Goal: Task Accomplishment & Management: Use online tool/utility

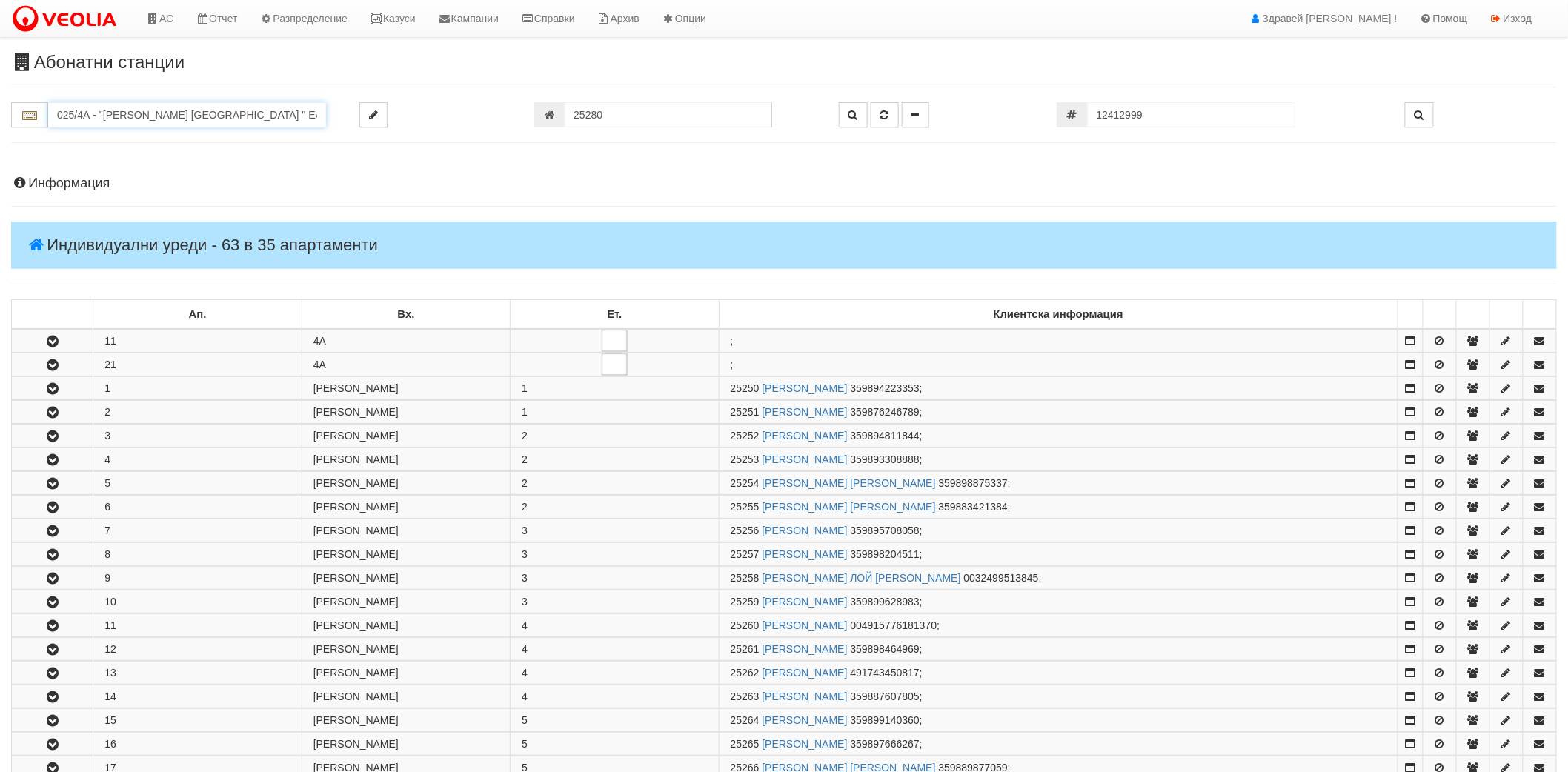
click at [254, 103] on input "025/4А - "[PERSON_NAME] [GEOGRAPHIC_DATA] " ЕАД" at bounding box center [187, 114] width 278 height 25
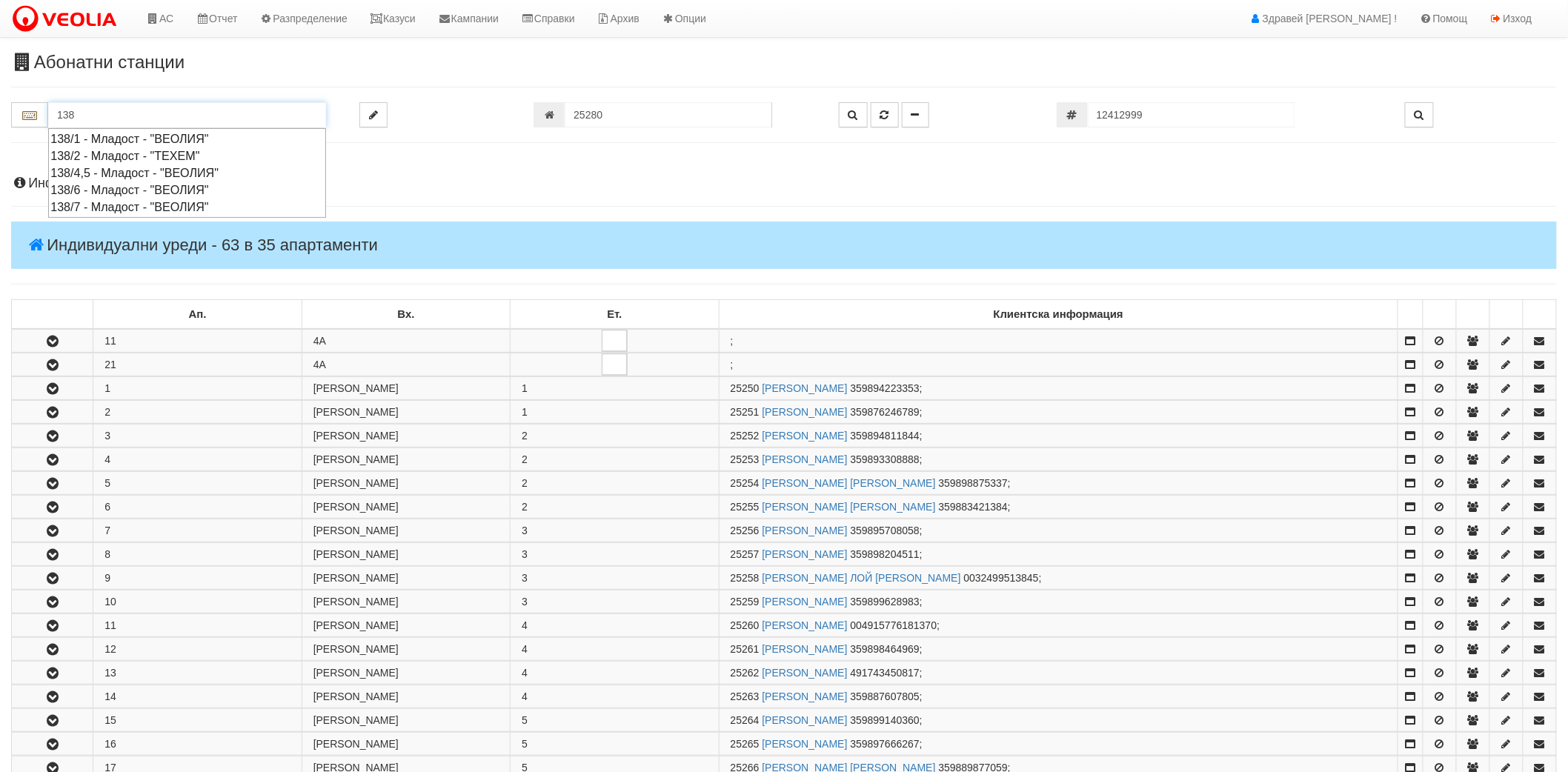
click at [99, 189] on div "138/6 - Младост - "ВЕОЛИЯ"" at bounding box center [187, 190] width 273 height 17
type input "138/6 - Младост - "ВЕОЛИЯ""
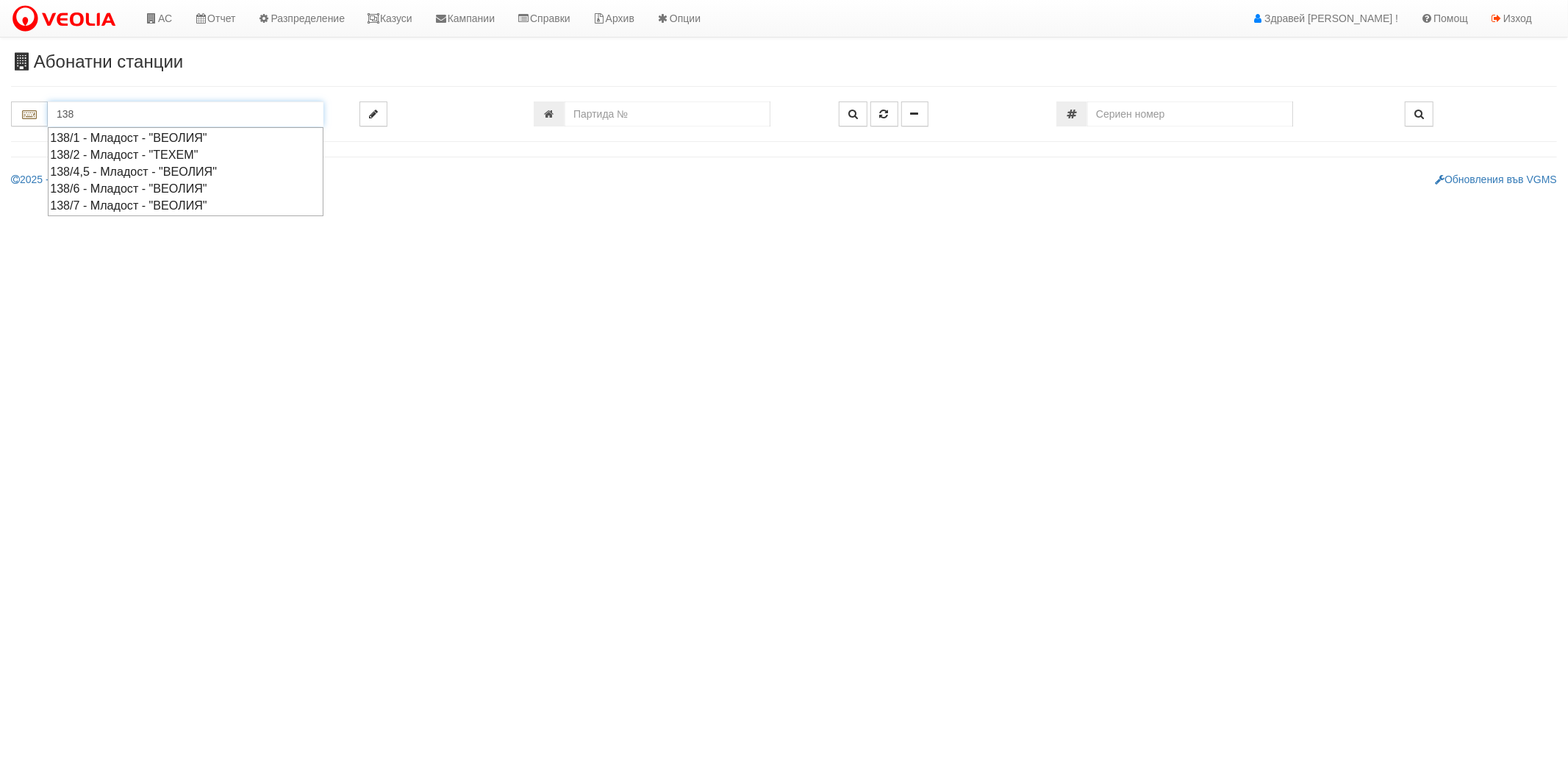
click at [157, 186] on div "138/6 - Младост - "ВЕОЛИЯ"" at bounding box center [185, 189] width 271 height 17
type input "138/6 - Младост - "ВЕОЛИЯ""
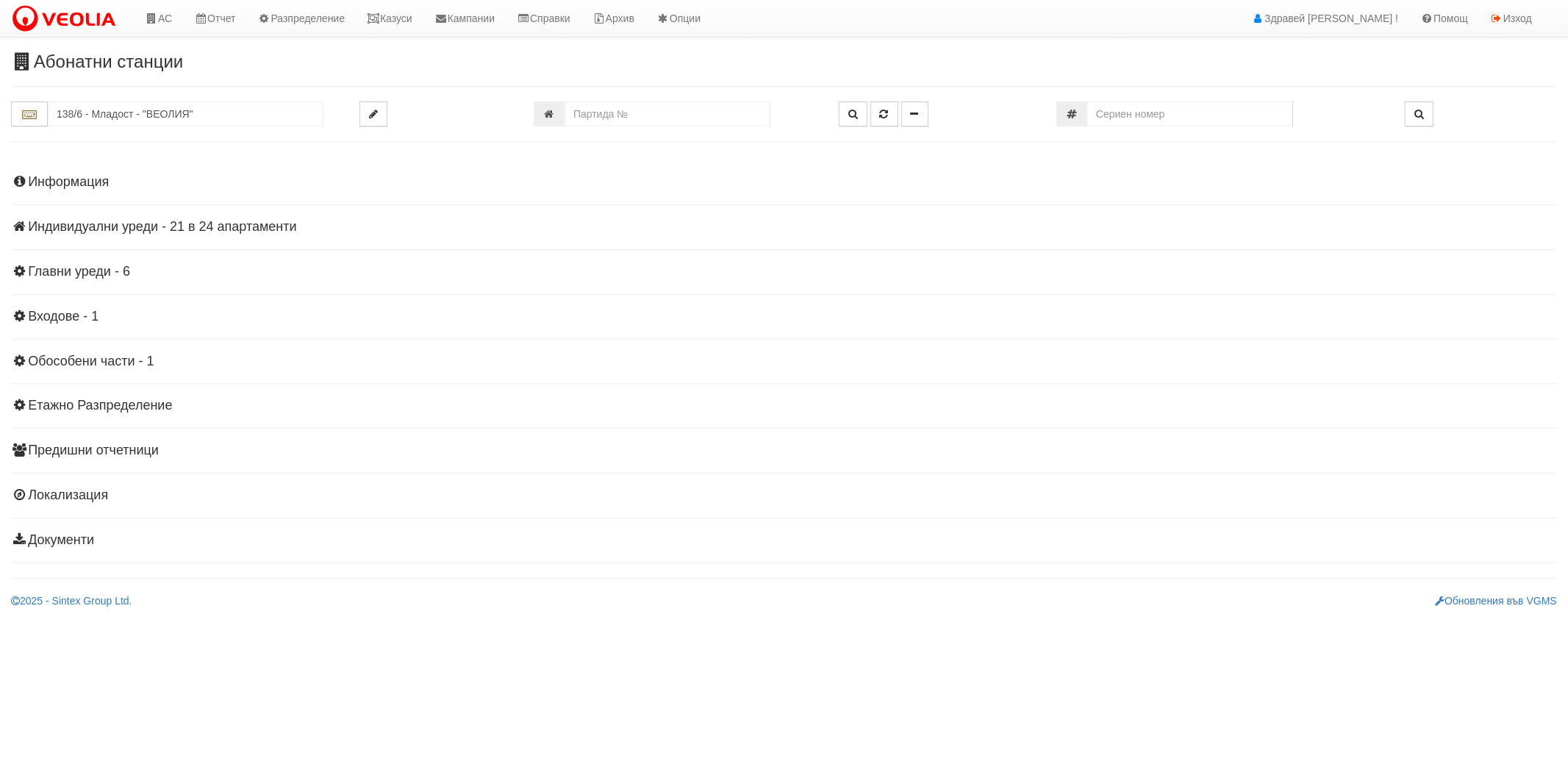
click at [128, 226] on h4 "Индивидуални уреди - 21 в 24 апартаменти" at bounding box center [784, 227] width 1546 height 14
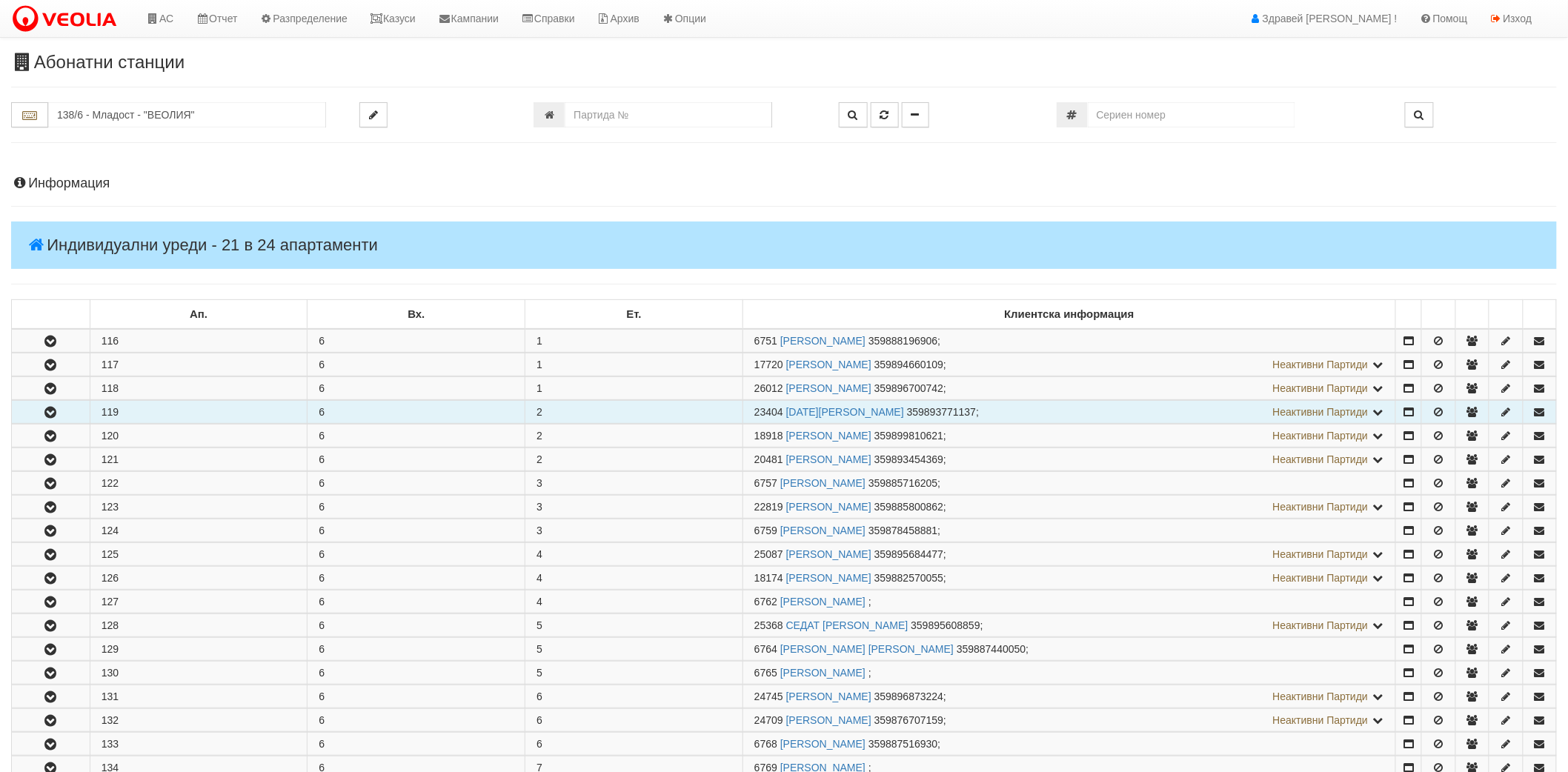
click at [57, 413] on icon "button" at bounding box center [50, 413] width 18 height 11
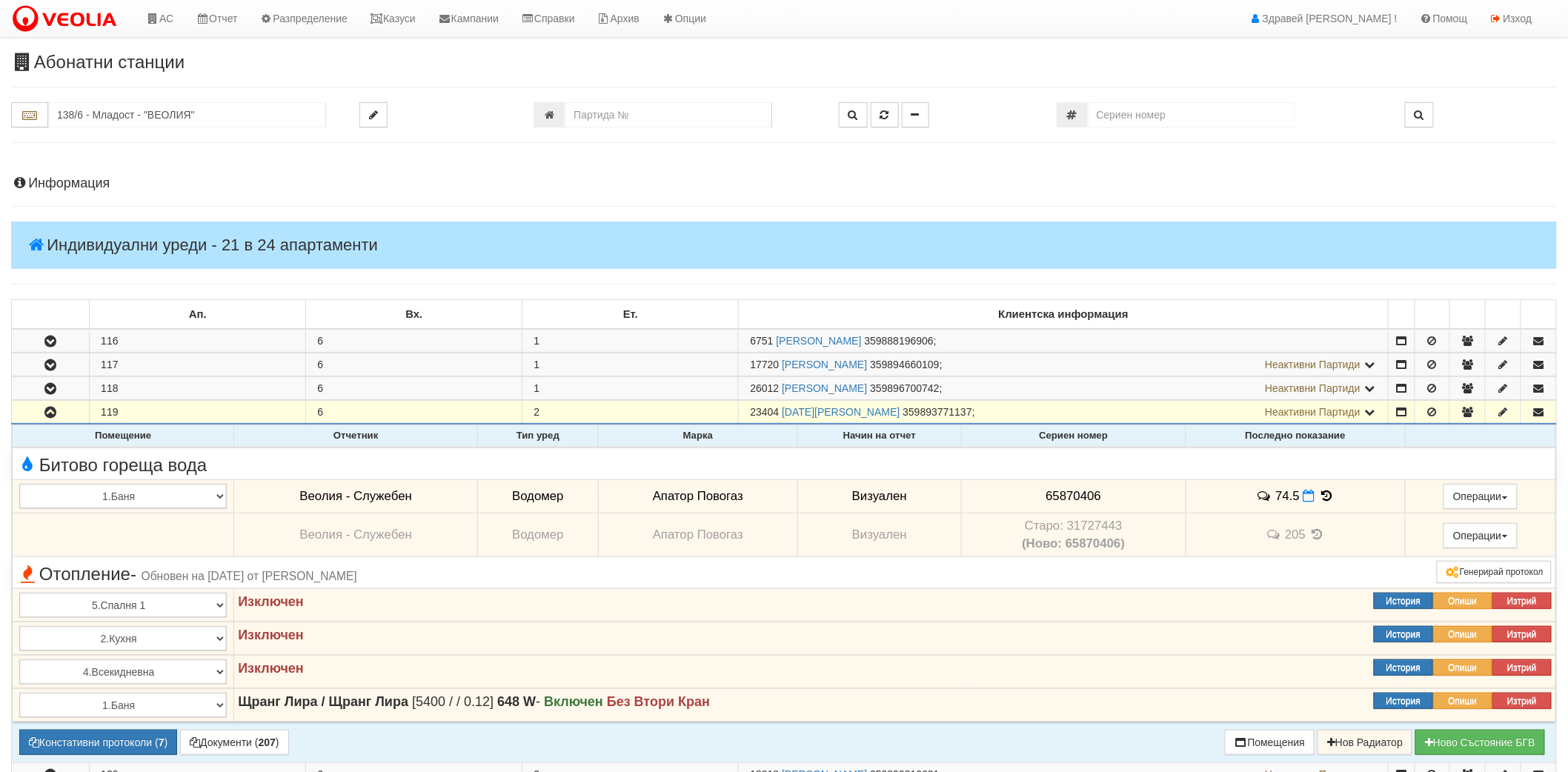
click at [1299, 499] on td "74.5" at bounding box center [1295, 496] width 219 height 34
click at [1303, 491] on icon at bounding box center [1308, 496] width 11 height 12
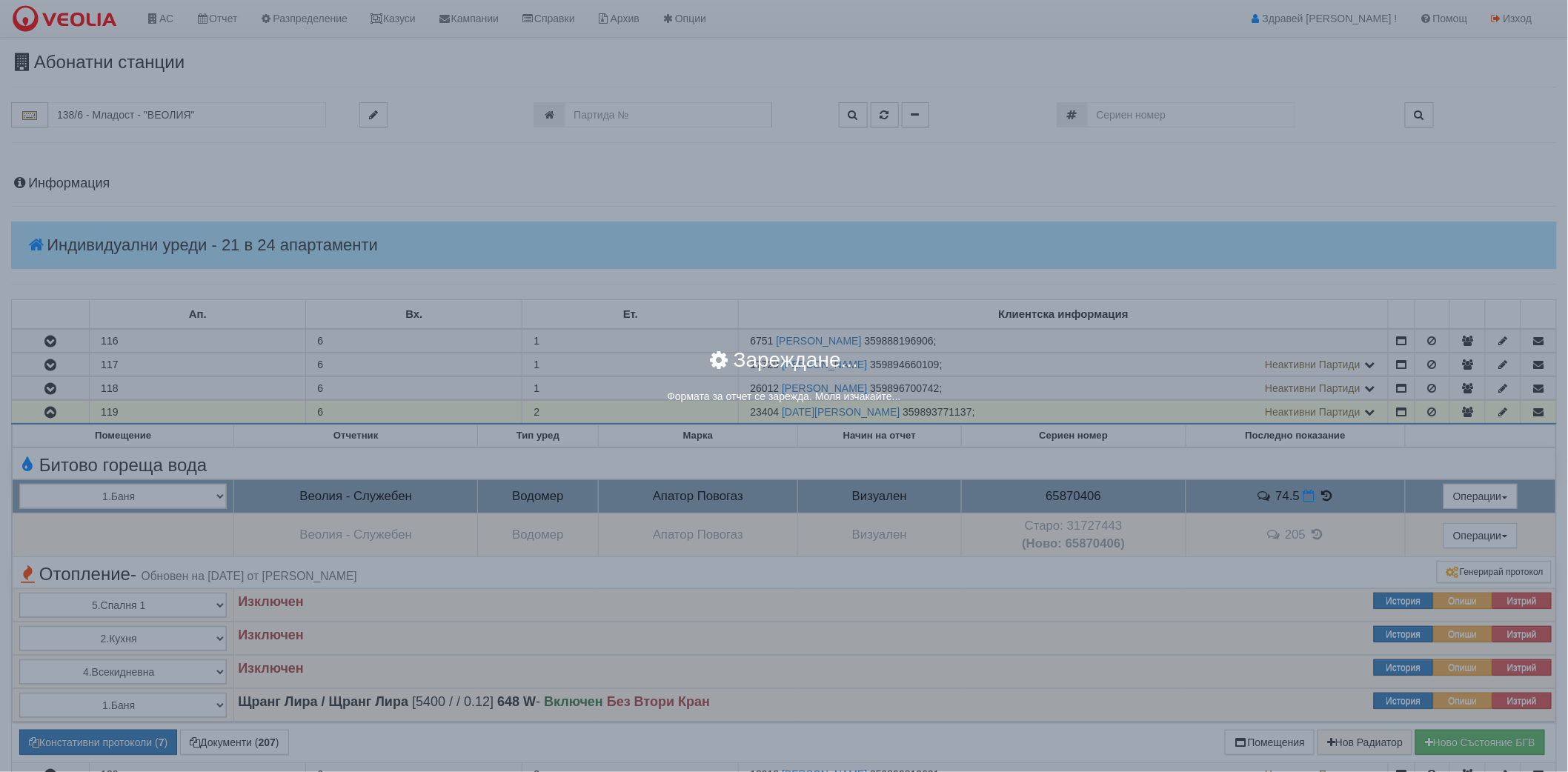
select select "8ac75930-9bfd-e511-80be-8d5a1dced85a"
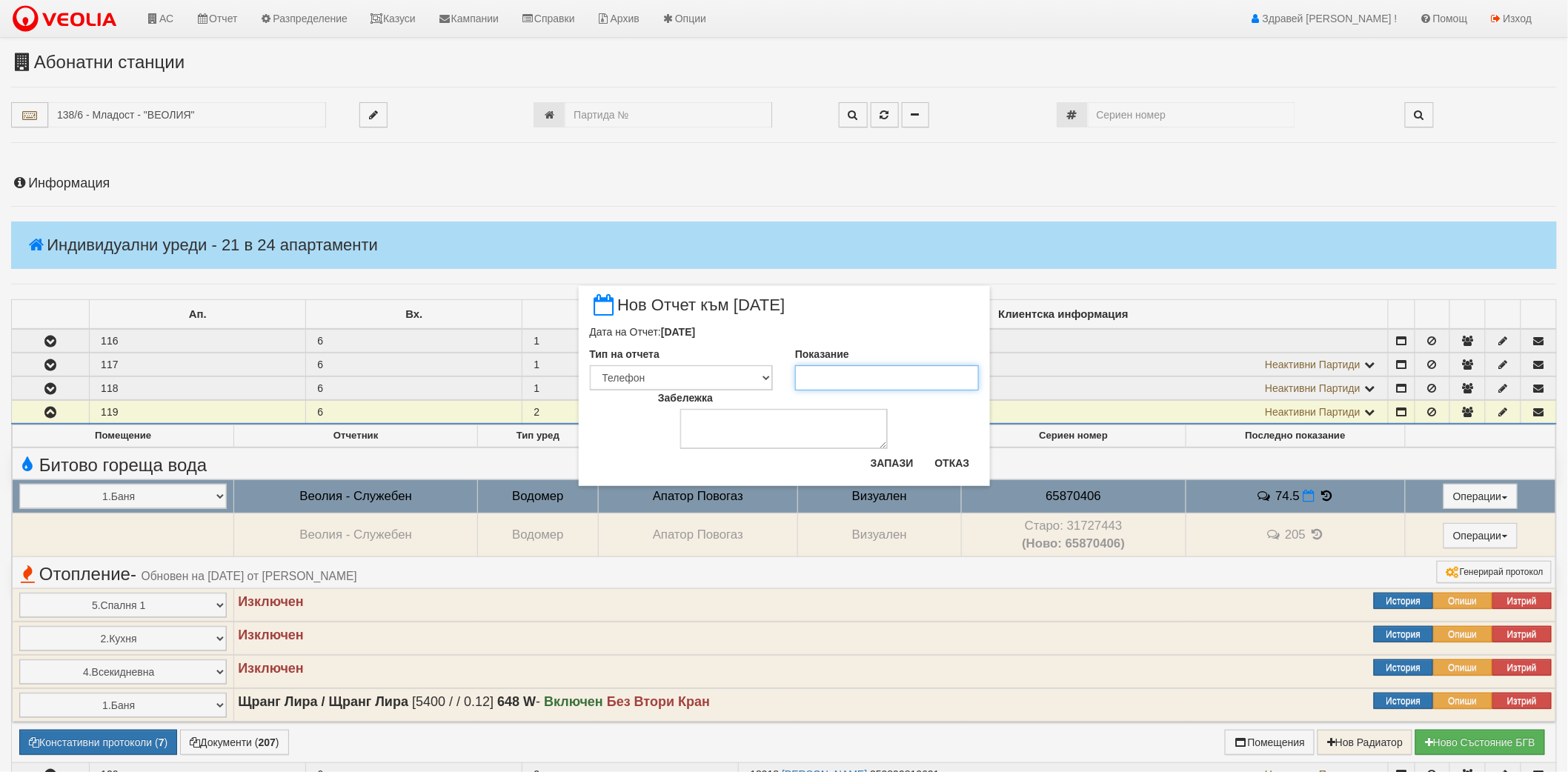
click at [878, 378] on input "Показание" at bounding box center [887, 378] width 184 height 25
type input "75.2"
click at [892, 462] on button "Запази" at bounding box center [892, 463] width 61 height 24
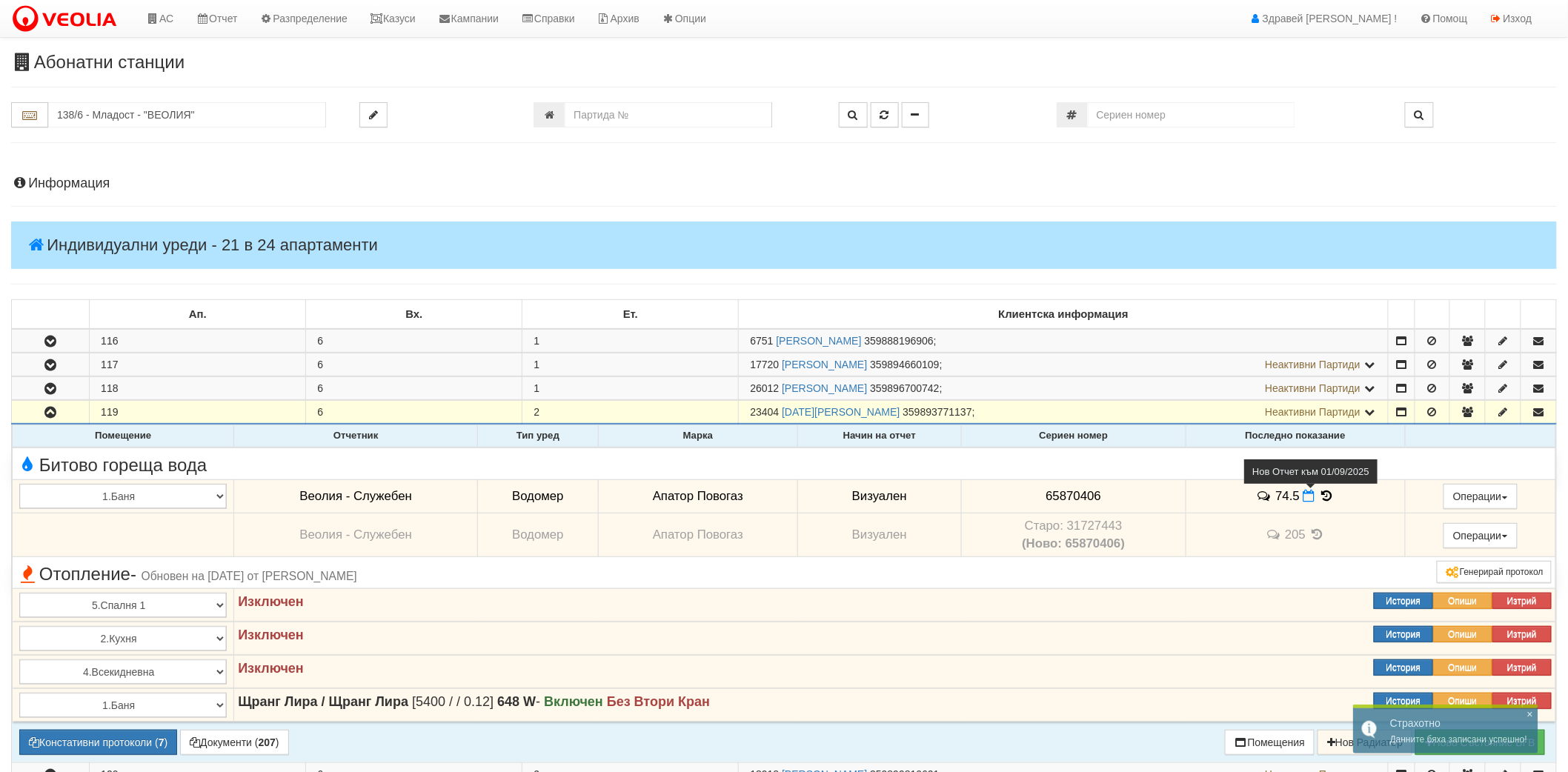
click at [1303, 499] on icon at bounding box center [1308, 496] width 11 height 12
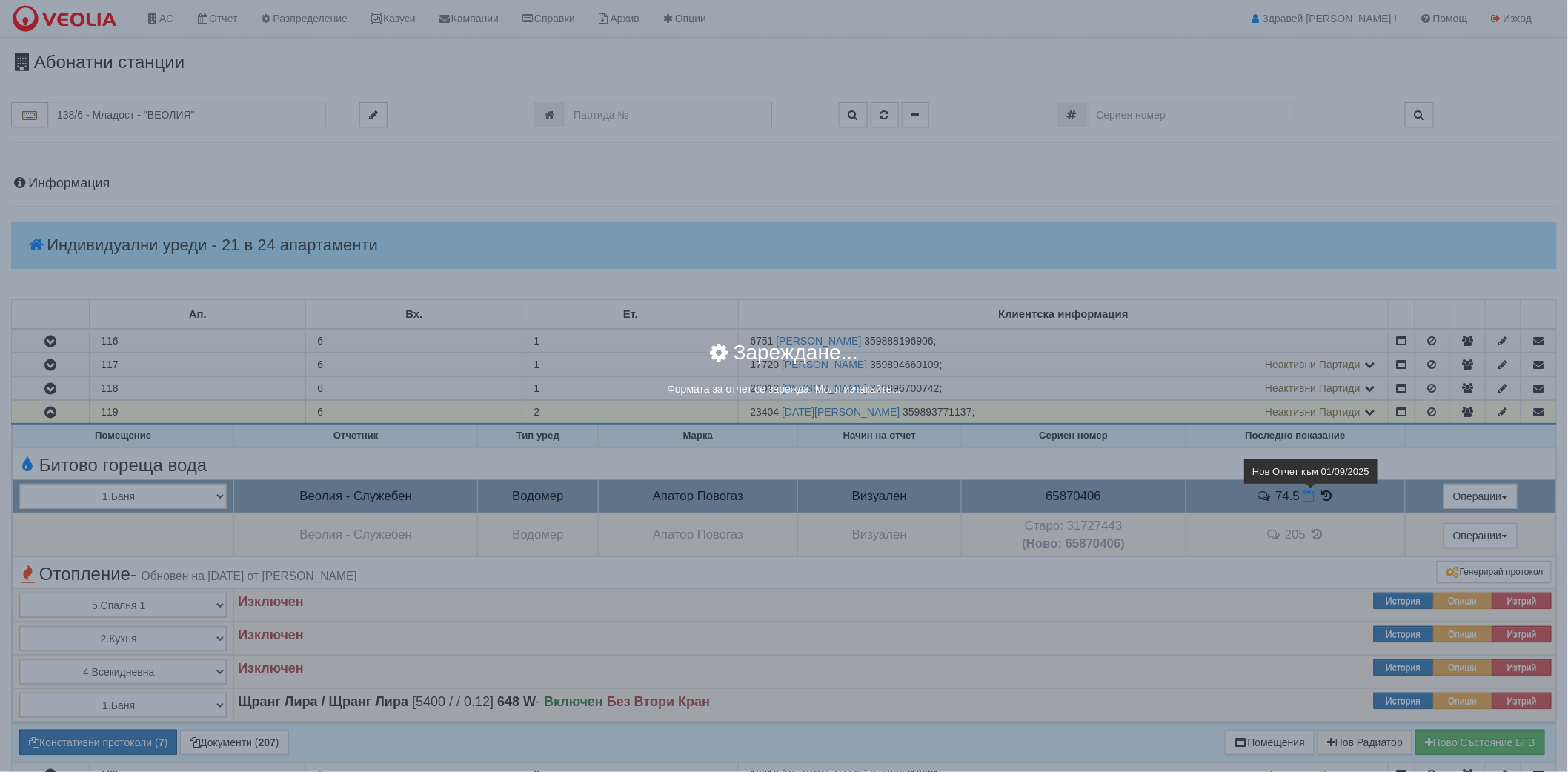
select select "8ac75930-9bfd-e511-80be-8d5a1dced85a"
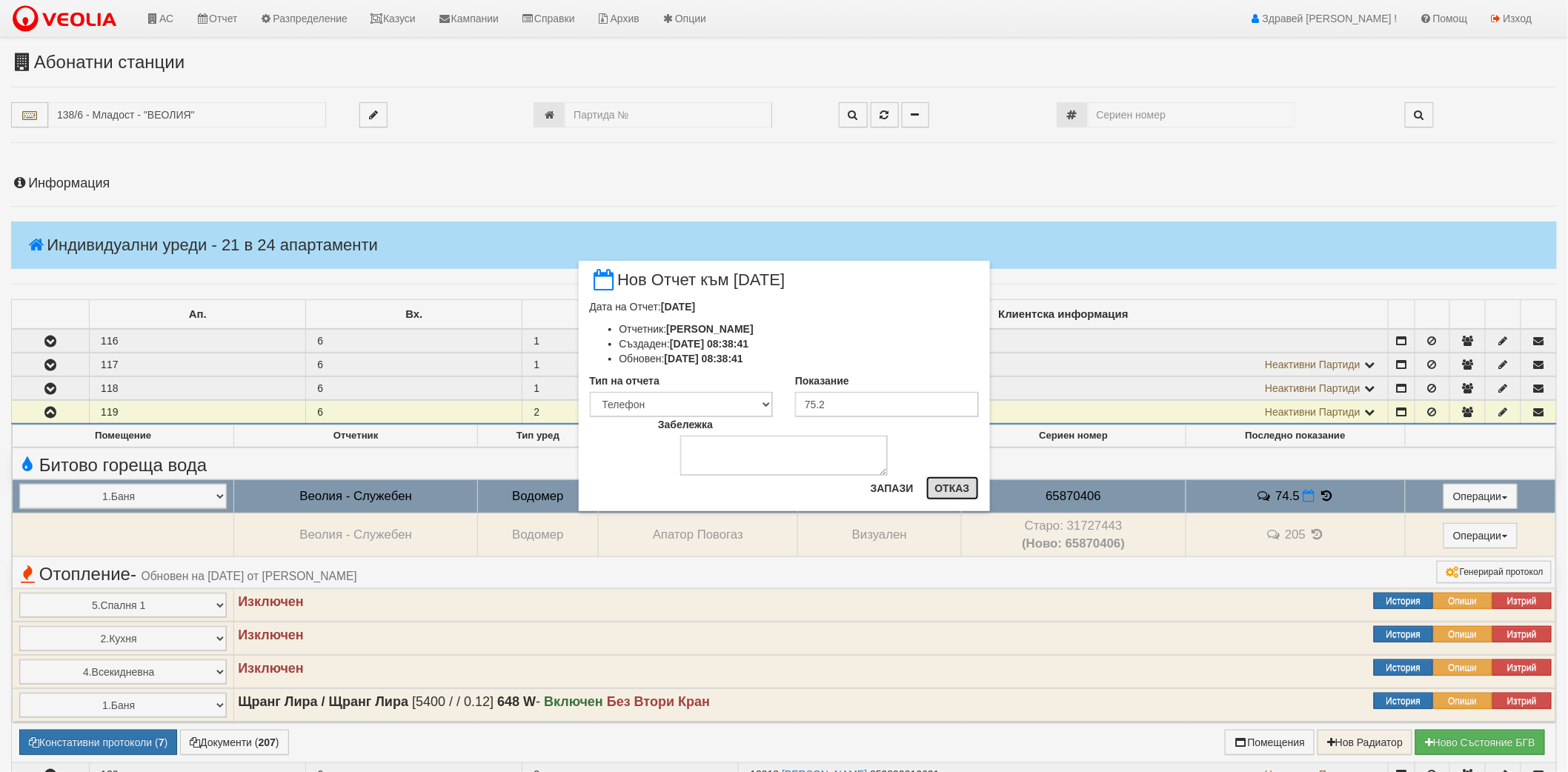
click at [957, 483] on button "Отказ" at bounding box center [952, 488] width 53 height 24
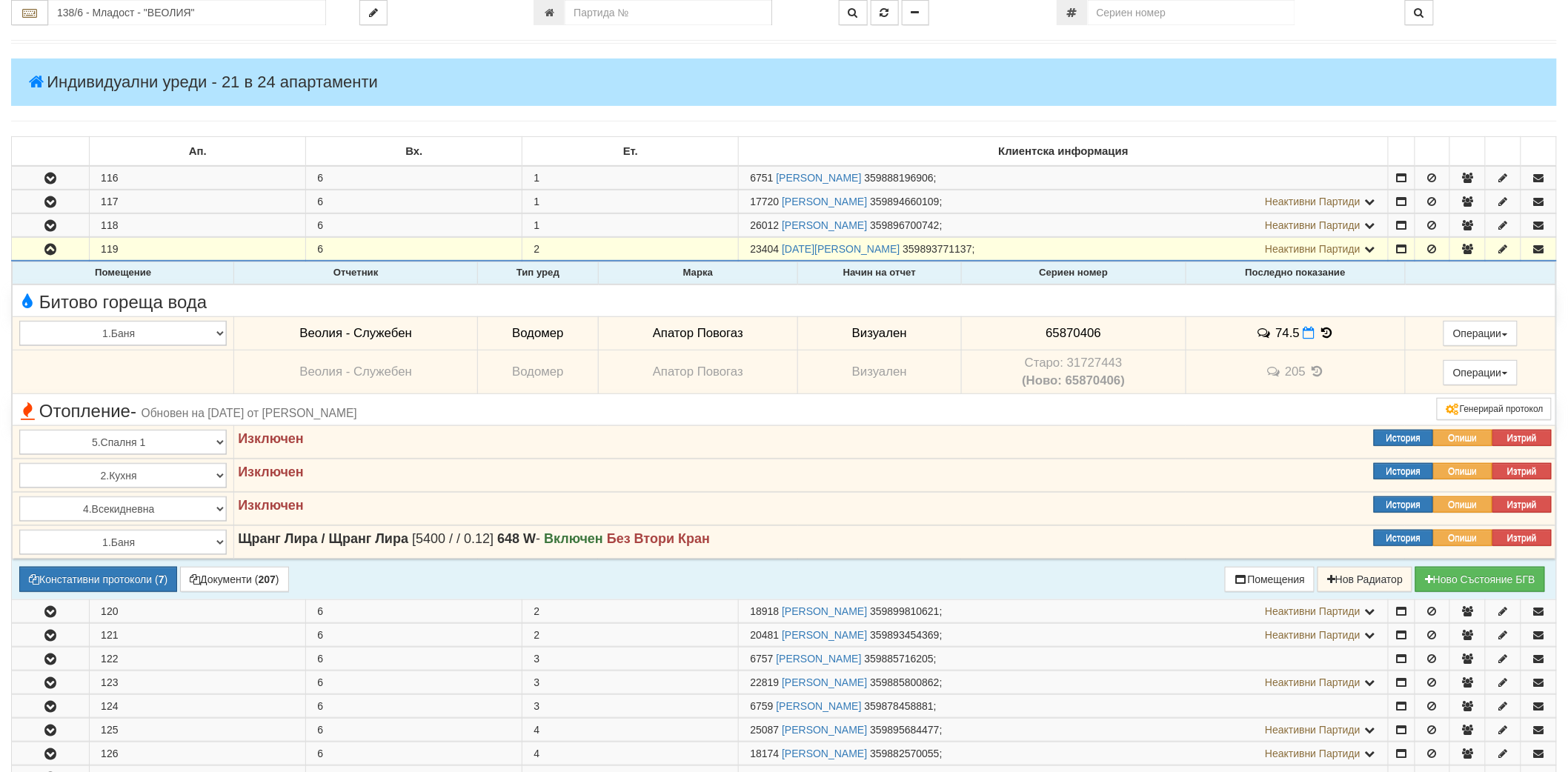
scroll to position [329, 0]
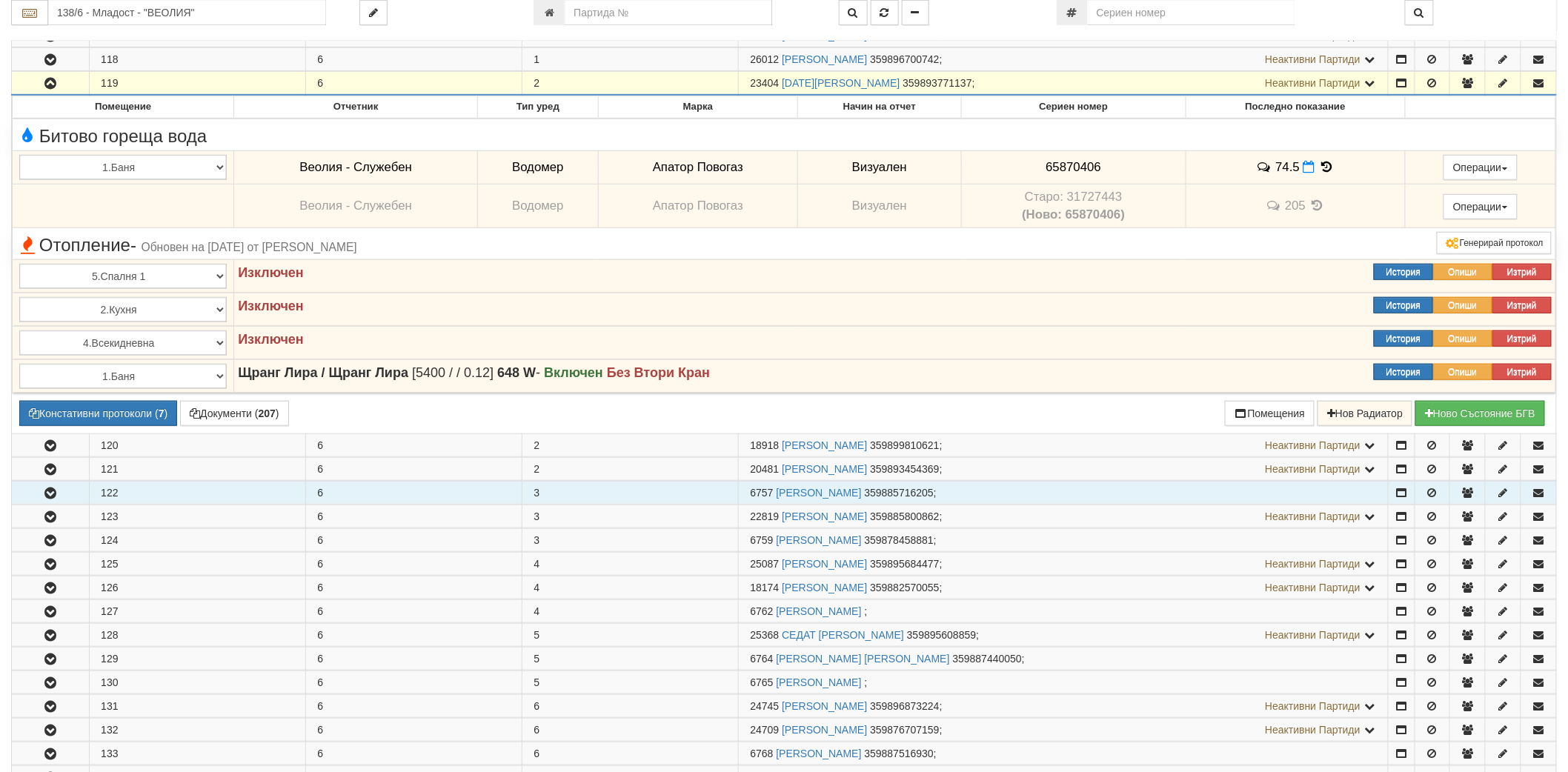
click at [52, 497] on icon "button" at bounding box center [50, 493] width 18 height 11
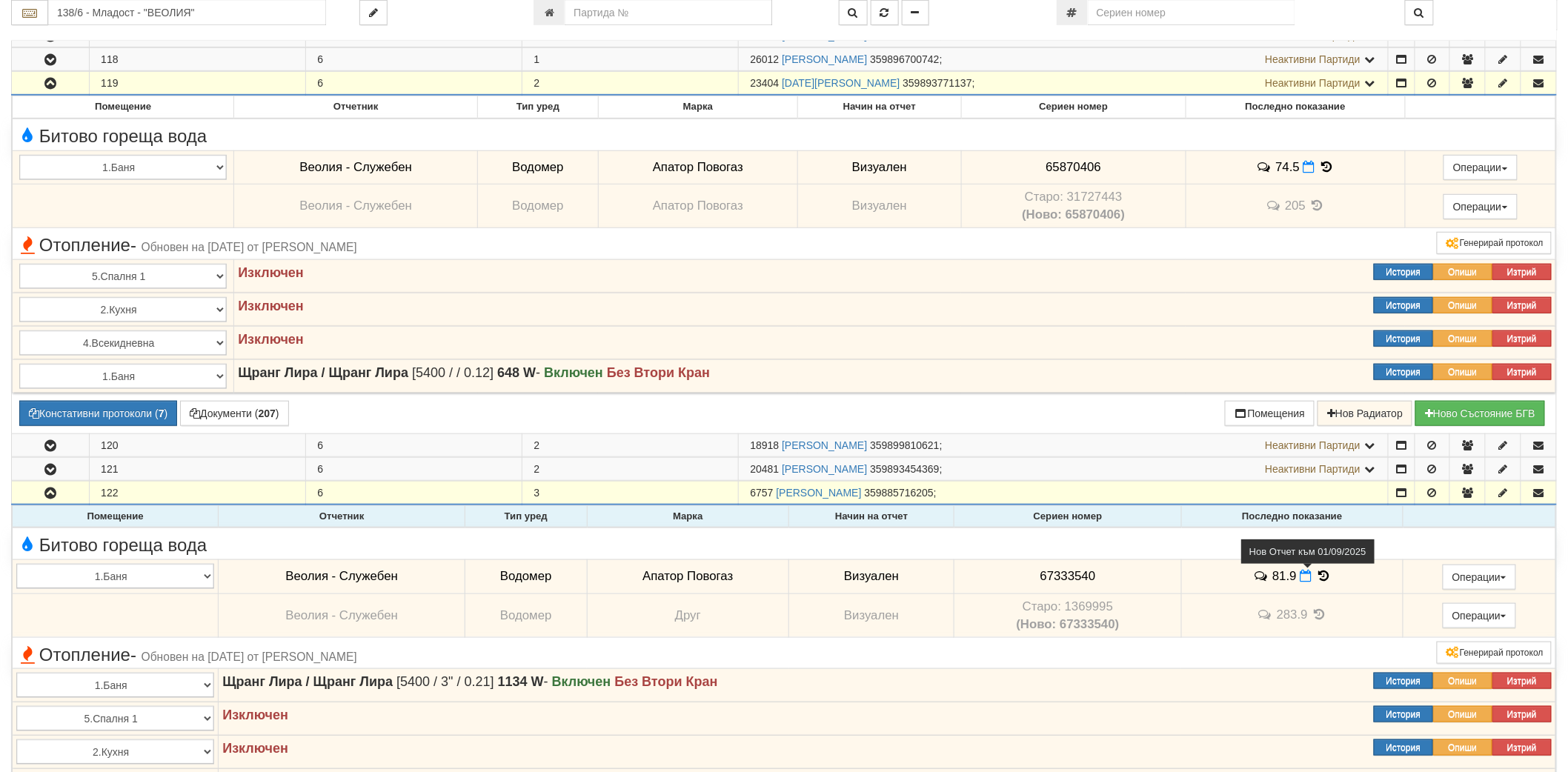
click at [1304, 575] on icon at bounding box center [1306, 576] width 11 height 12
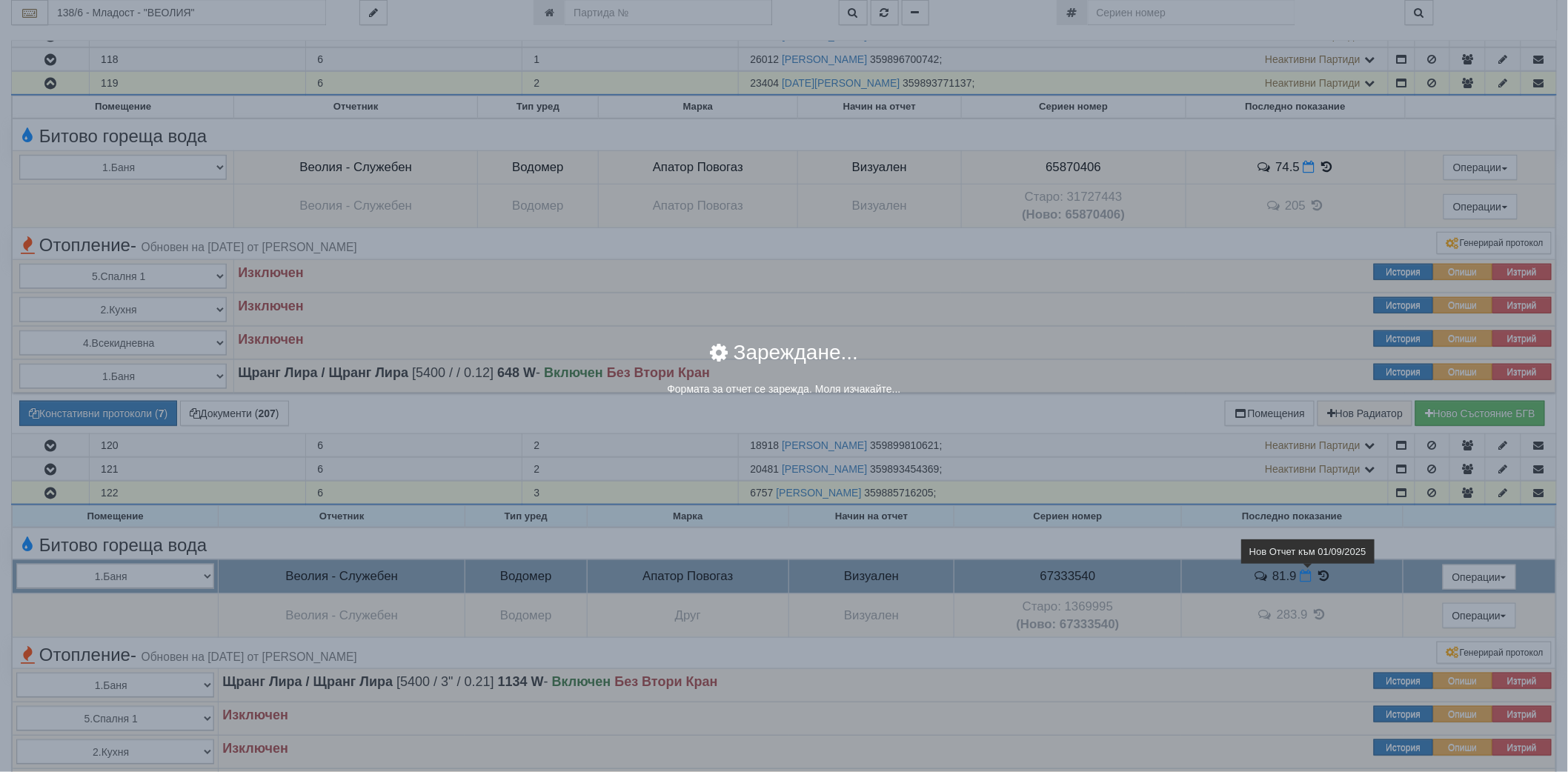
select select "8ac75930-9bfd-e511-80be-8d5a1dced85a"
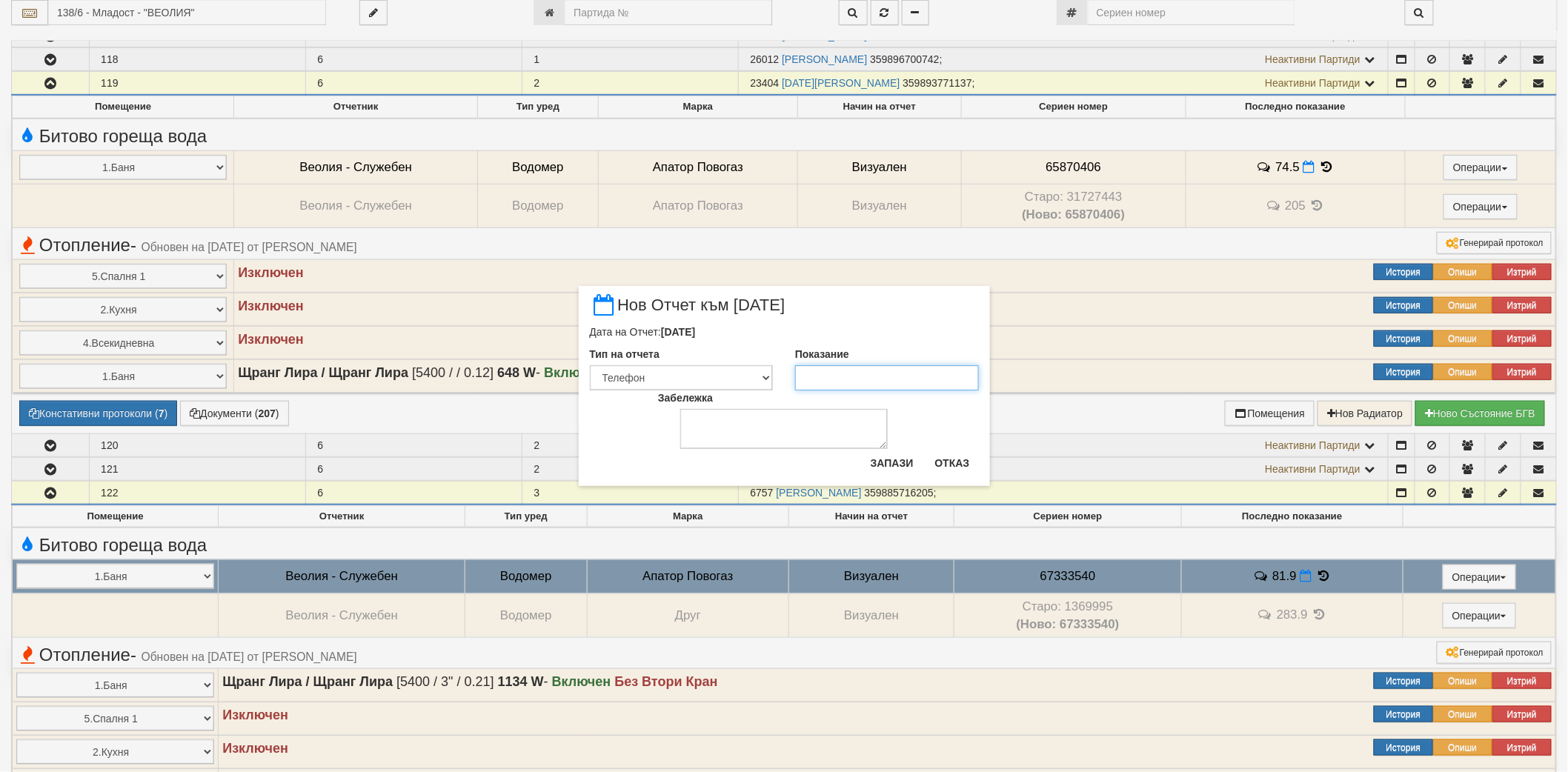
click at [863, 382] on input "Показание" at bounding box center [887, 378] width 184 height 25
type input "82.6"
click at [898, 461] on button "Запази" at bounding box center [892, 463] width 61 height 24
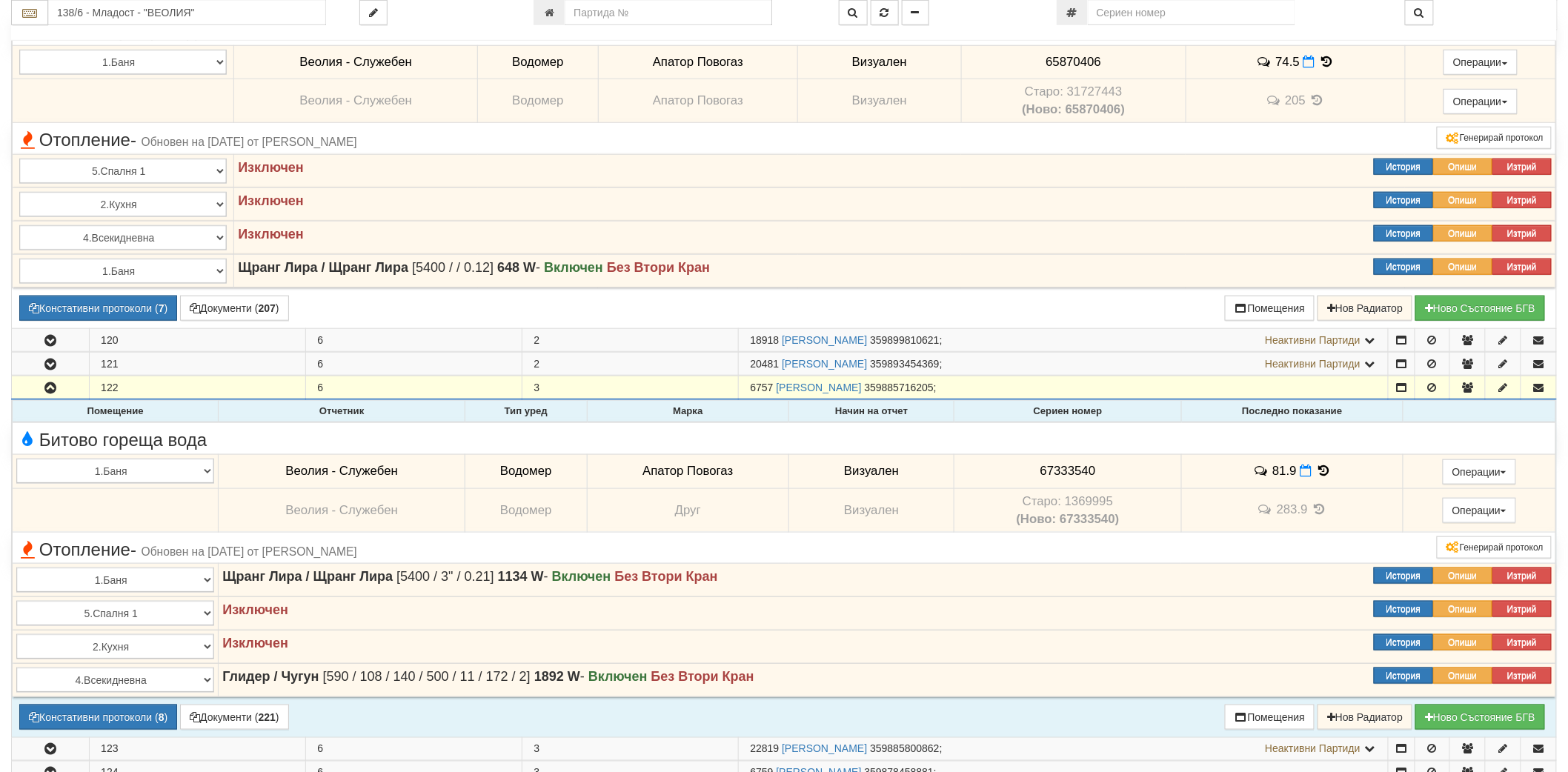
scroll to position [658, 0]
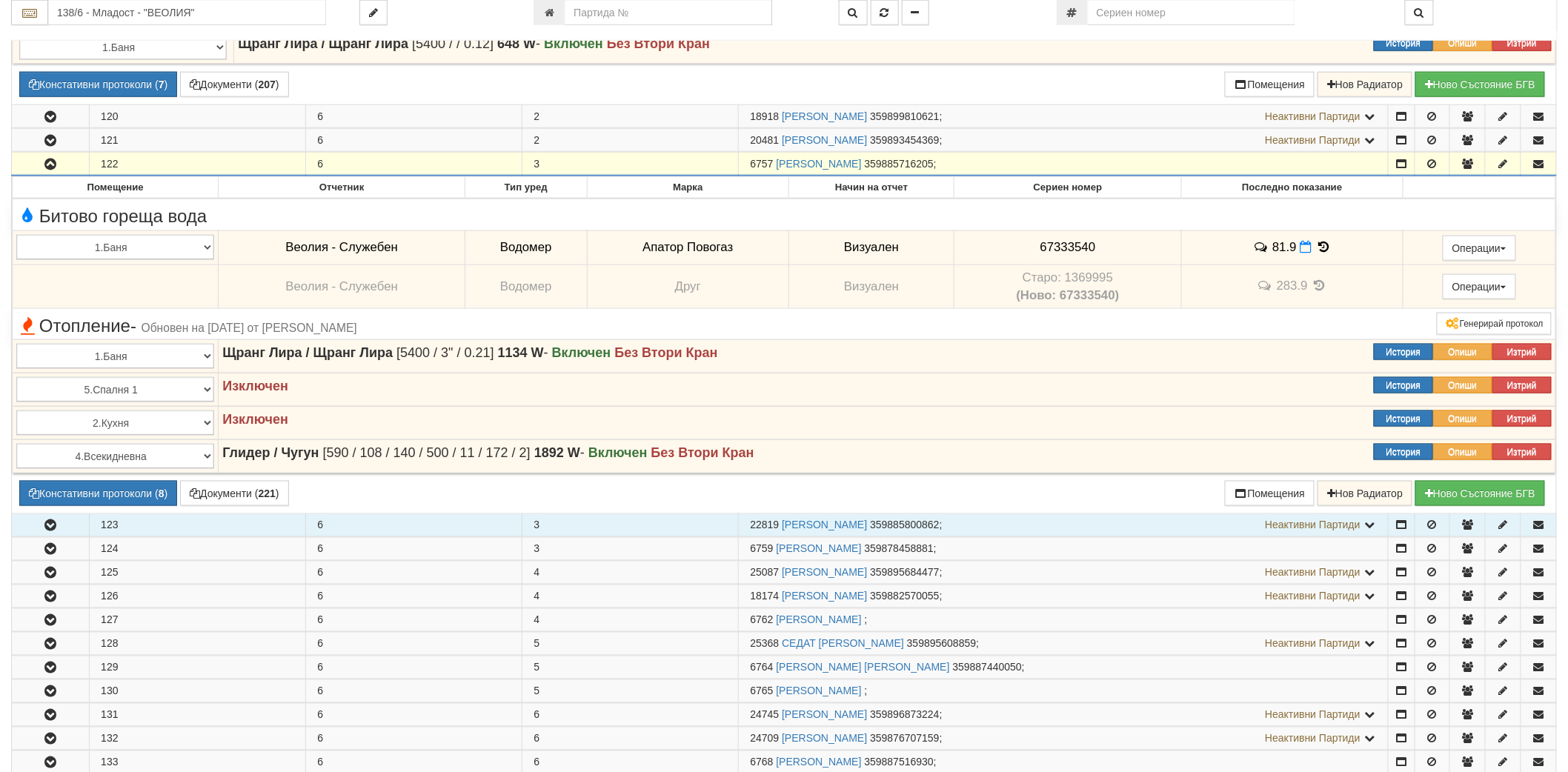
click at [53, 532] on button "button" at bounding box center [50, 525] width 77 height 22
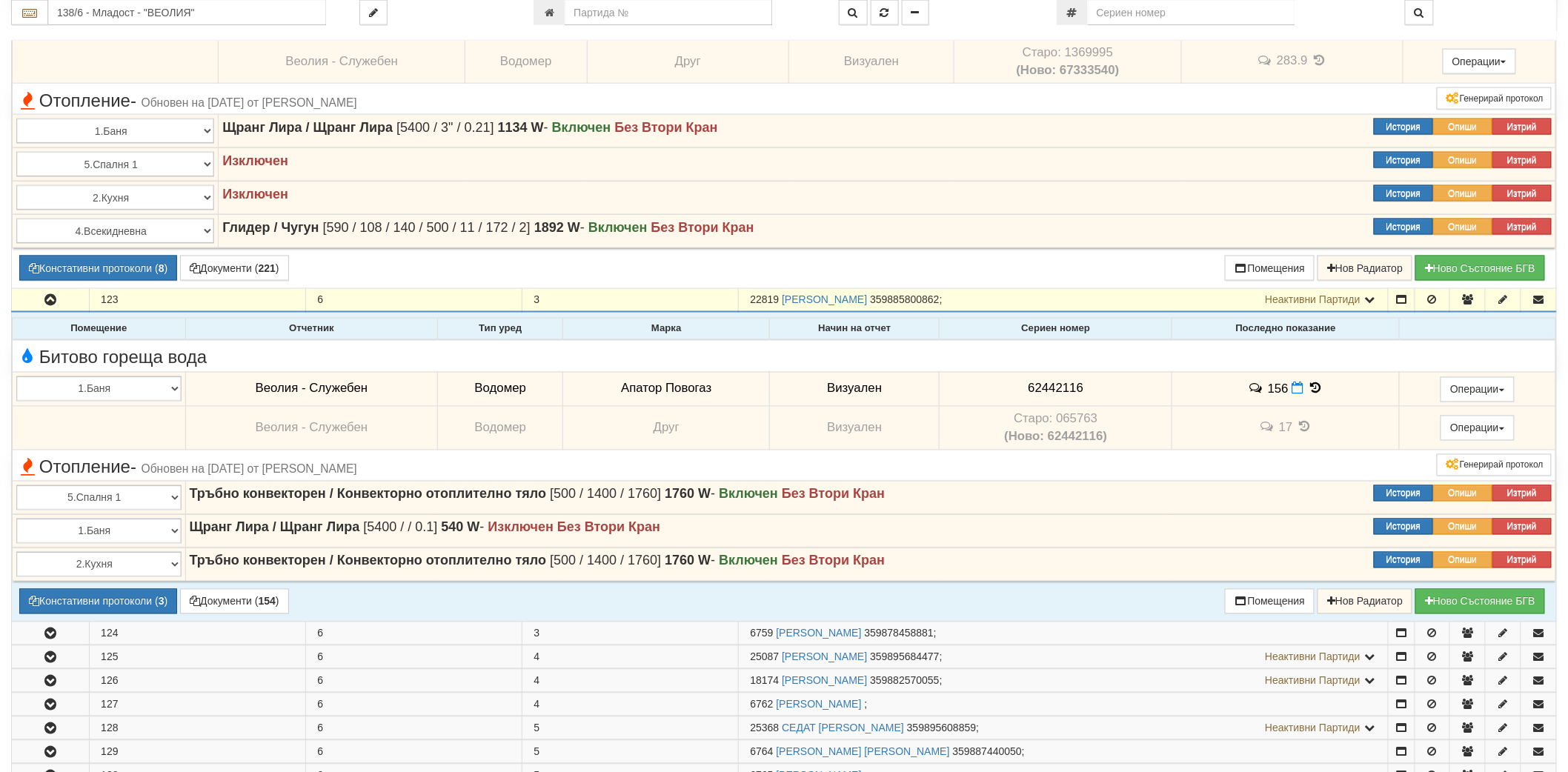
scroll to position [905, 0]
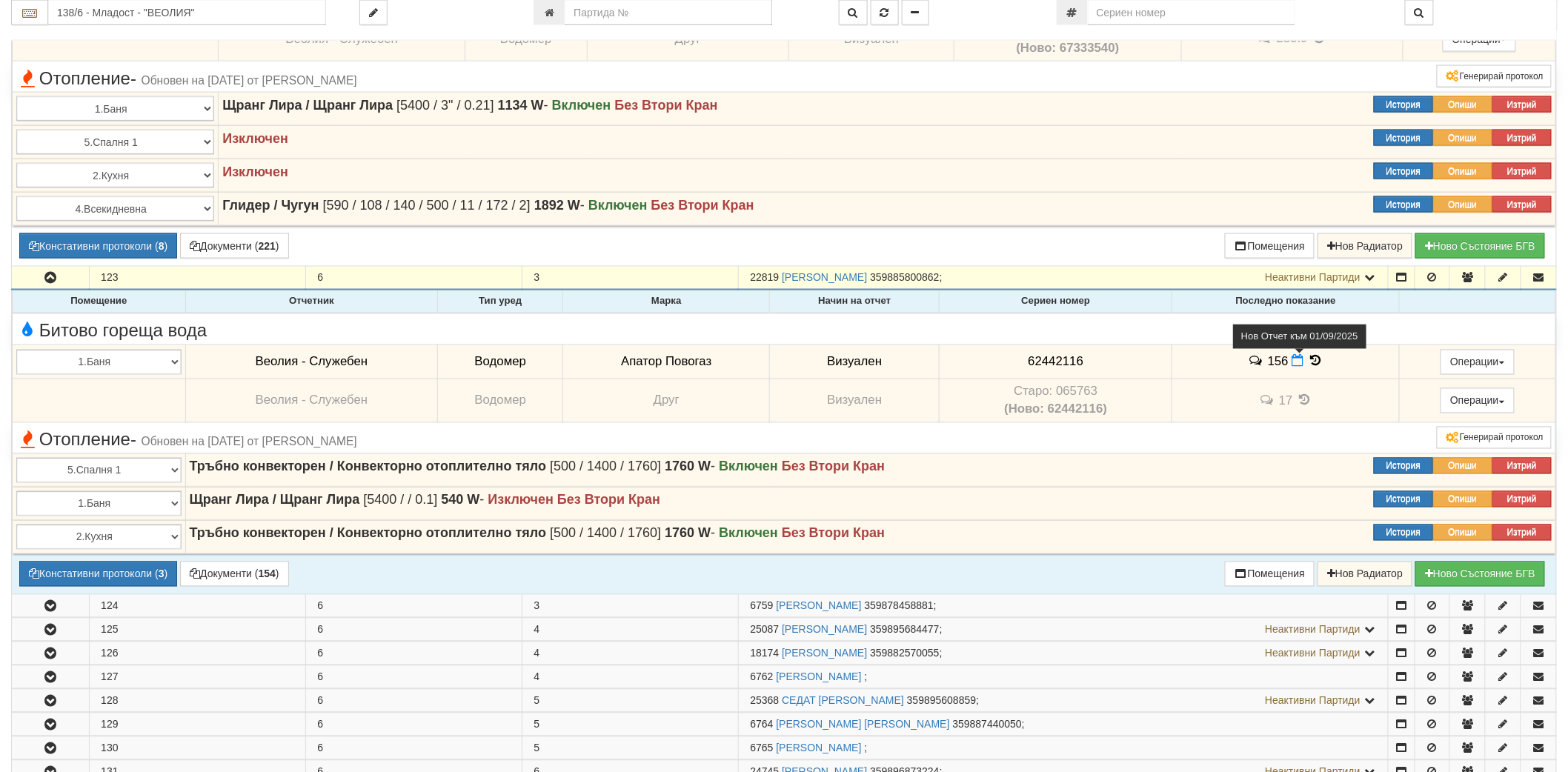
click at [1292, 365] on icon at bounding box center [1298, 361] width 11 height 12
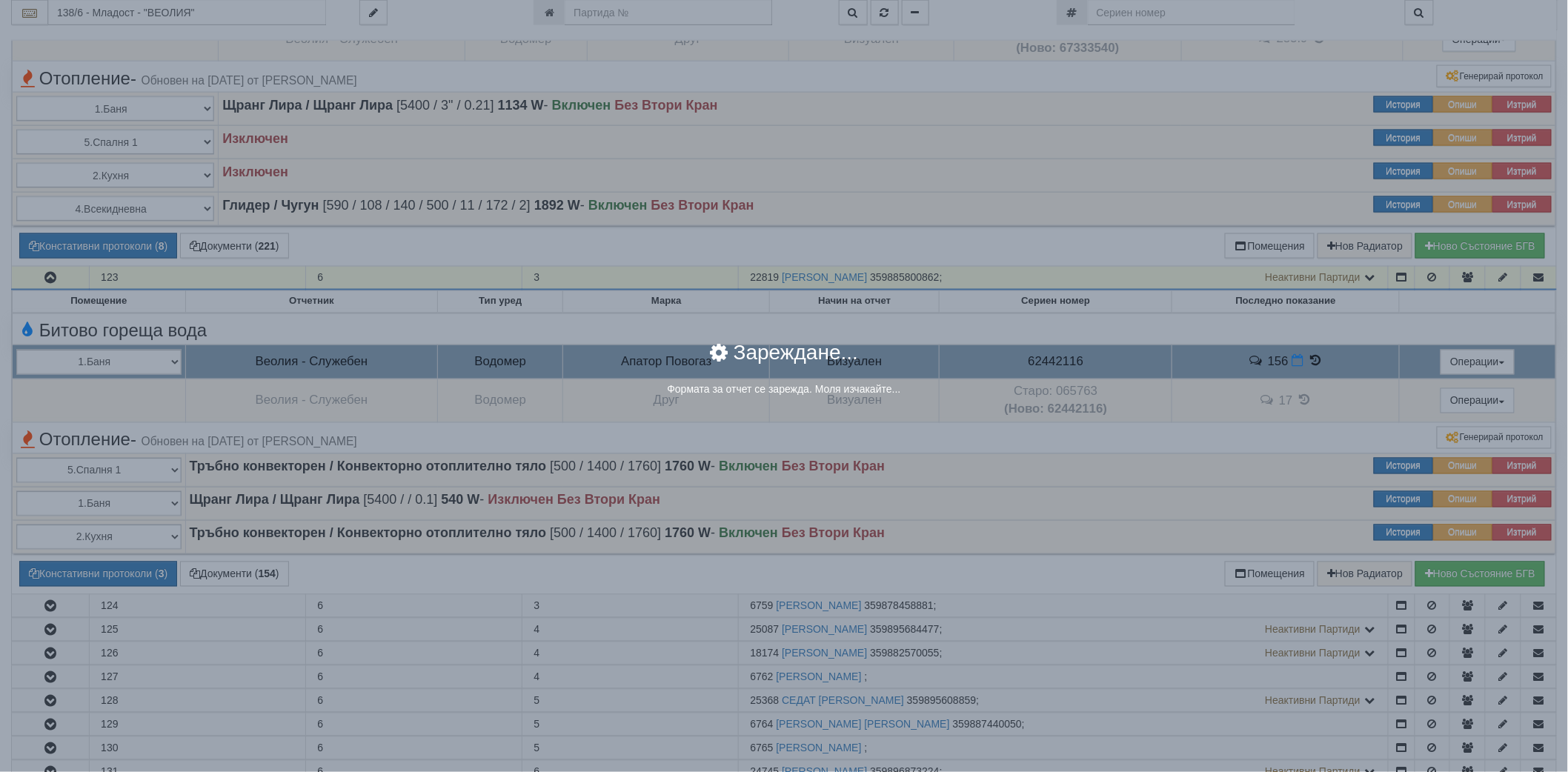
select select "8ac75930-9bfd-e511-80be-8d5a1dced85a"
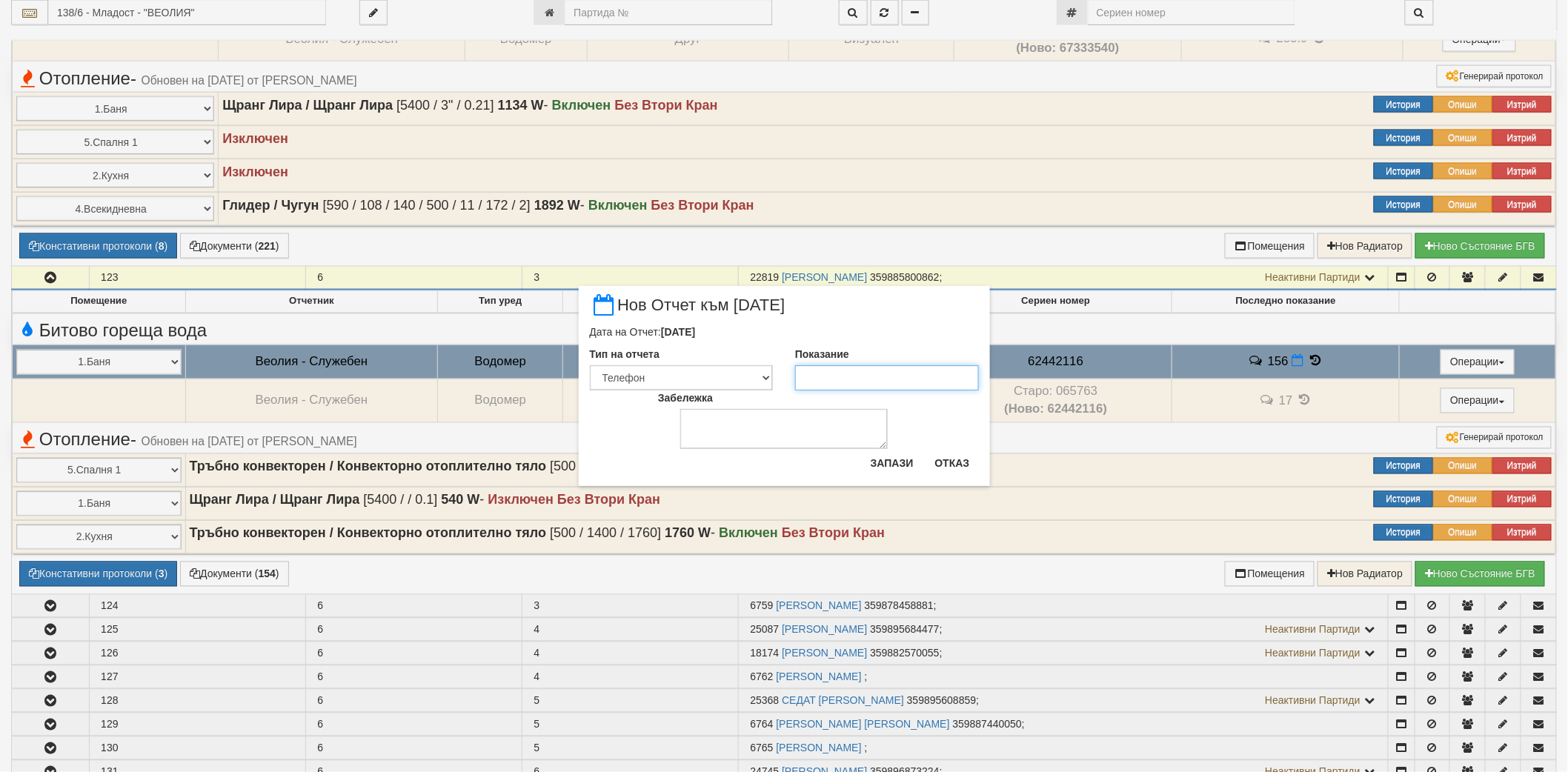
click at [856, 387] on input "Показание" at bounding box center [887, 378] width 184 height 25
type input "157"
click at [900, 466] on button "Запази" at bounding box center [892, 463] width 61 height 24
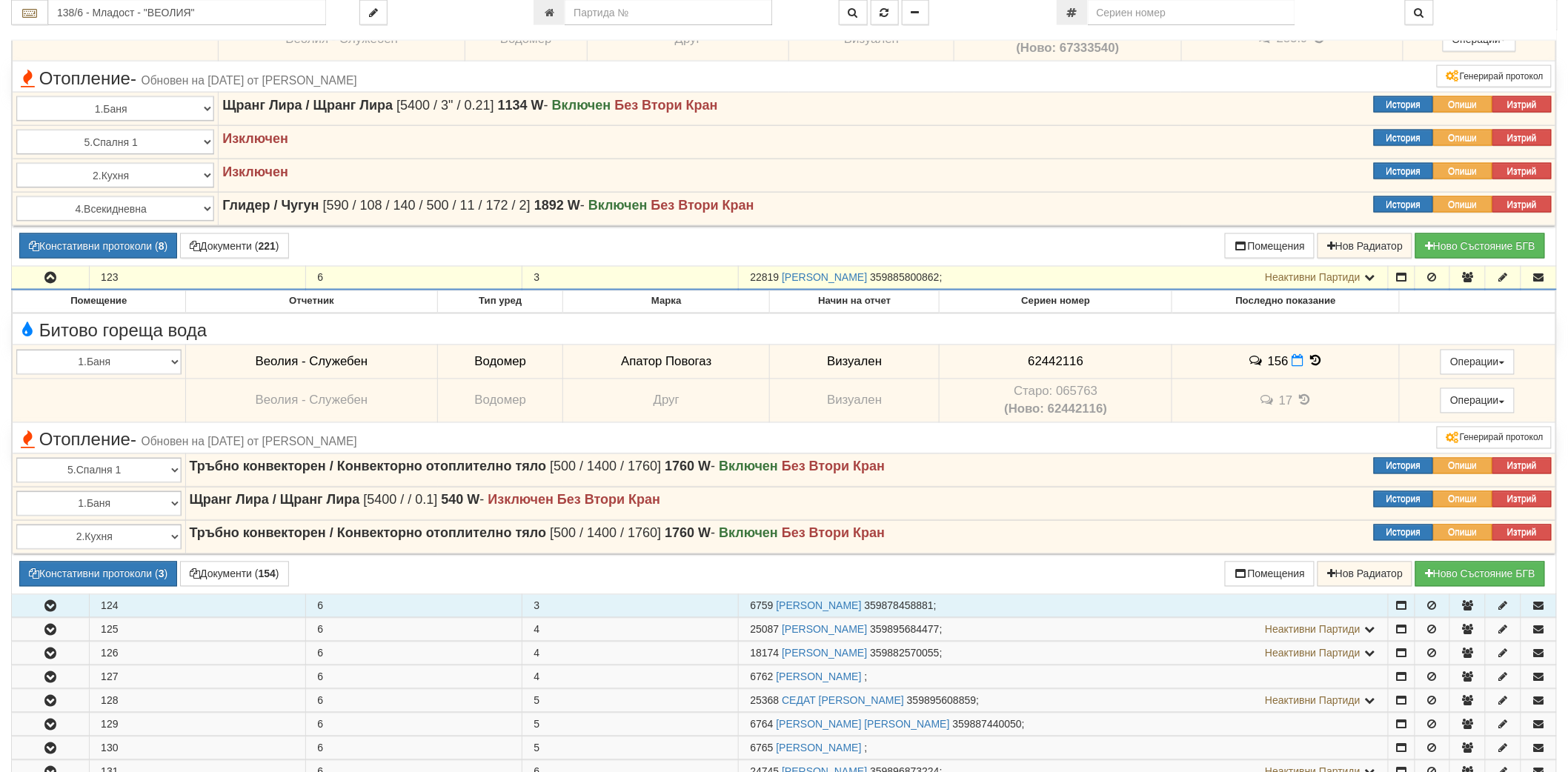
click at [60, 606] on button "button" at bounding box center [50, 606] width 77 height 22
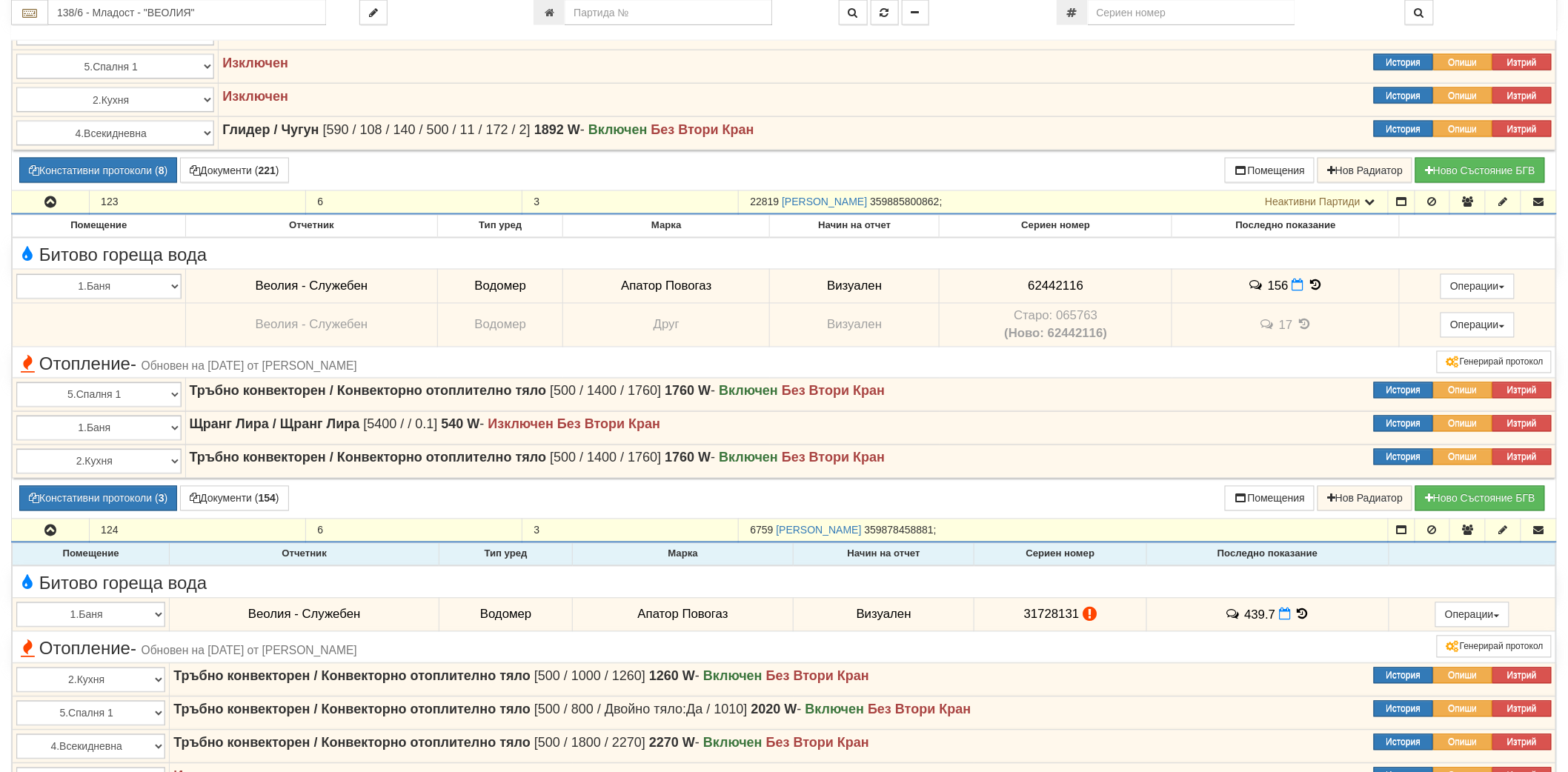
scroll to position [1070, 0]
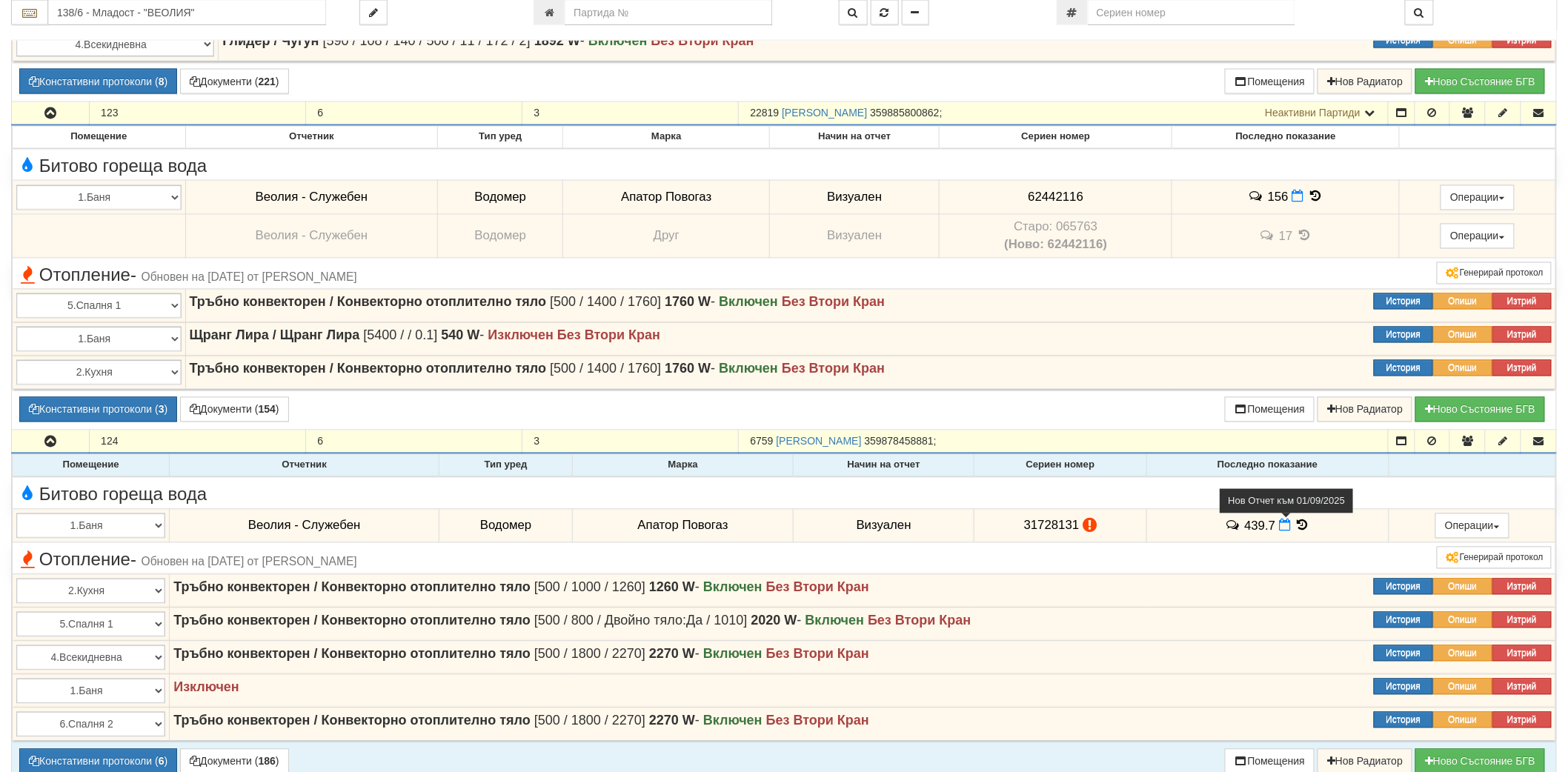
click at [1280, 530] on icon at bounding box center [1285, 525] width 11 height 12
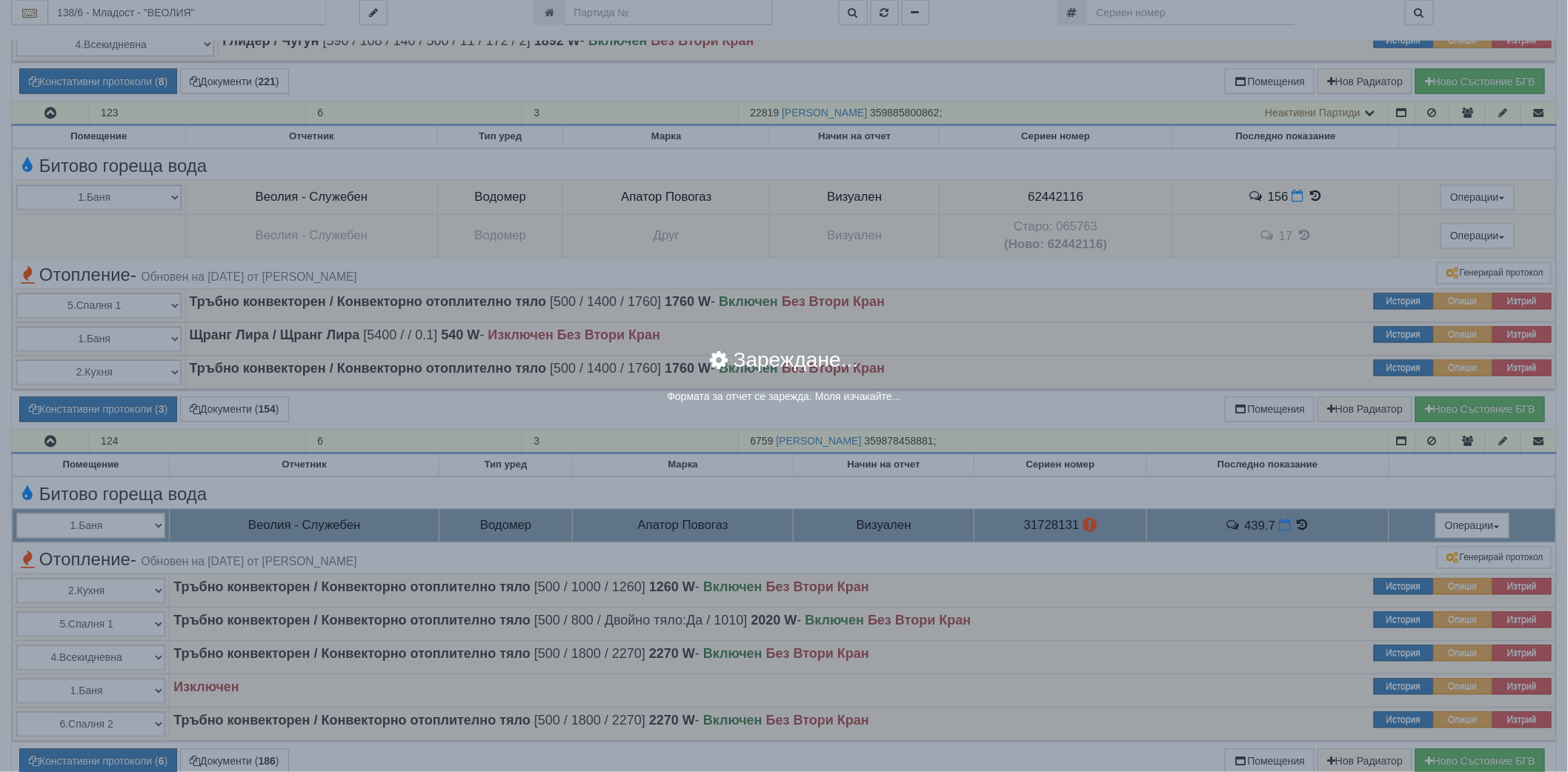
select select "8ac75930-9bfd-e511-80be-8d5a1dced85a"
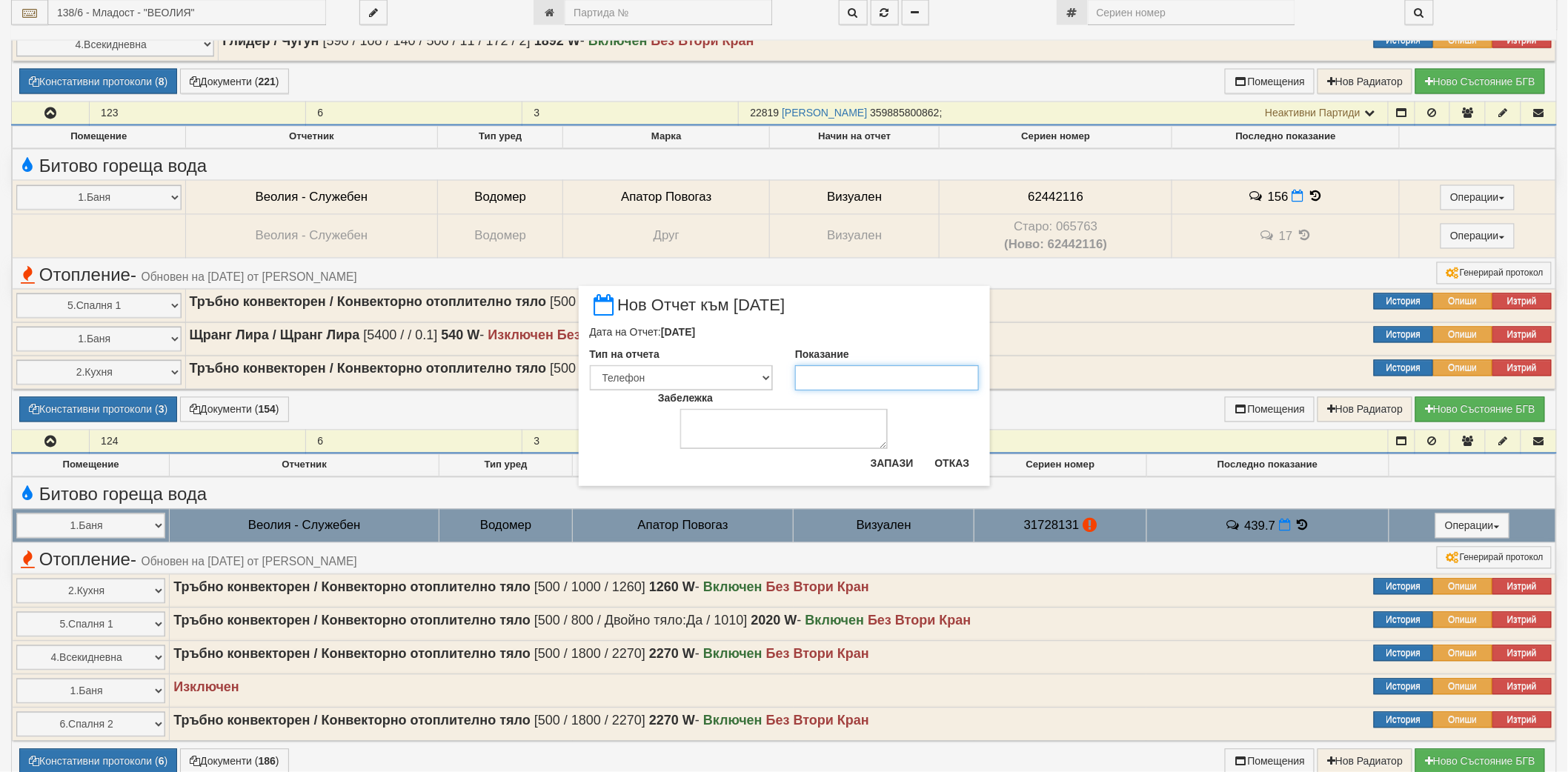
click at [801, 373] on input "Показание" at bounding box center [887, 378] width 184 height 25
type input "440"
click at [885, 470] on button "Запази" at bounding box center [892, 463] width 61 height 24
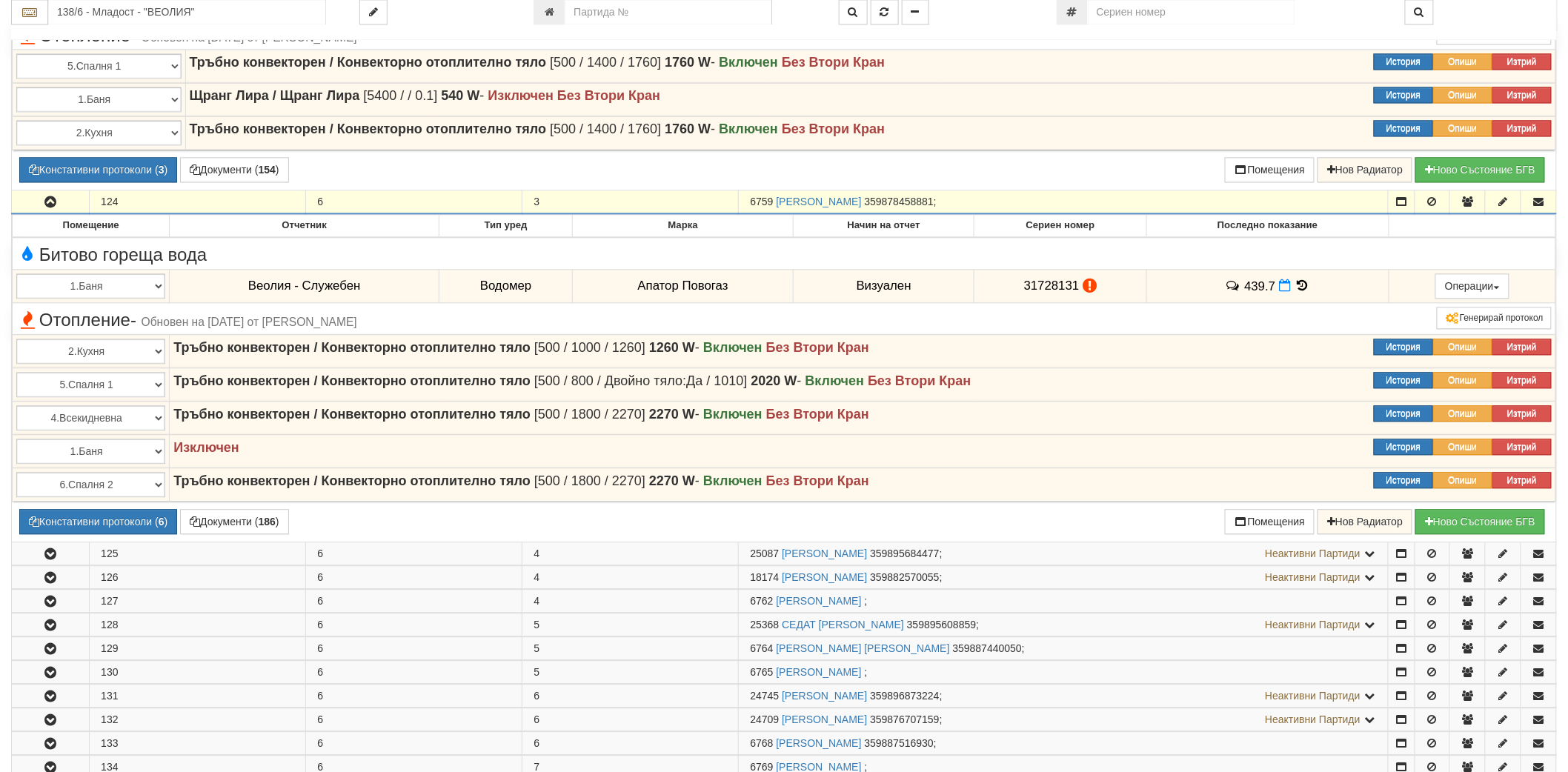
scroll to position [1482, 0]
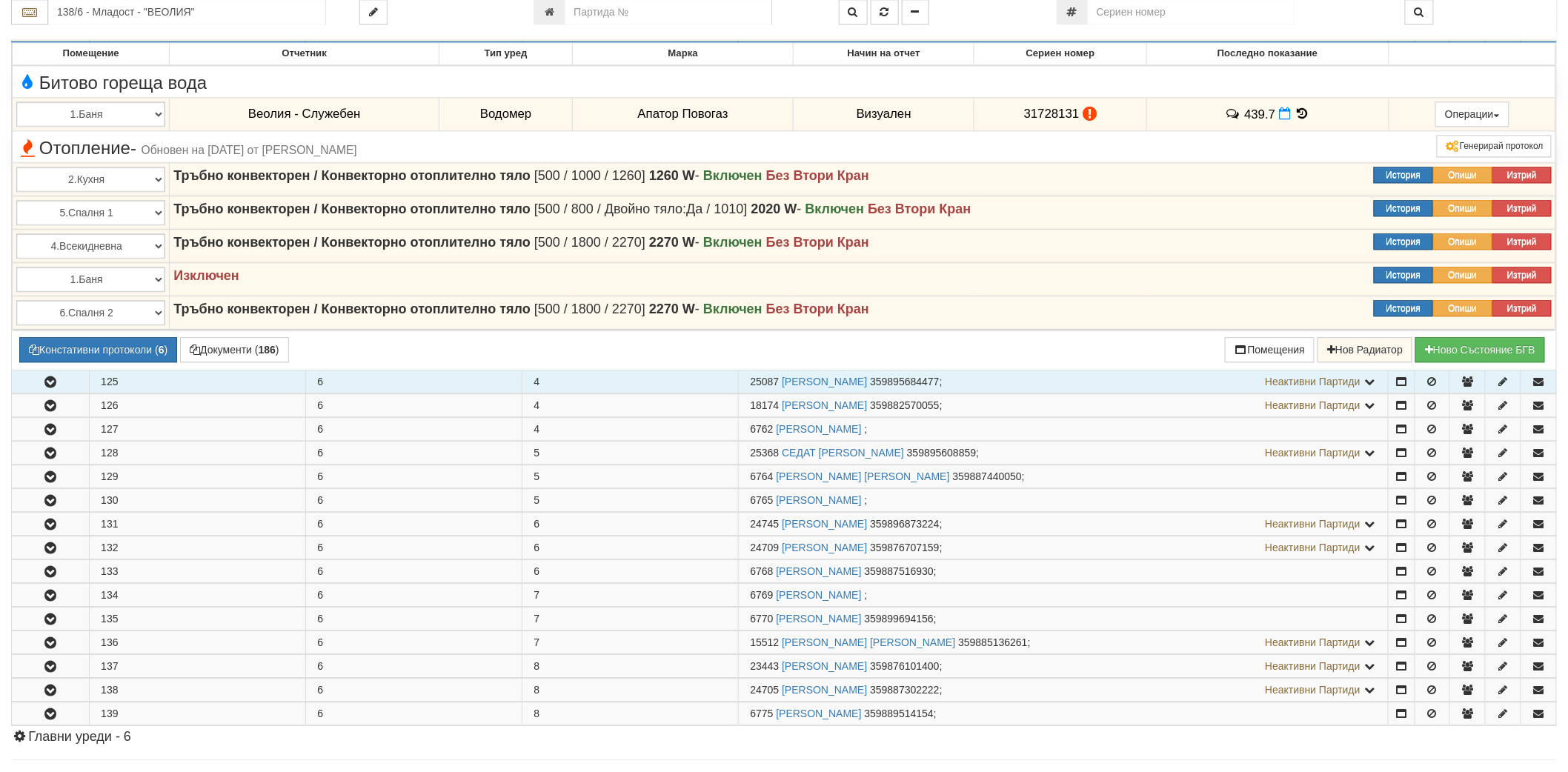
click at [41, 388] on button "button" at bounding box center [50, 381] width 77 height 22
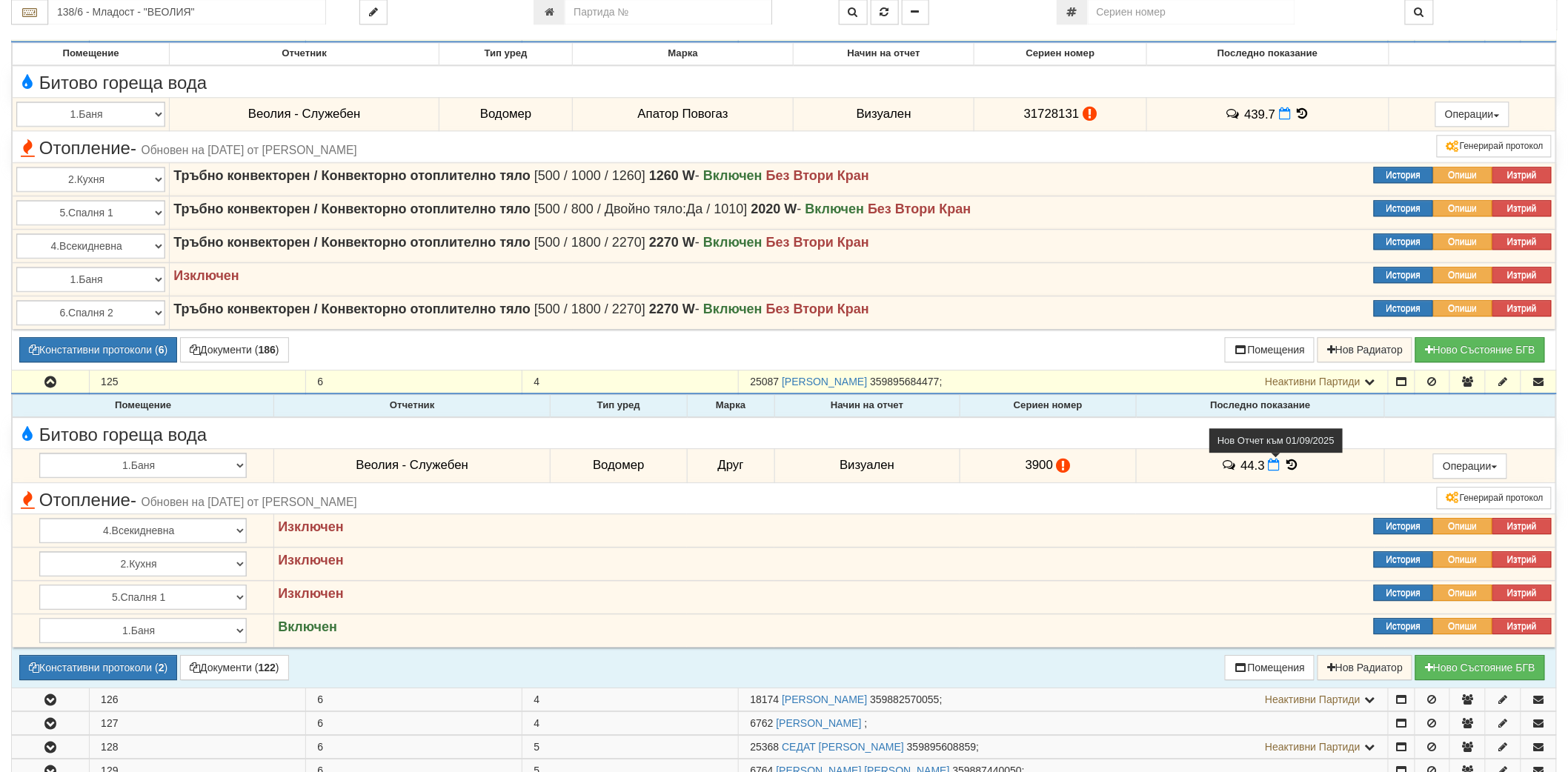
click at [1273, 464] on icon at bounding box center [1274, 465] width 11 height 12
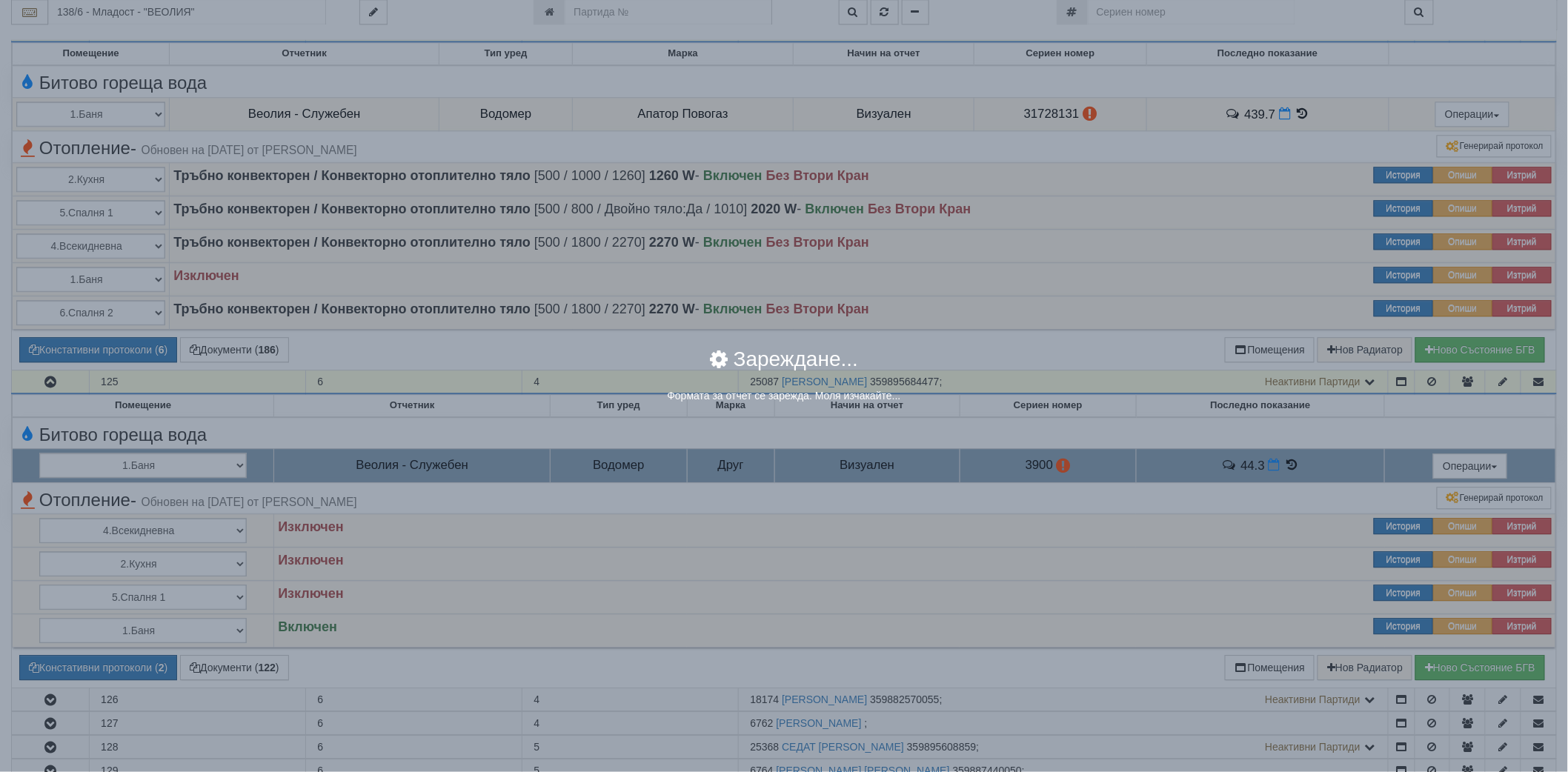
select select "8ac75930-9bfd-e511-80be-8d5a1dced85a"
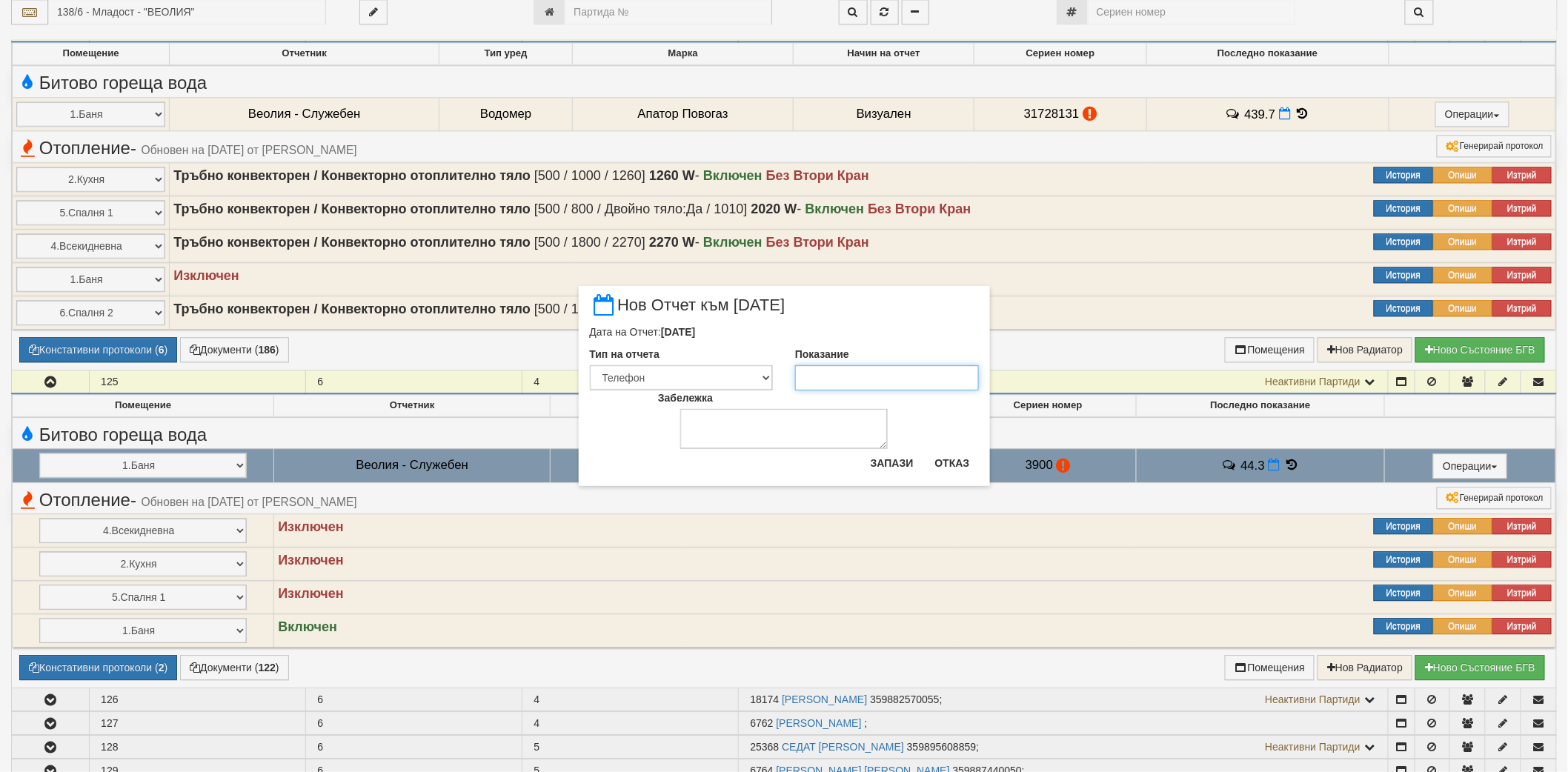
click at [890, 369] on input "Показание" at bounding box center [887, 378] width 184 height 25
type input "44.3"
click at [880, 463] on button "Запази" at bounding box center [892, 463] width 61 height 24
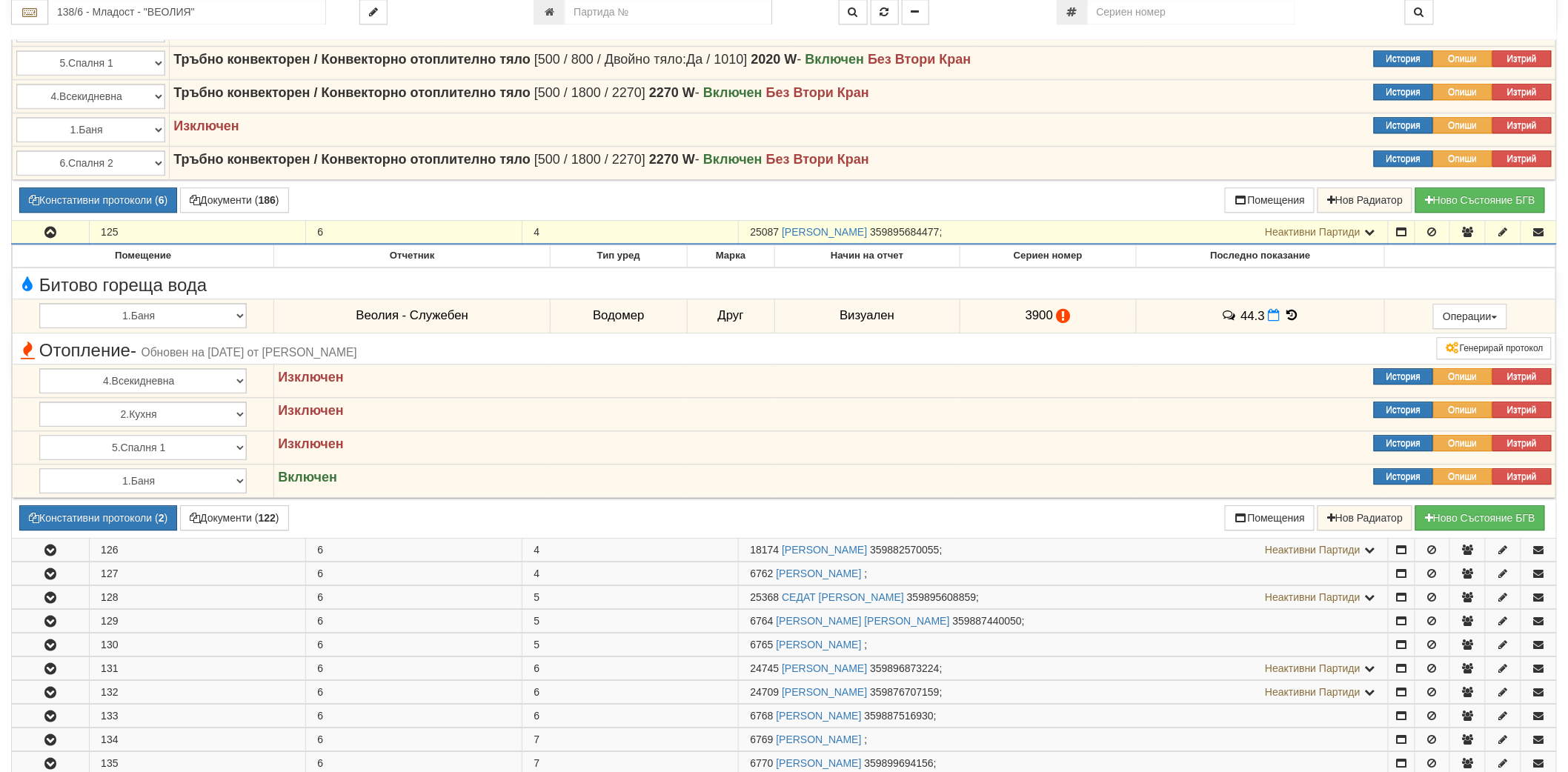
scroll to position [1892, 0]
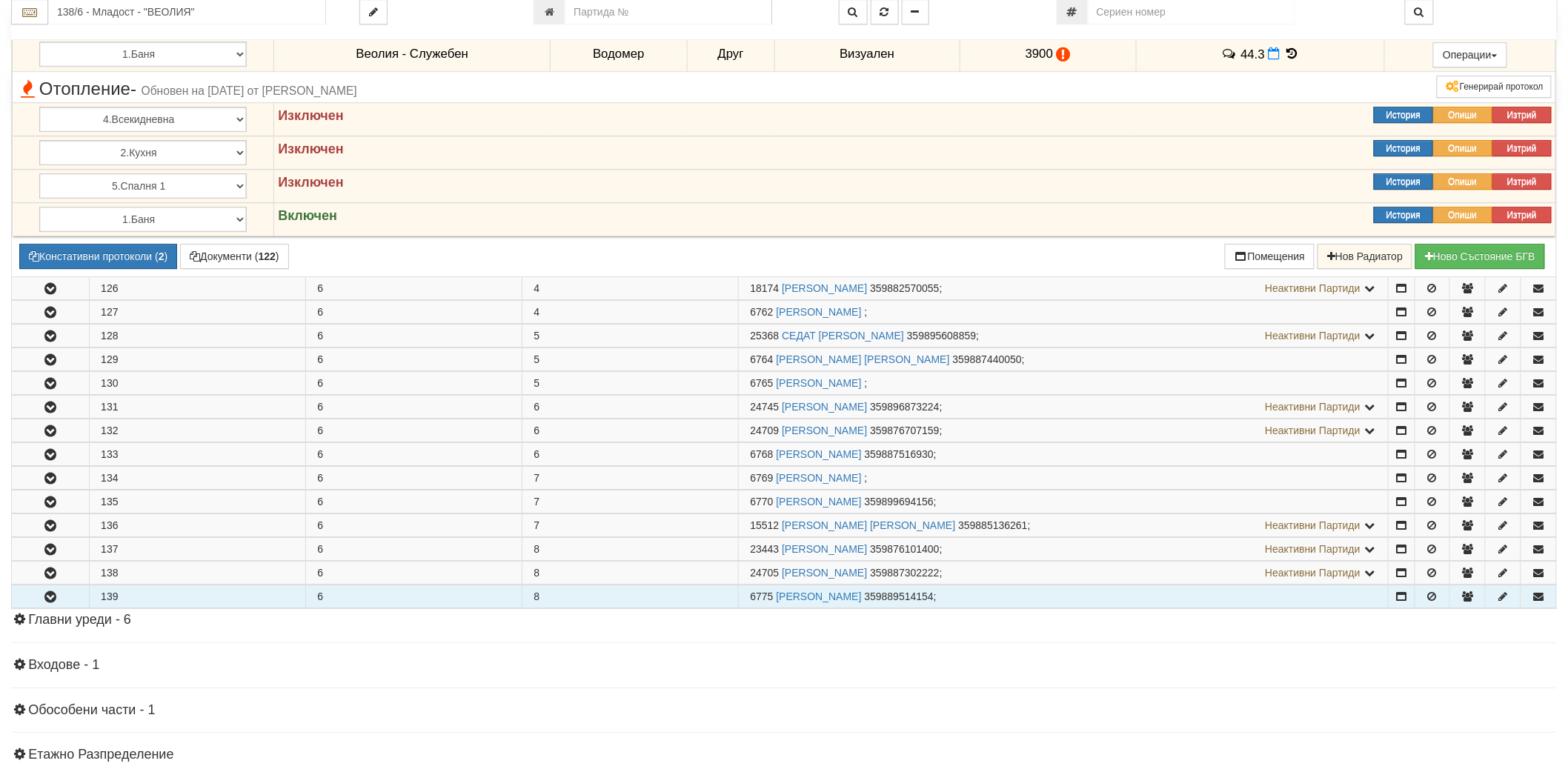
click at [51, 597] on icon "button" at bounding box center [50, 597] width 18 height 11
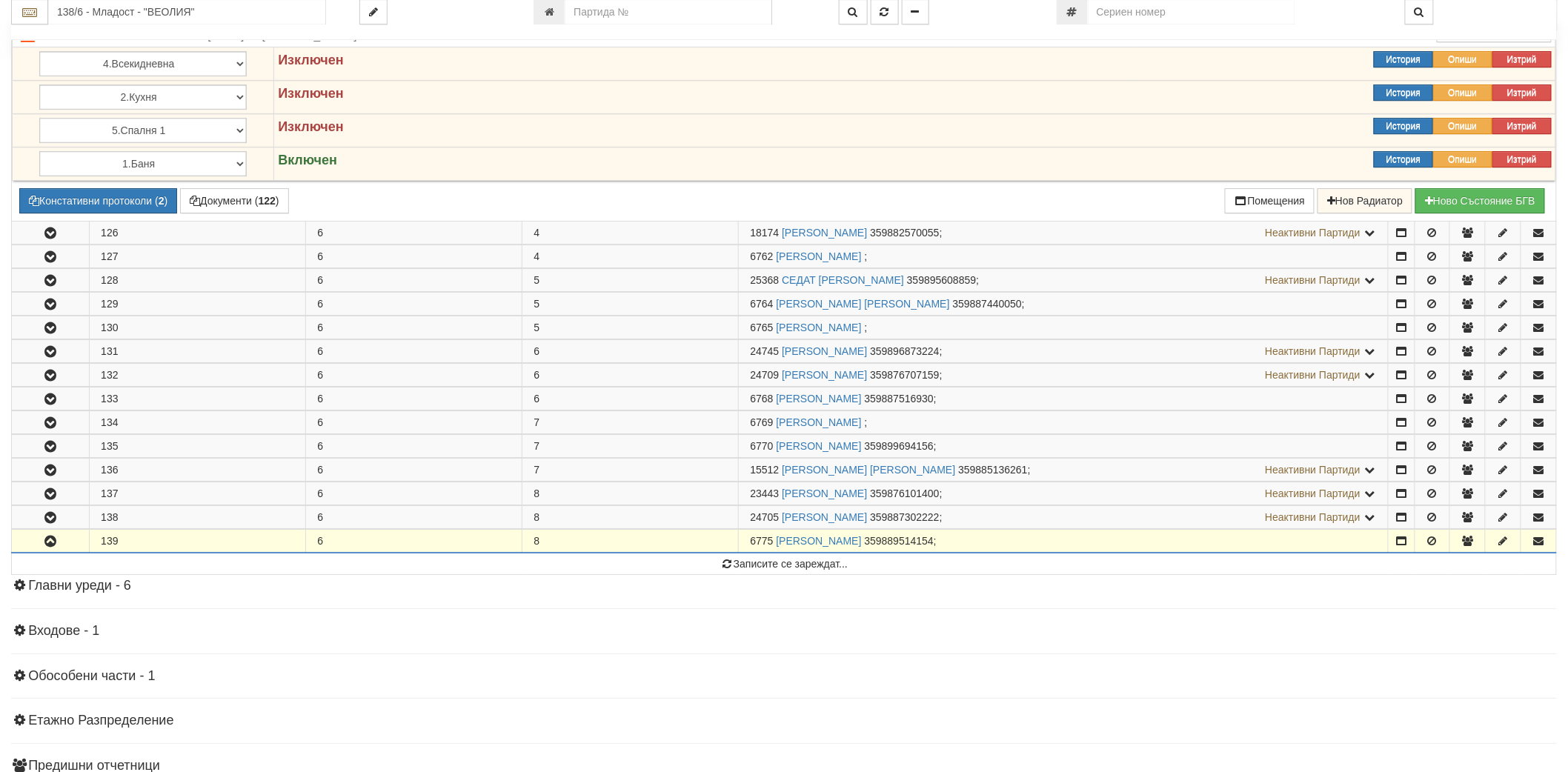
scroll to position [1975, 0]
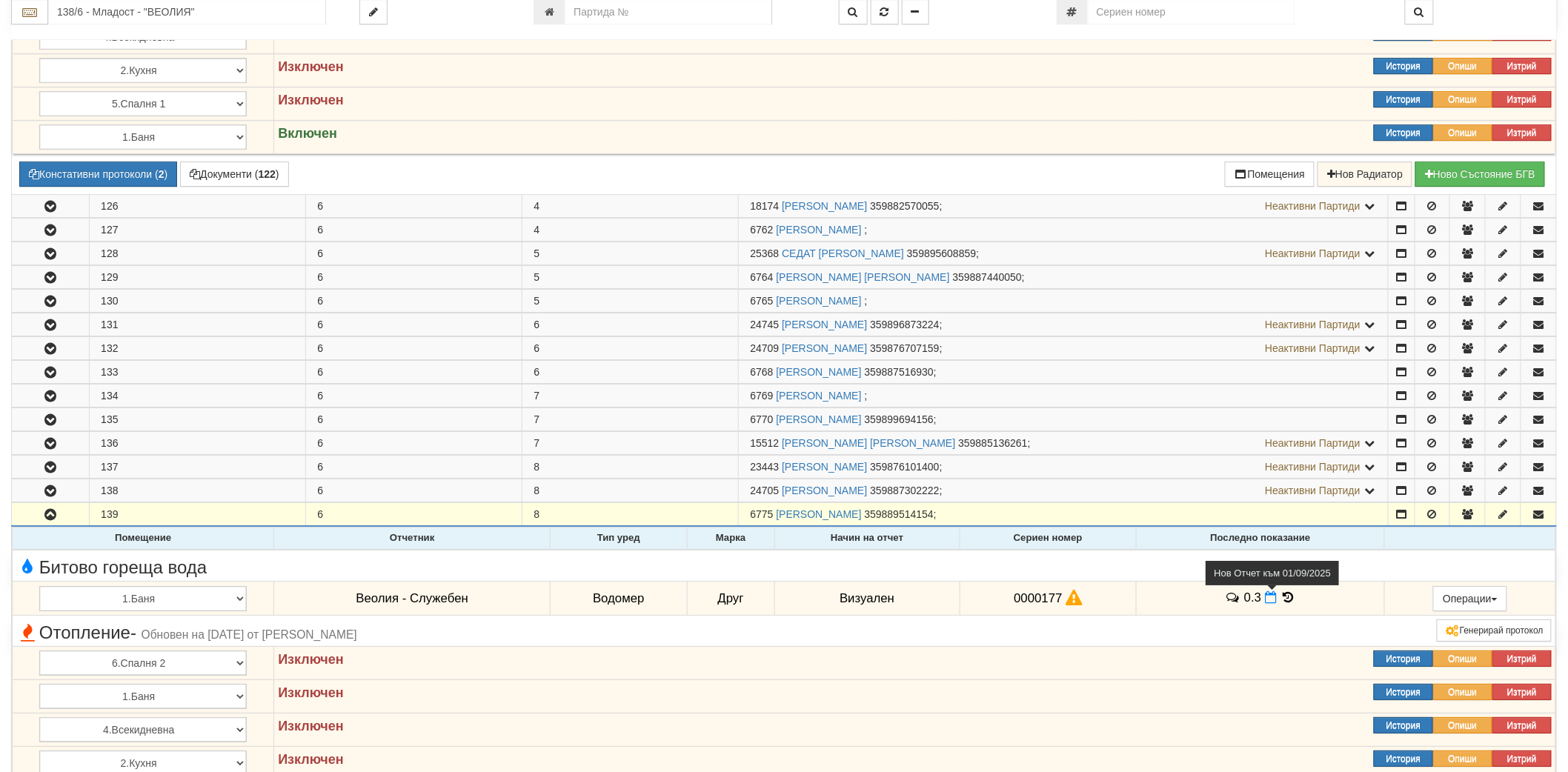
click at [1268, 602] on icon at bounding box center [1270, 597] width 11 height 12
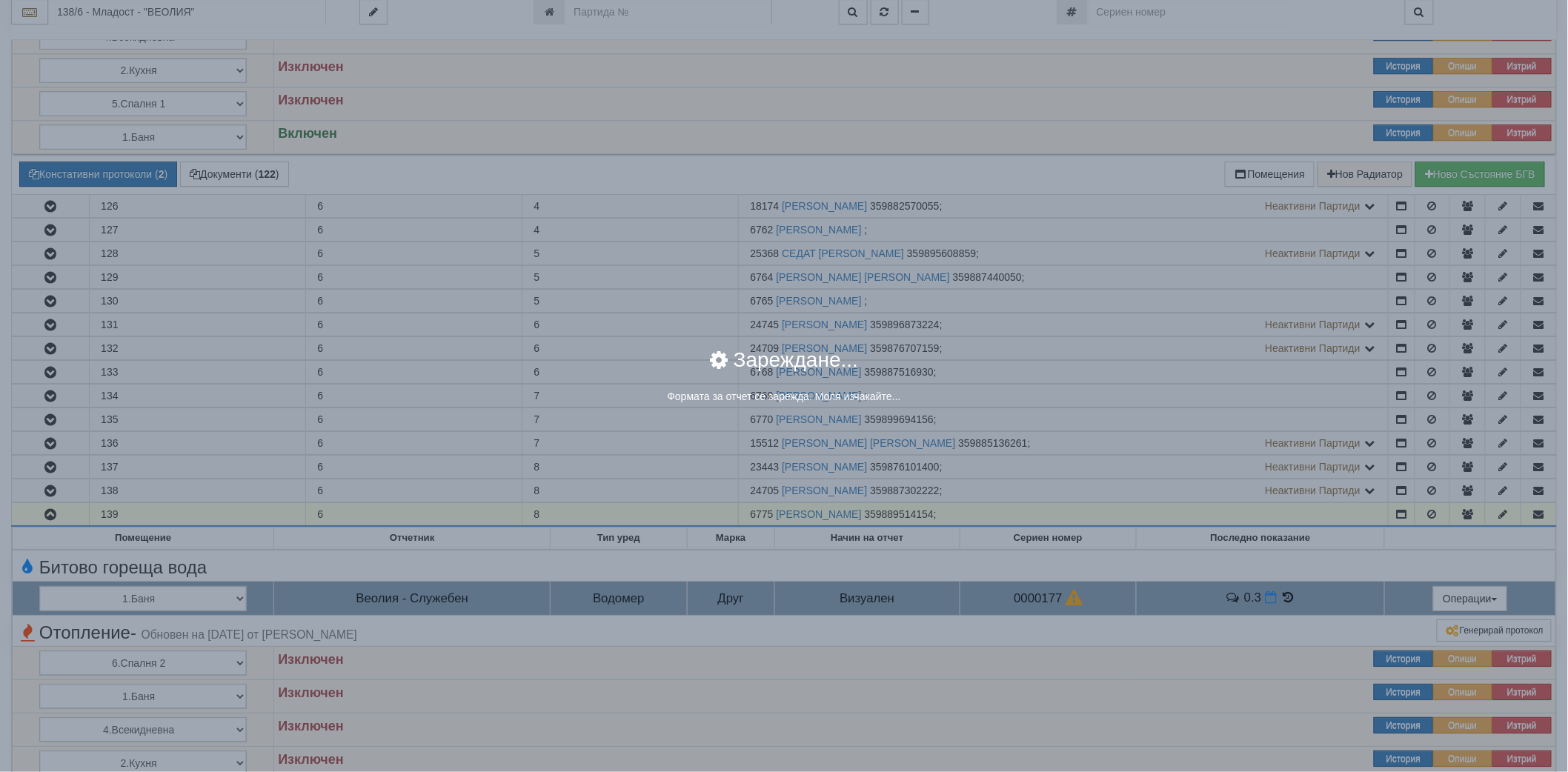
select select "8ac75930-9bfd-e511-80be-8d5a1dced85a"
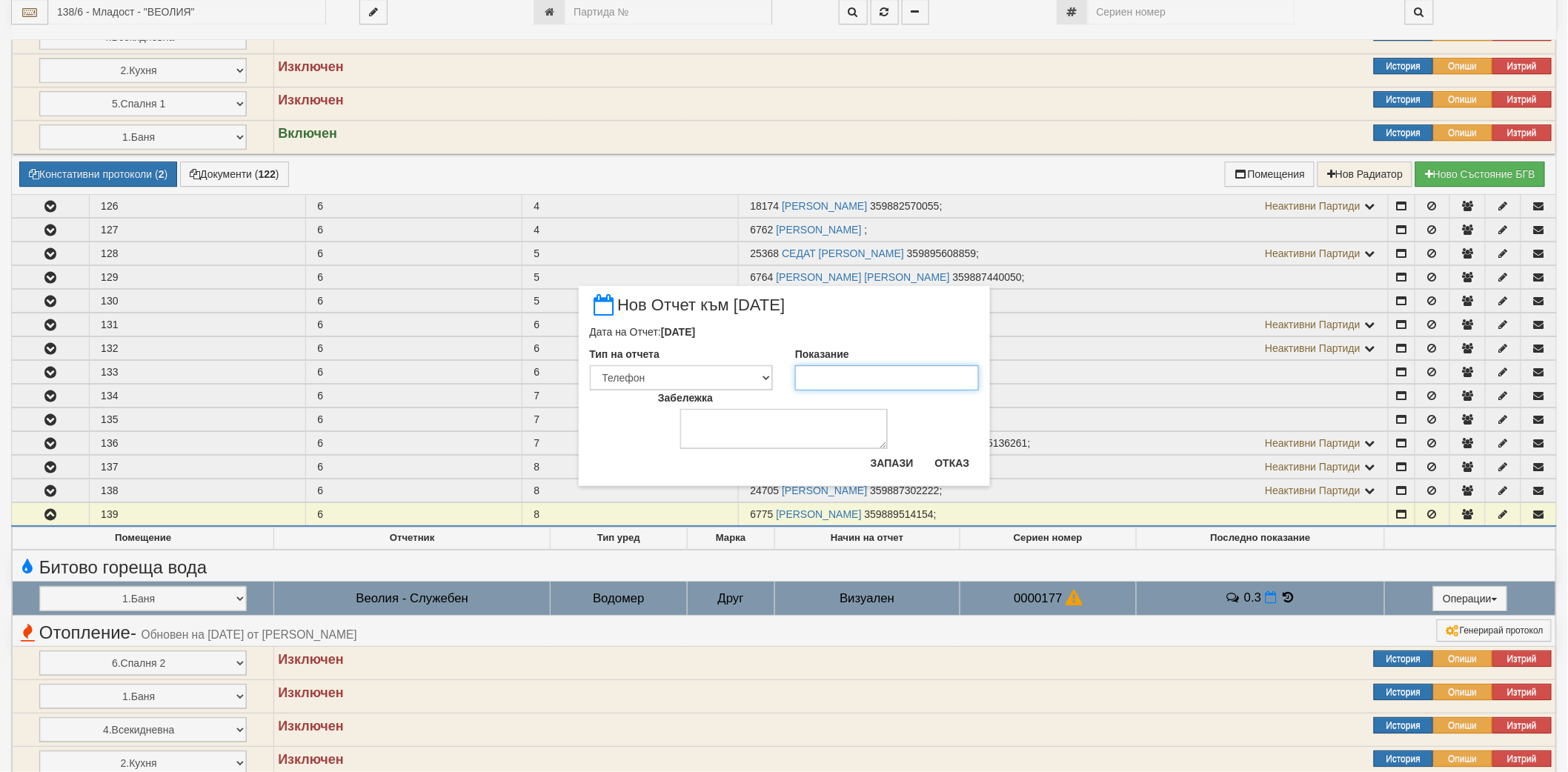
click at [861, 371] on input "Показание" at bounding box center [887, 378] width 184 height 25
type input "0.3"
click at [890, 469] on button "Запази" at bounding box center [892, 463] width 61 height 24
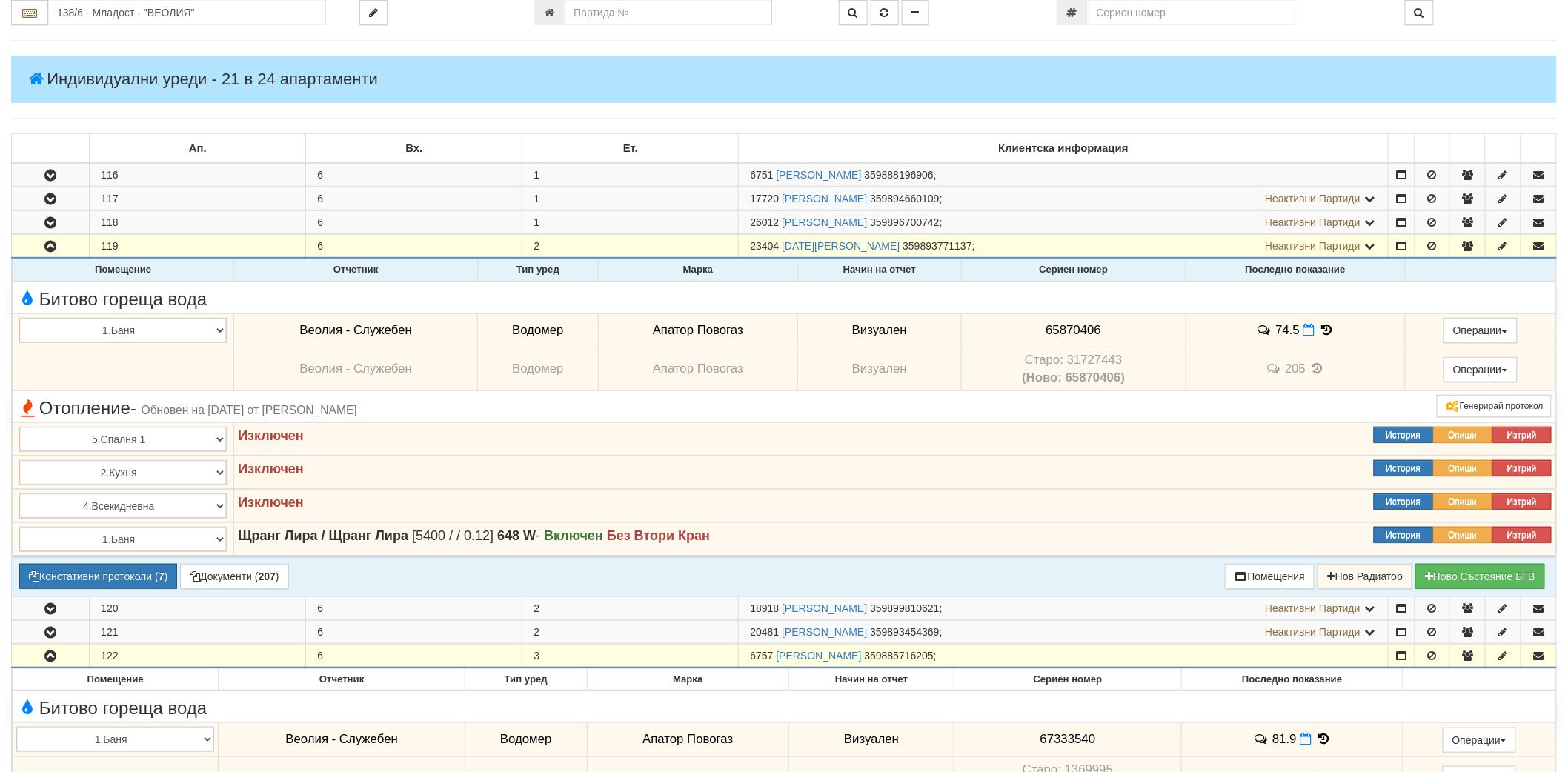
scroll to position [0, 0]
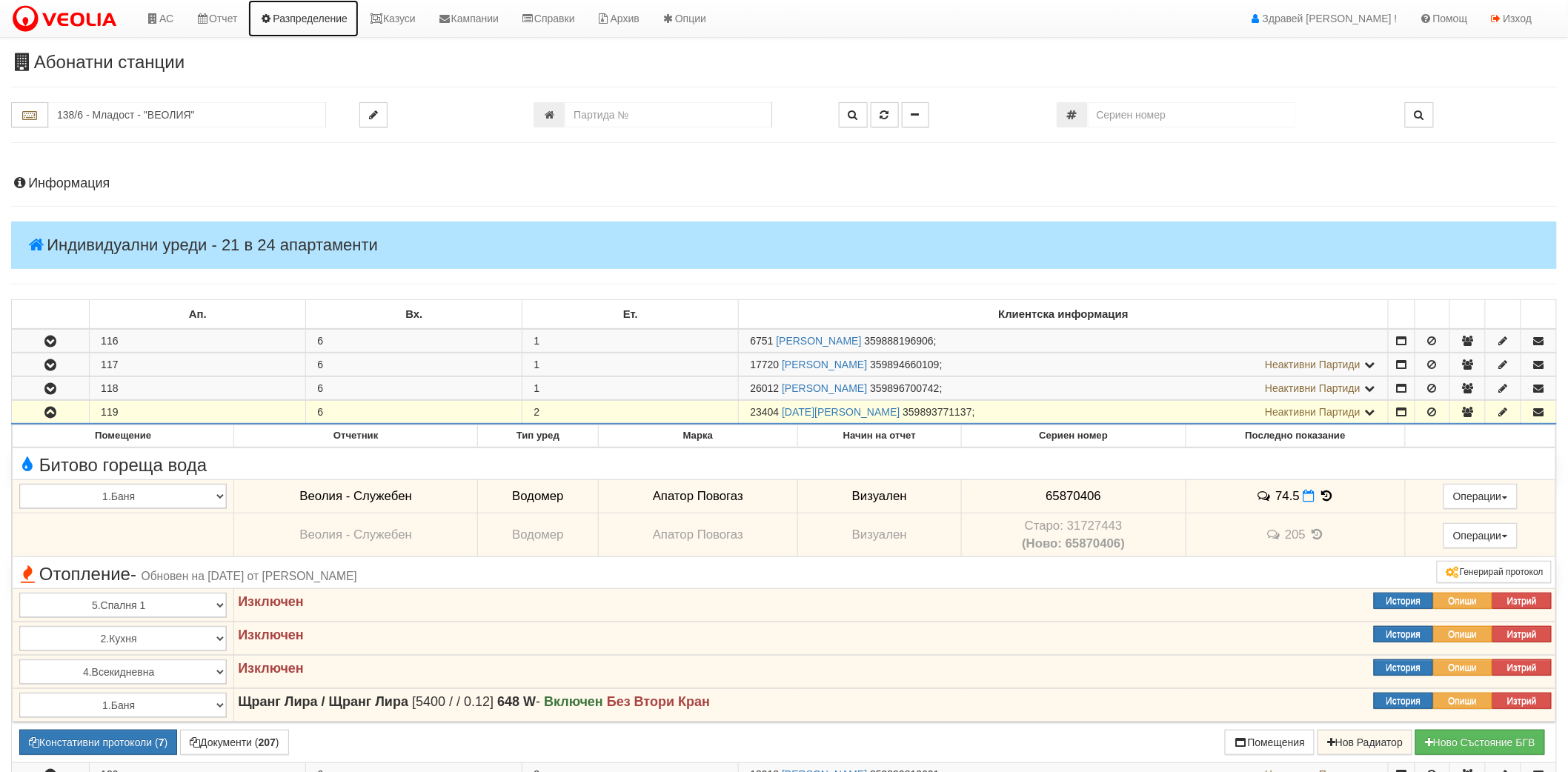
click at [306, 13] on link "Разпределение" at bounding box center [303, 18] width 110 height 37
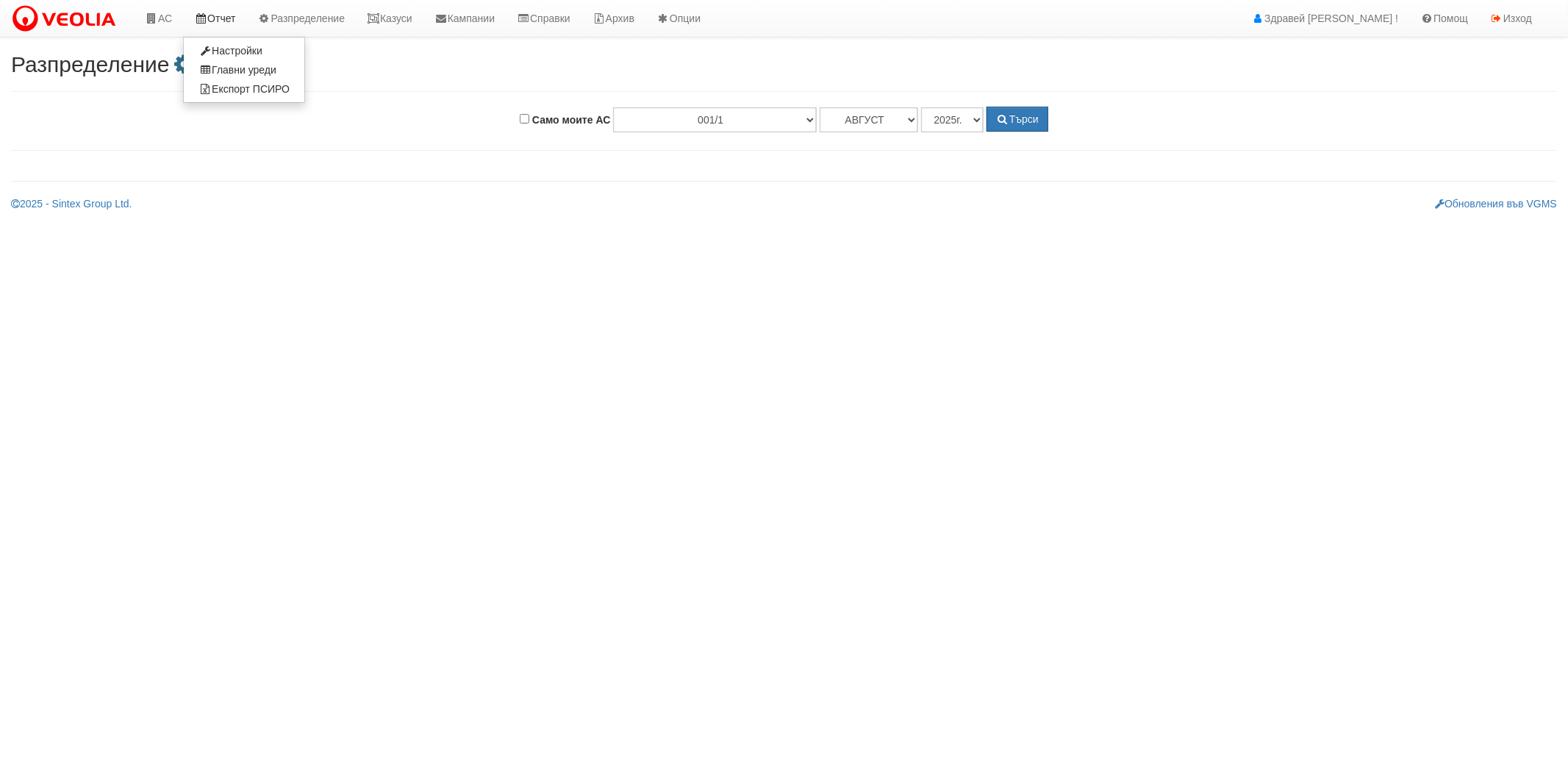
click at [223, 18] on link "Отчет" at bounding box center [214, 18] width 63 height 37
click at [226, 27] on link "Отчет" at bounding box center [214, 18] width 63 height 37
click at [230, 84] on link "Експорт ПСИРО" at bounding box center [244, 88] width 121 height 19
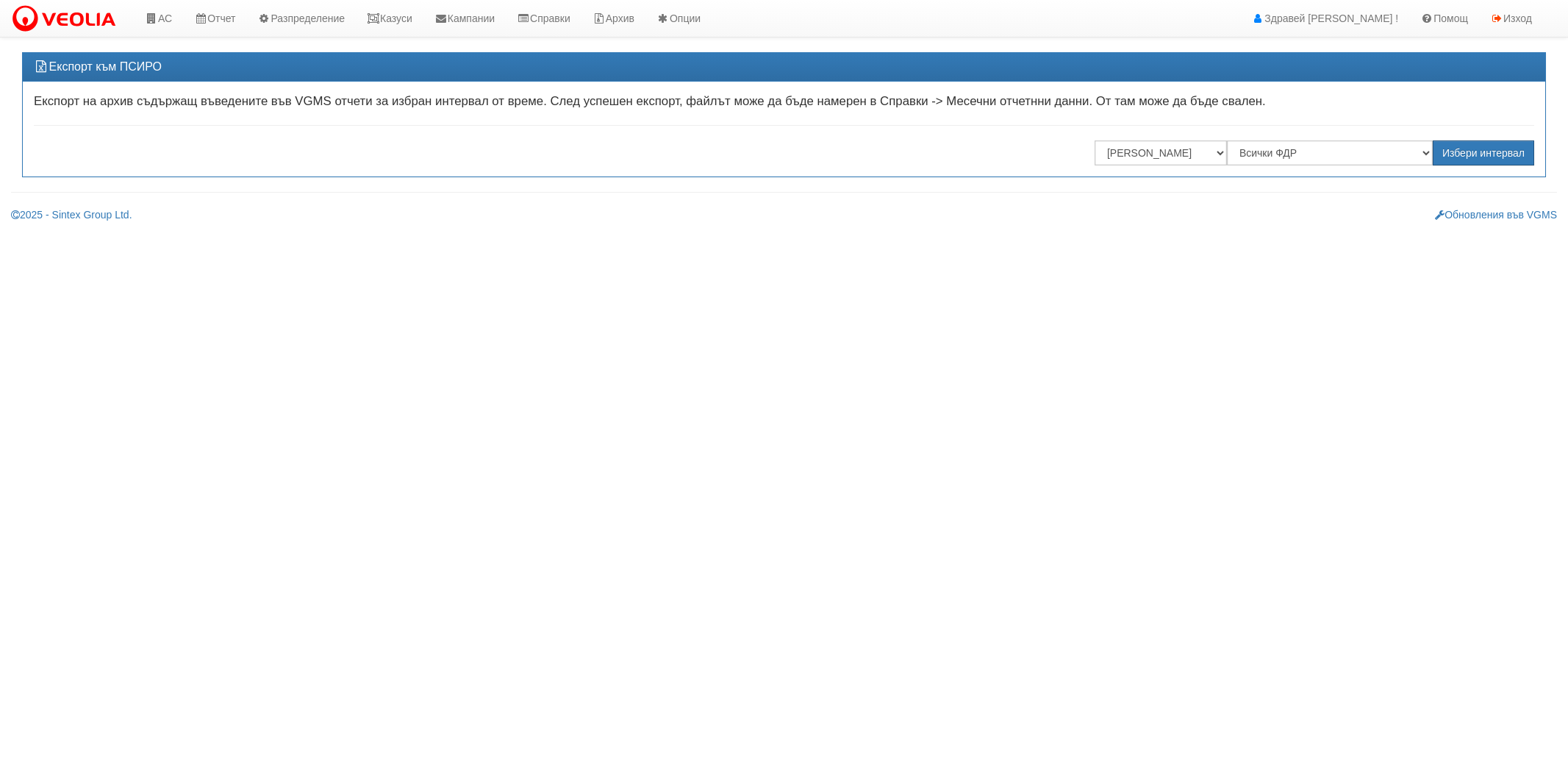
select select "68eee82e-7b6f-4483-85db-ce2fd87631cb"
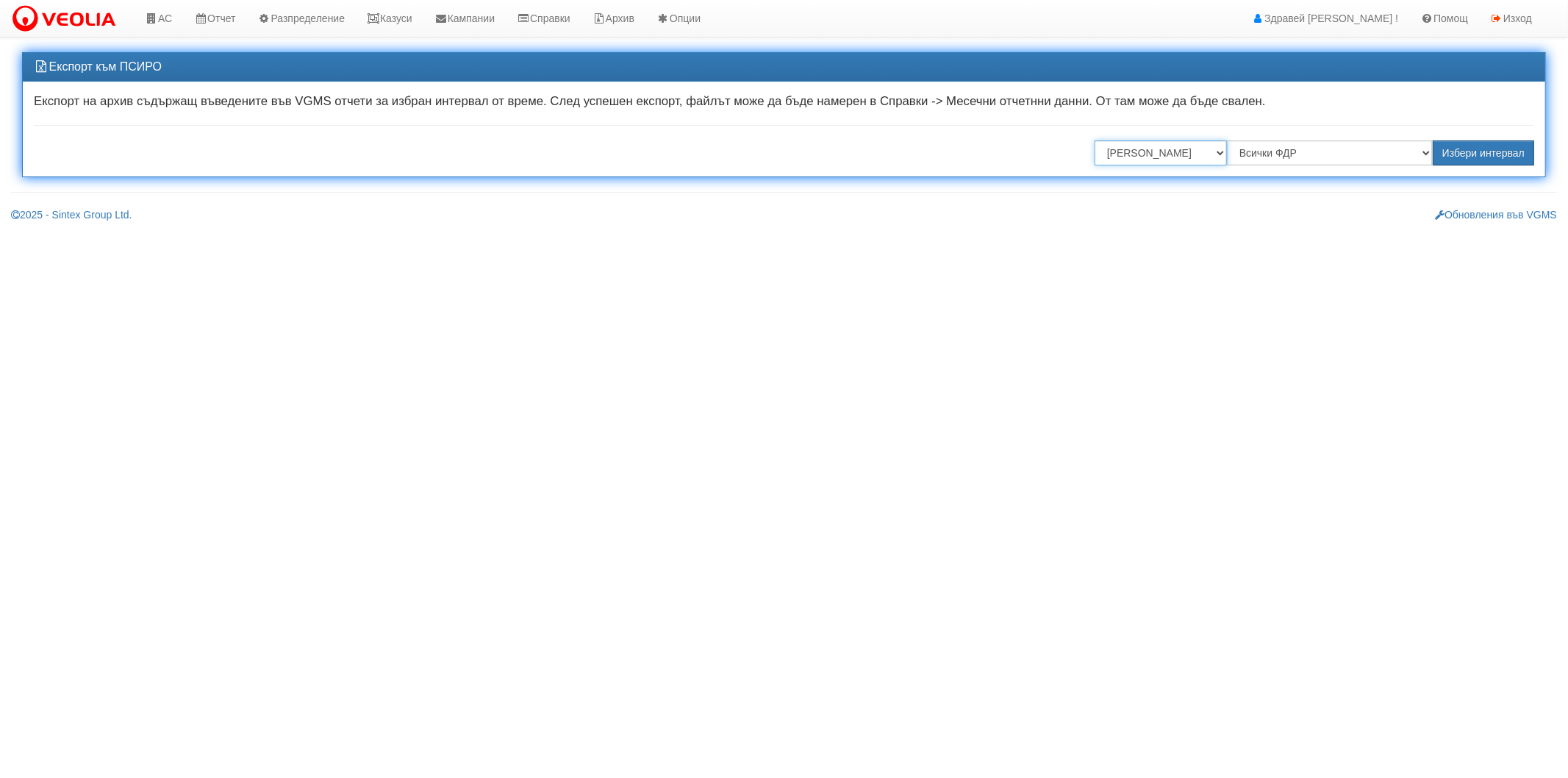
click at [1184, 151] on select "Всички Отговорници Илияна Кръстева Антоанета Ганева Константина Иванова Миглена…" at bounding box center [1161, 153] width 132 height 25
click at [1270, 146] on select "Всички ФДР "ВЕОЛИЯ ЕНЕРДЖИ ВАРНА " ЕАД "ТЕХЕМ СЪРВИСИС" ЕООД "ТОПЛОСНАБДЯВАНЕ" …" at bounding box center [1329, 153] width 206 height 25
click at [1185, 151] on select "Всички Отговорници Илияна Кръстева Антоанета Ганева Константина Иванова Миглена…" at bounding box center [1161, 153] width 132 height 25
select select
click at [1094, 141] on select "Всички Отговорници Илияна Кръстева Антоанета Ганева Константина Иванова Миглена…" at bounding box center [1161, 153] width 132 height 25
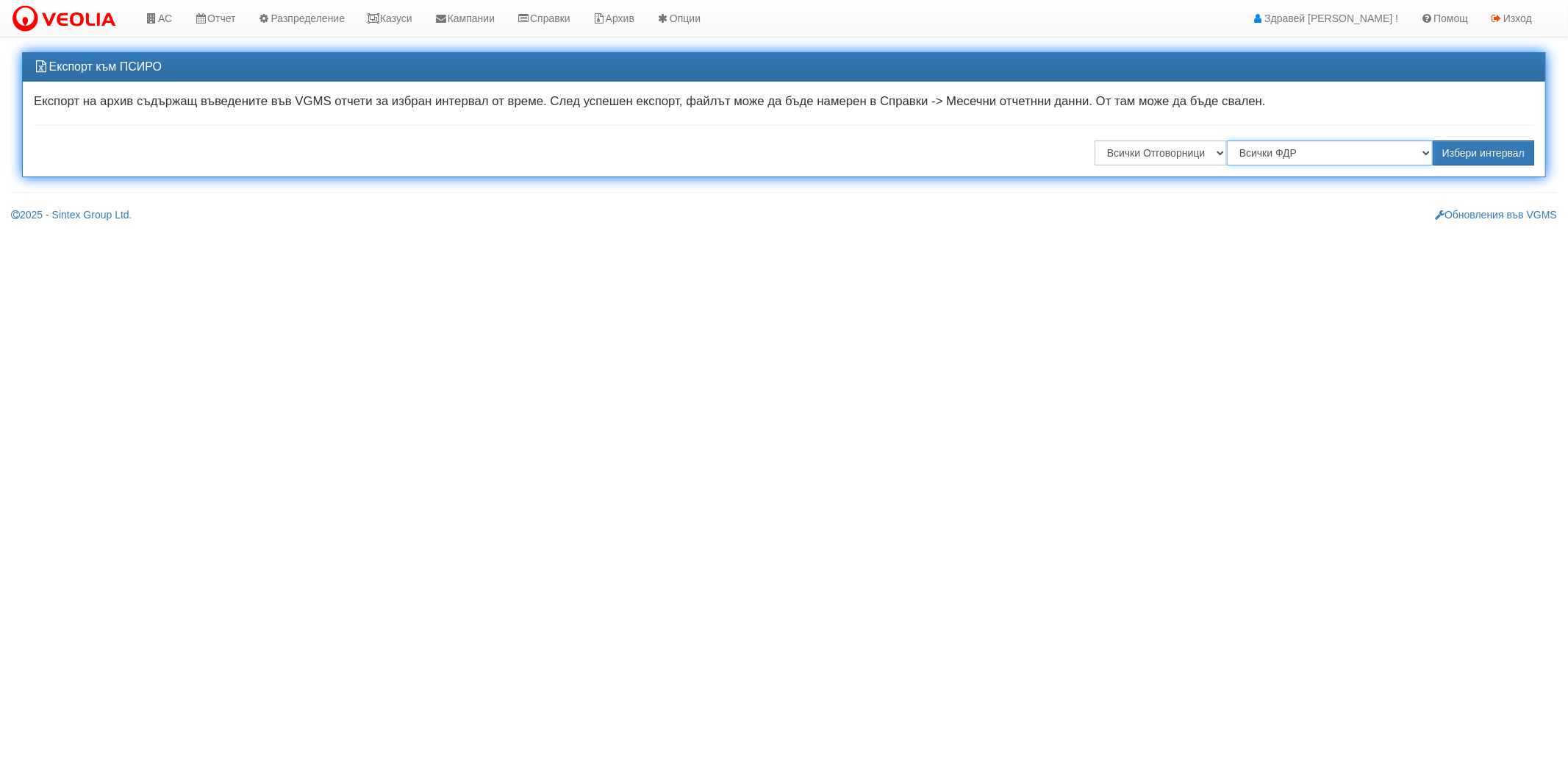
click at [1270, 156] on select "Всички ФДР "ВЕОЛИЯ ЕНЕРДЖИ ВАРНА " ЕАД "ТЕХЕМ СЪРВИСИС" ЕООД "ТОПЛОСНАБДЯВАНЕ" …" at bounding box center [1329, 153] width 206 height 25
select select ""ТЕХЕМ СЪРВИСИС" ЕООД"
click at [1229, 141] on select "Всички ФДР "ВЕОЛИЯ ЕНЕРДЖИ ВАРНА " ЕАД "ТЕХЕМ СЪРВИСИС" ЕООД "ТОПЛОСНАБДЯВАНЕ" …" at bounding box center [1329, 153] width 206 height 25
click at [1469, 154] on button "Избери интервал" at bounding box center [1483, 153] width 101 height 25
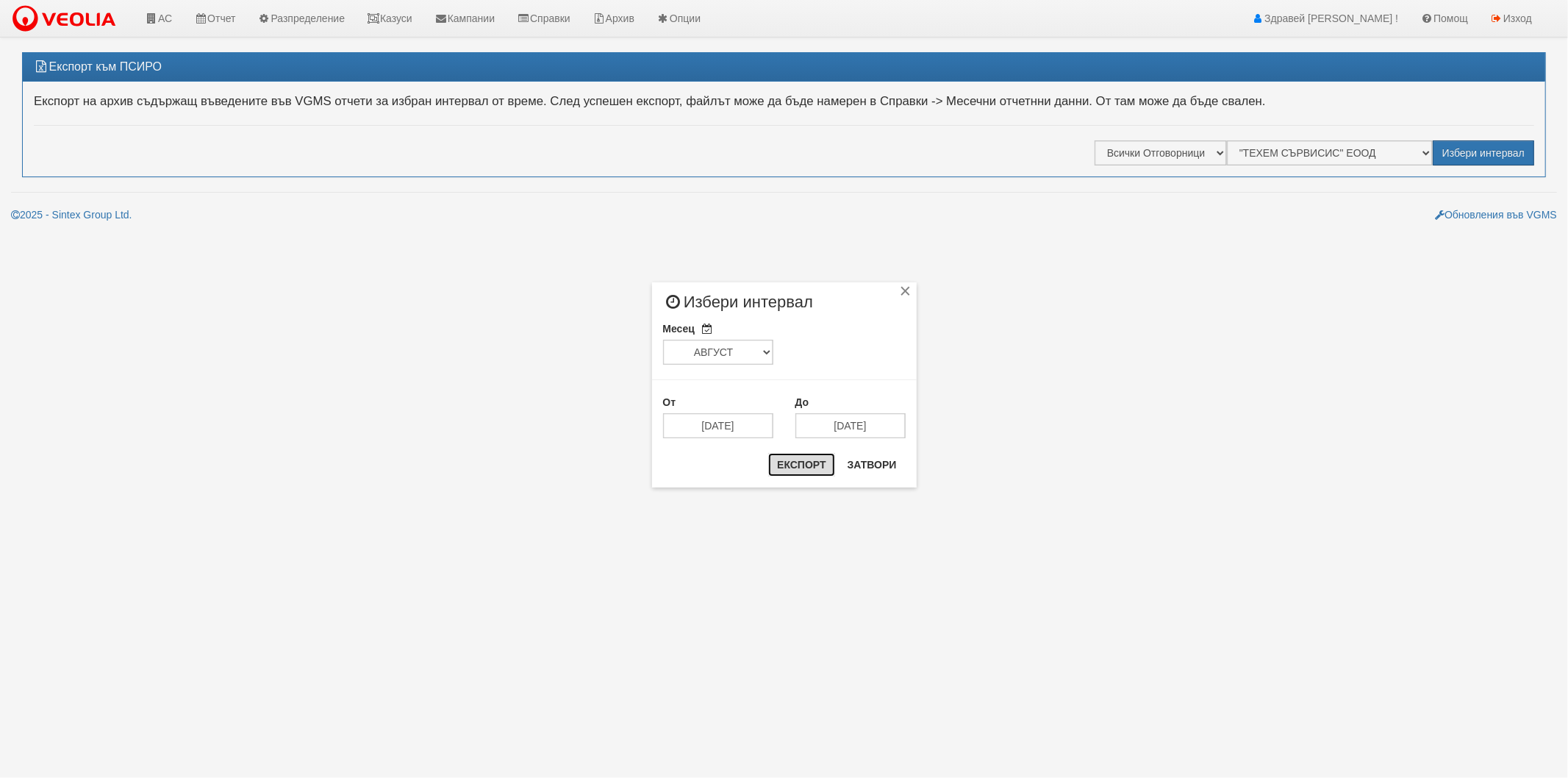
click at [789, 468] on button "Експорт" at bounding box center [801, 465] width 66 height 24
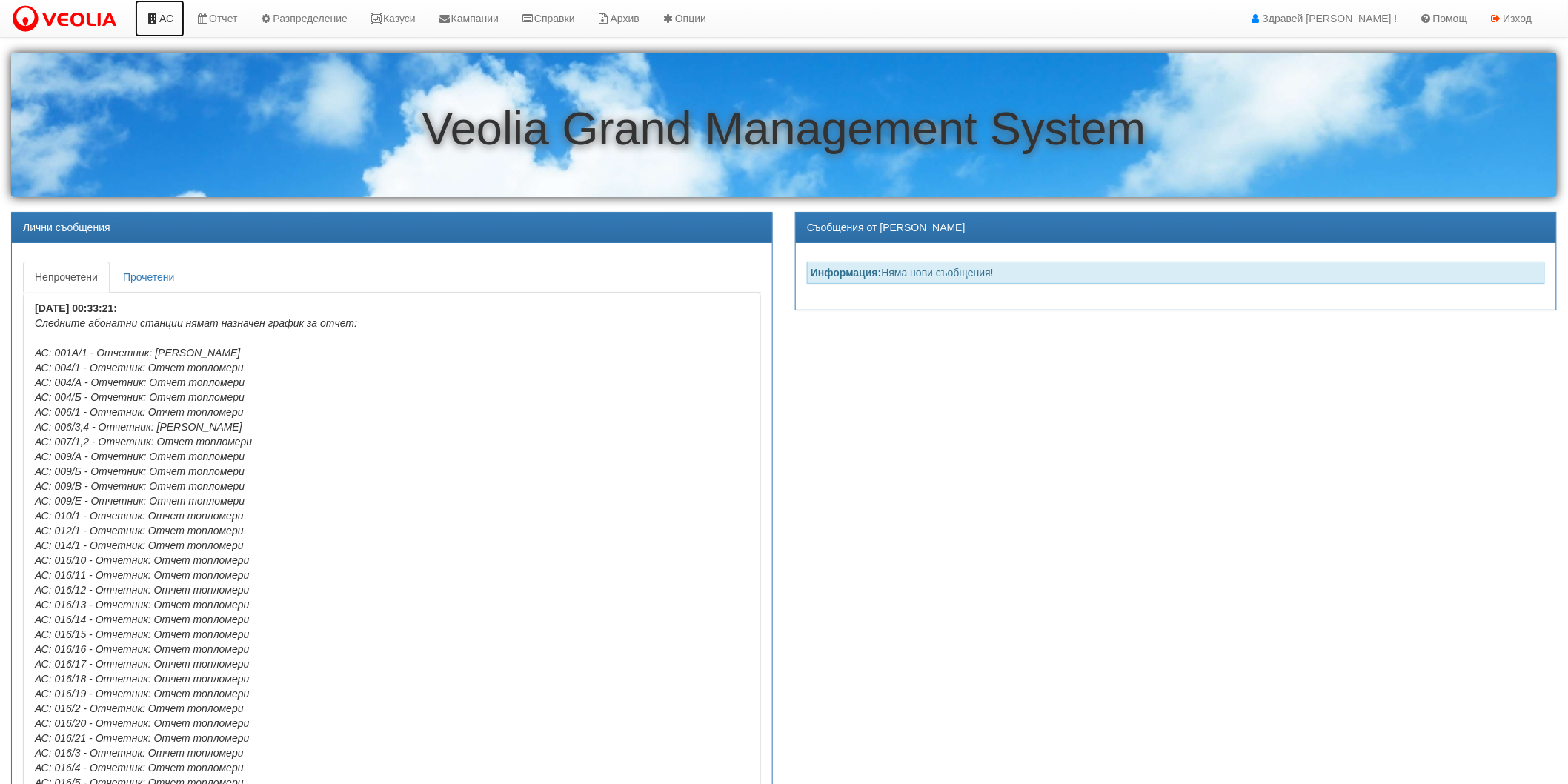
click at [165, 26] on link "АС" at bounding box center [159, 18] width 50 height 37
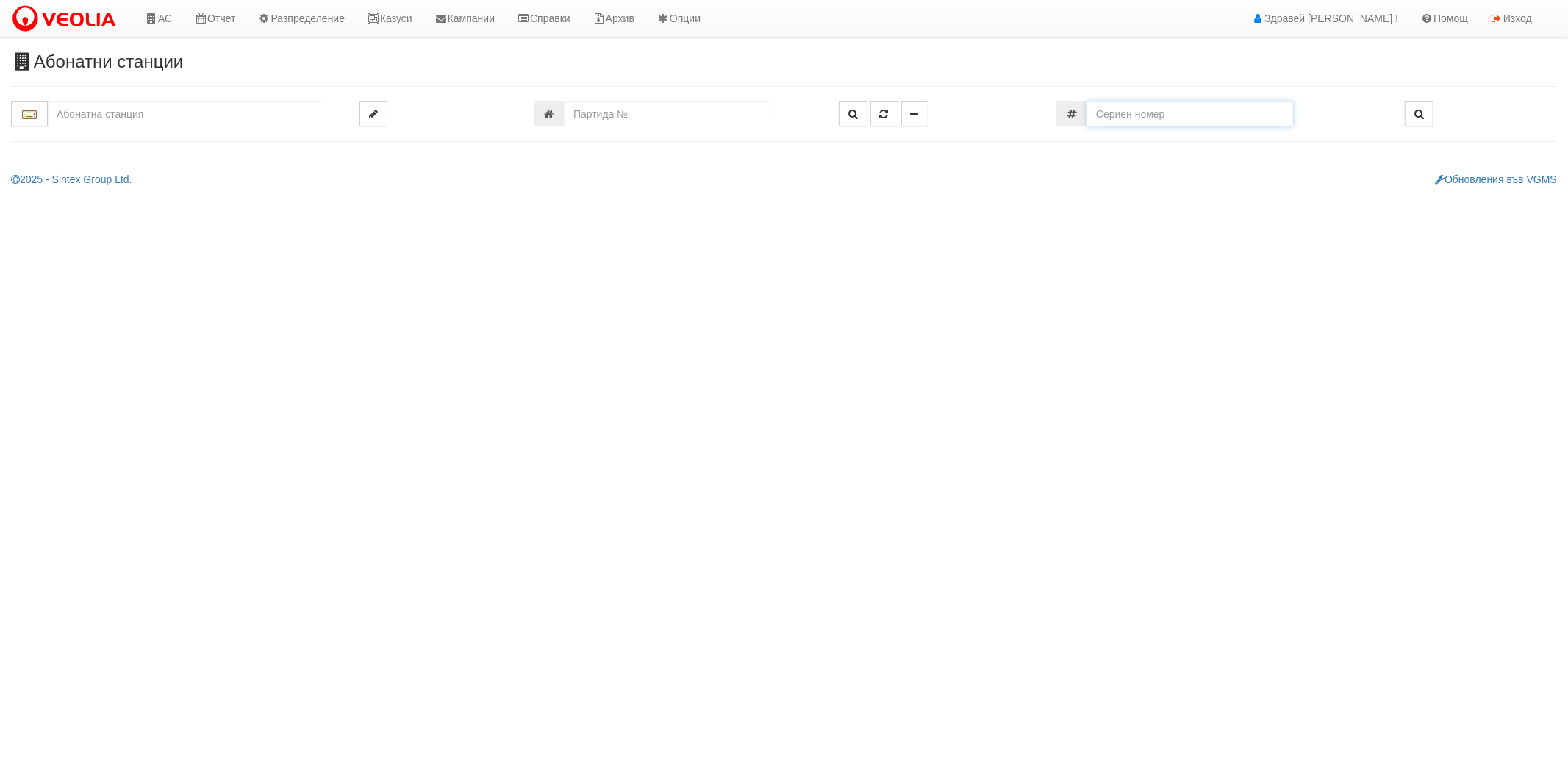
click at [1158, 109] on input "number" at bounding box center [1190, 113] width 206 height 25
type input "601"
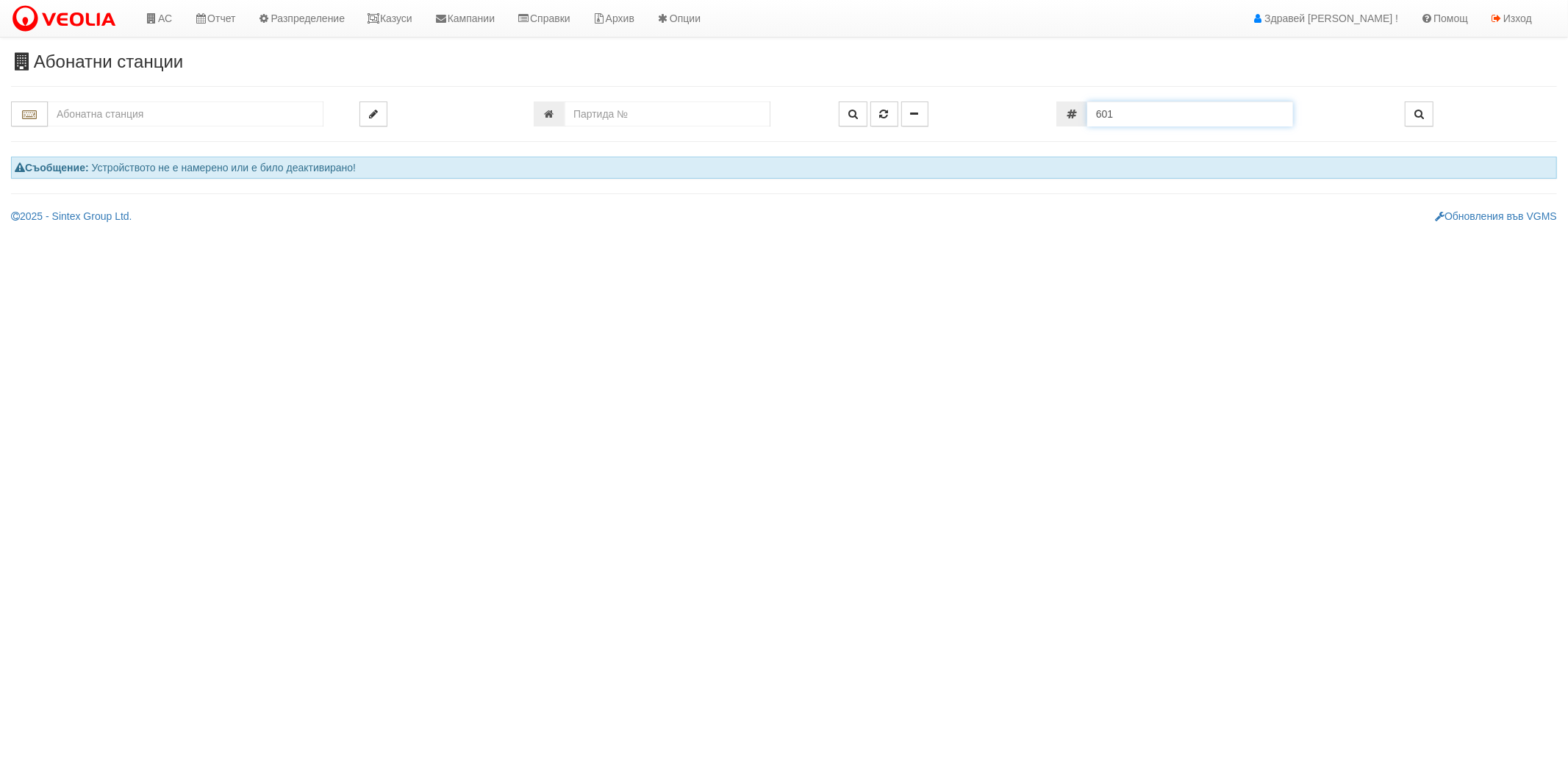
click at [1158, 109] on input "601" at bounding box center [1190, 113] width 206 height 25
click at [719, 115] on input "number" at bounding box center [667, 113] width 206 height 25
type input "601"
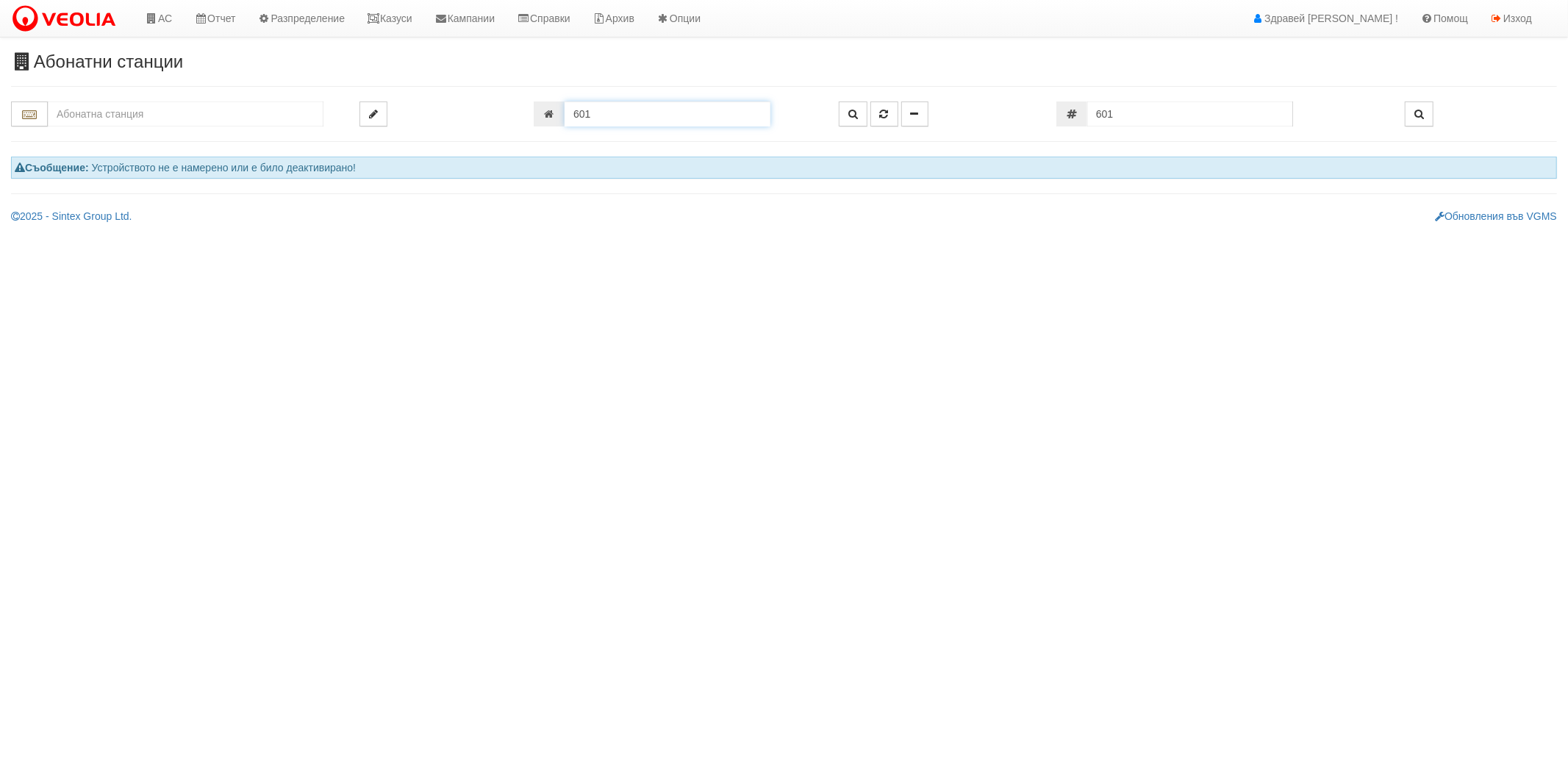
type input "214/1 - "ВЕОЛИЯ ЕНЕРДЖИ ВАРНА " ЕАД"
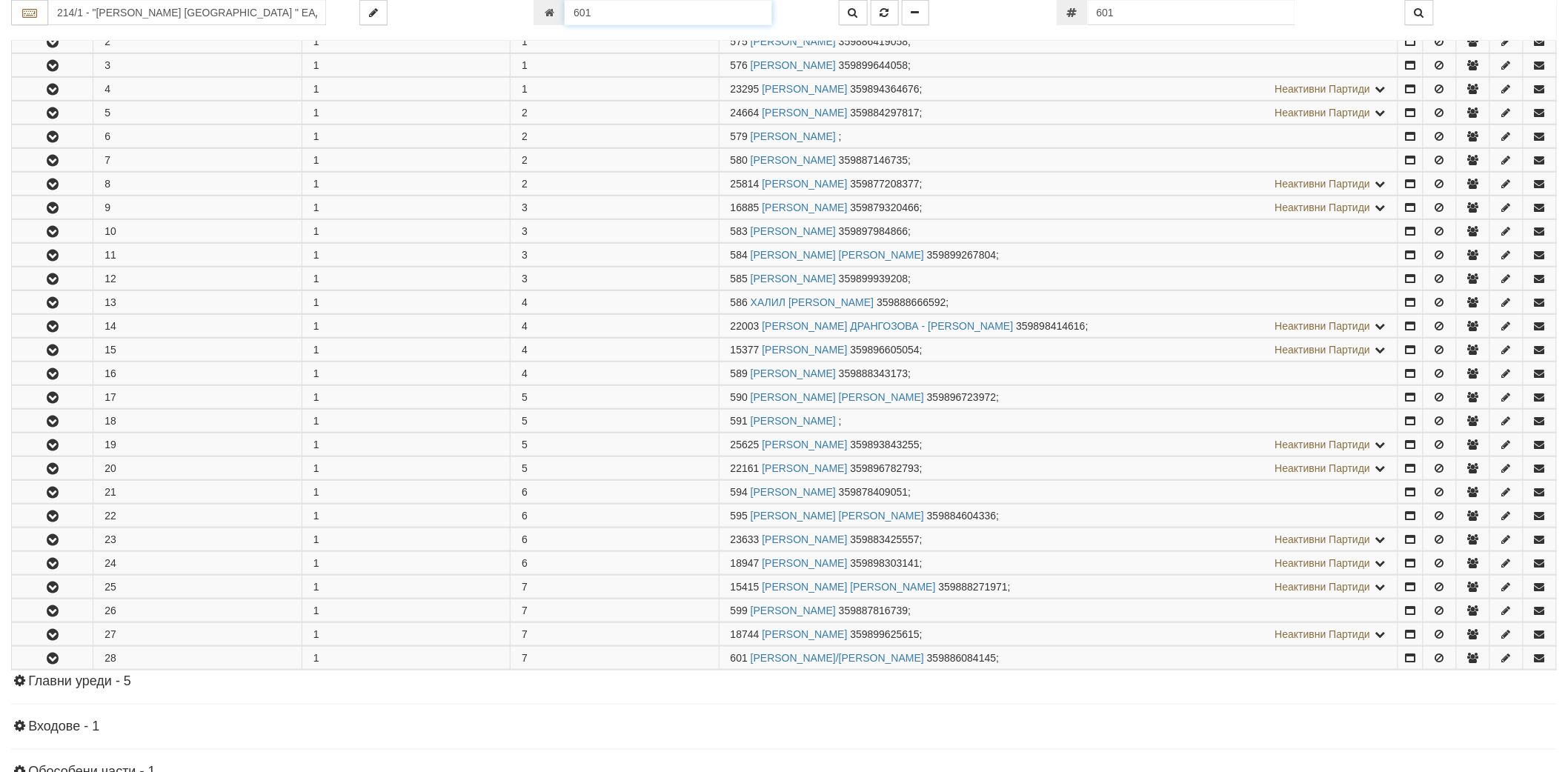
scroll to position [587, 0]
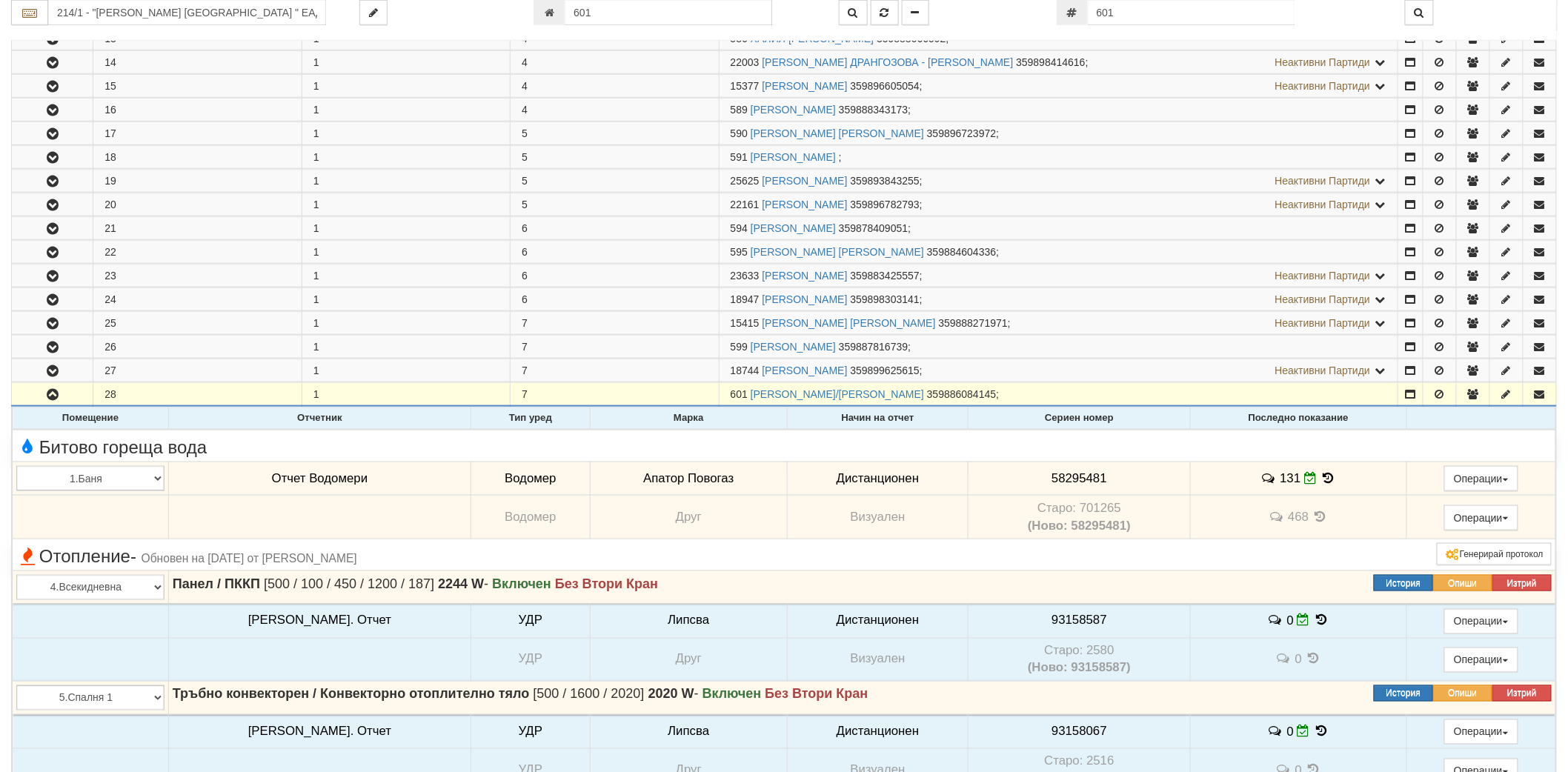
click at [1321, 474] on icon at bounding box center [1328, 478] width 16 height 12
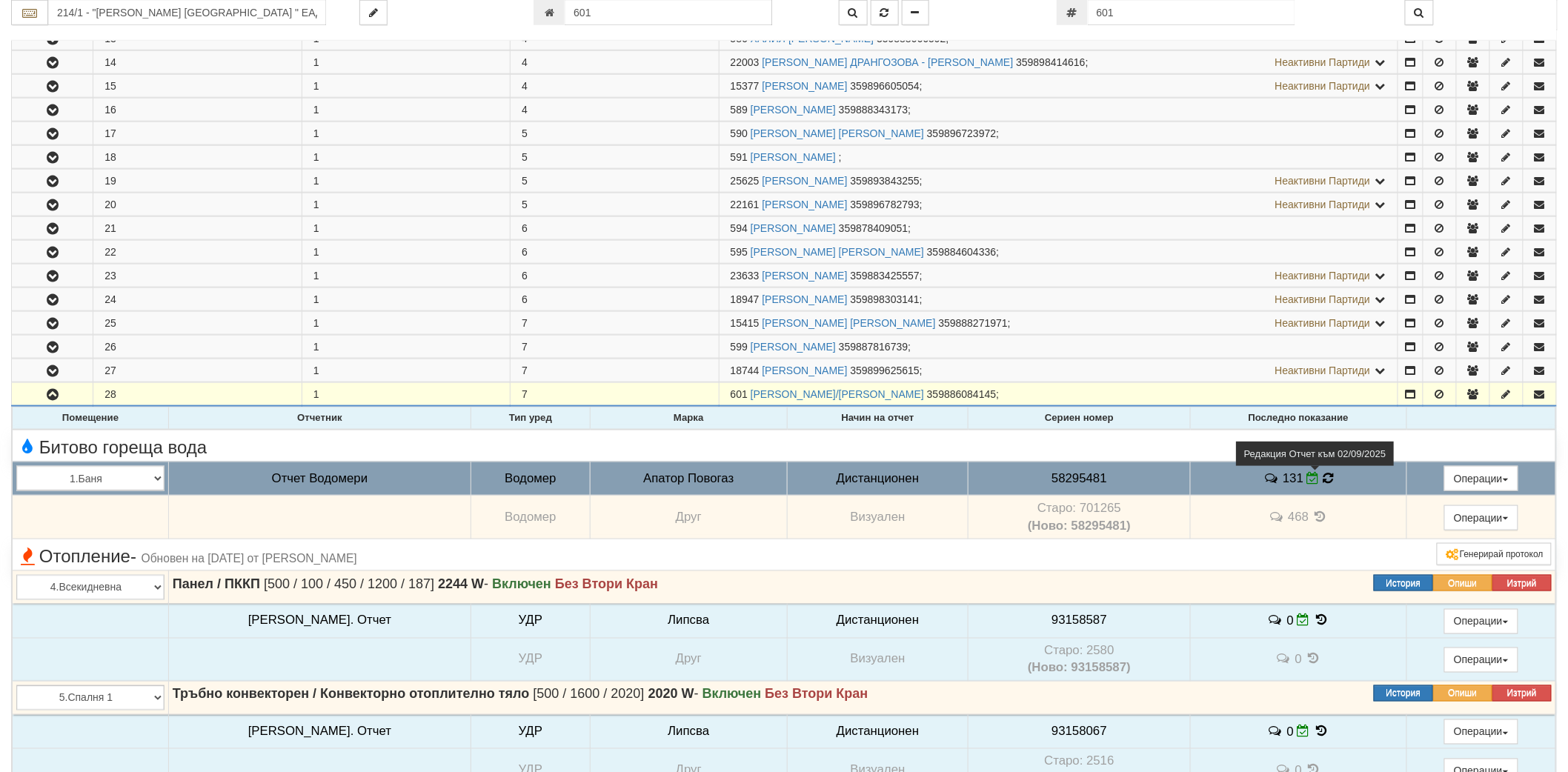
click at [1307, 482] on icon at bounding box center [1313, 478] width 12 height 12
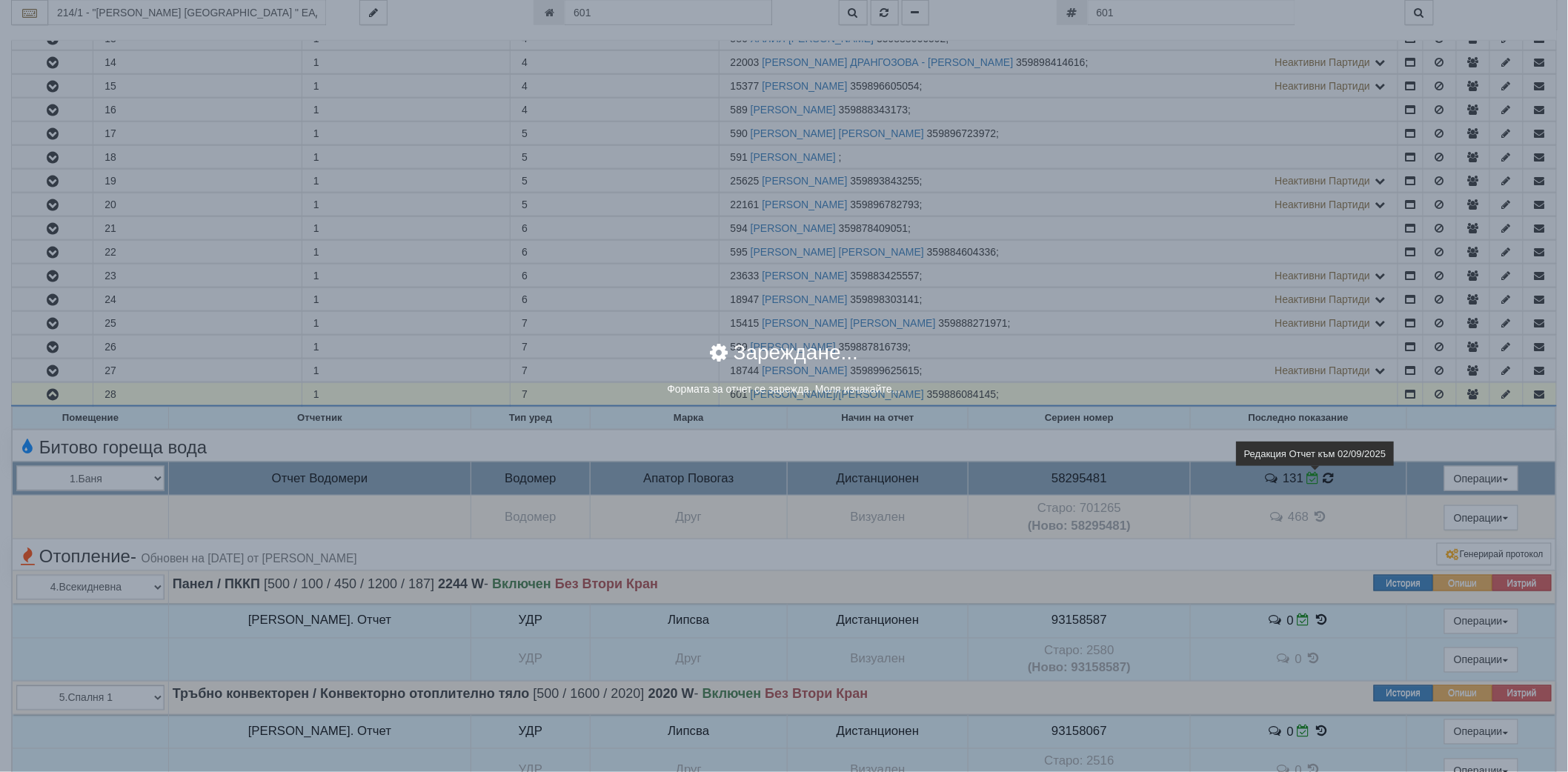
select select "8ac75930-9bfd-e511-80be-8d5a1dced85a"
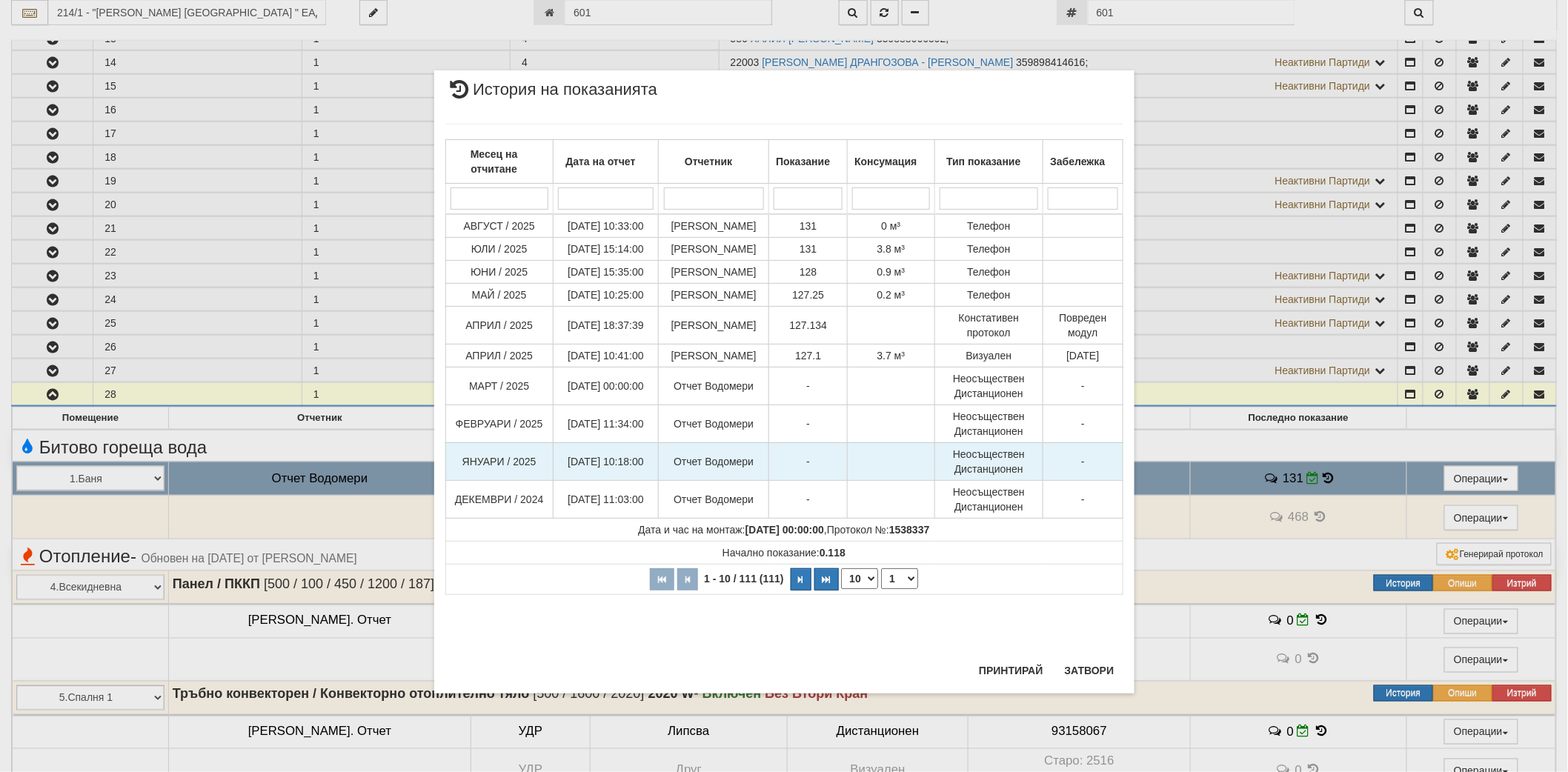
click at [960, 480] on td "Неосъществен Дистанционен" at bounding box center [989, 460] width 109 height 38
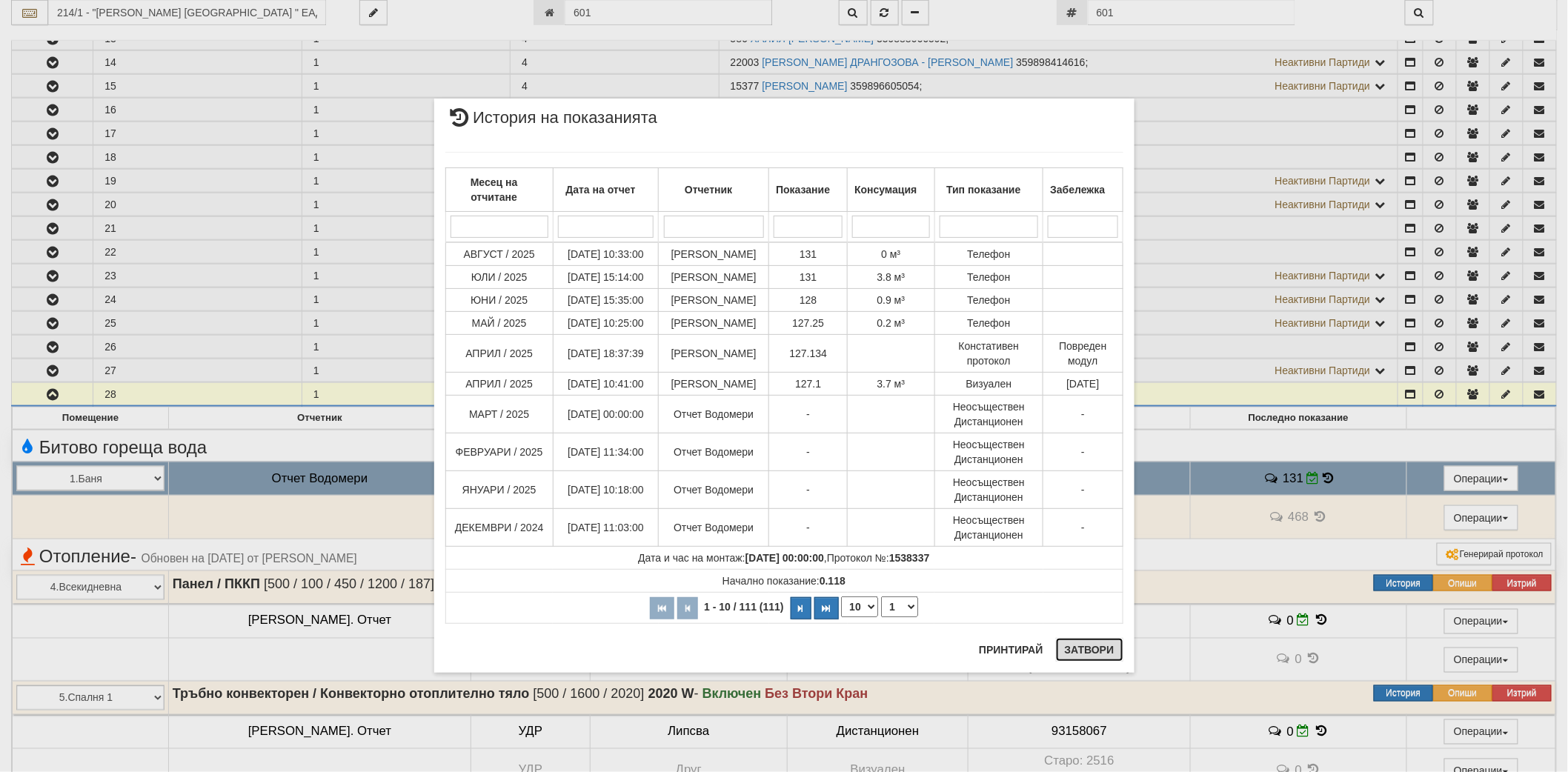
click at [1088, 658] on button "Затвори" at bounding box center [1089, 649] width 67 height 24
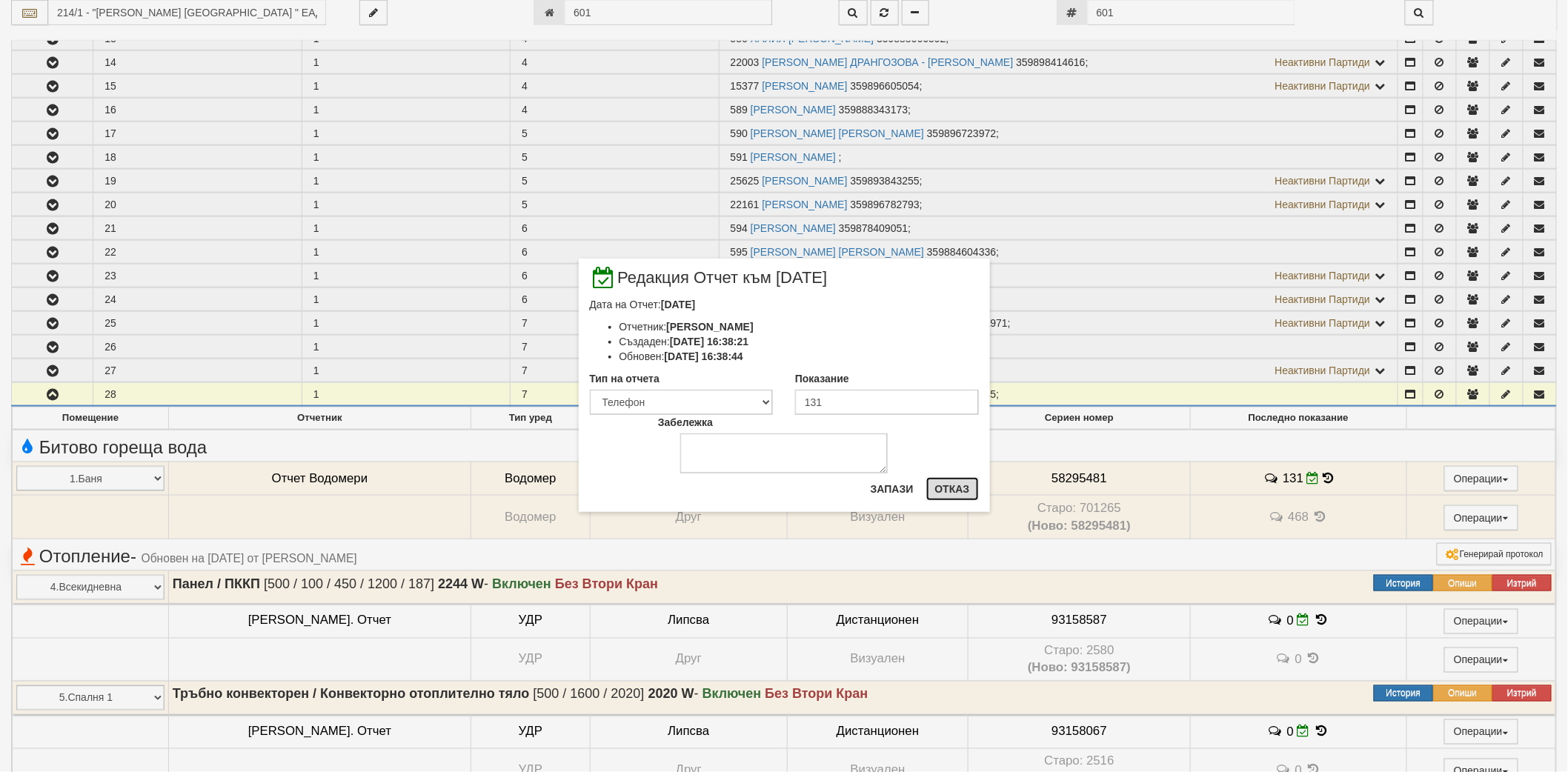
click at [937, 487] on button "Отказ" at bounding box center [952, 489] width 53 height 24
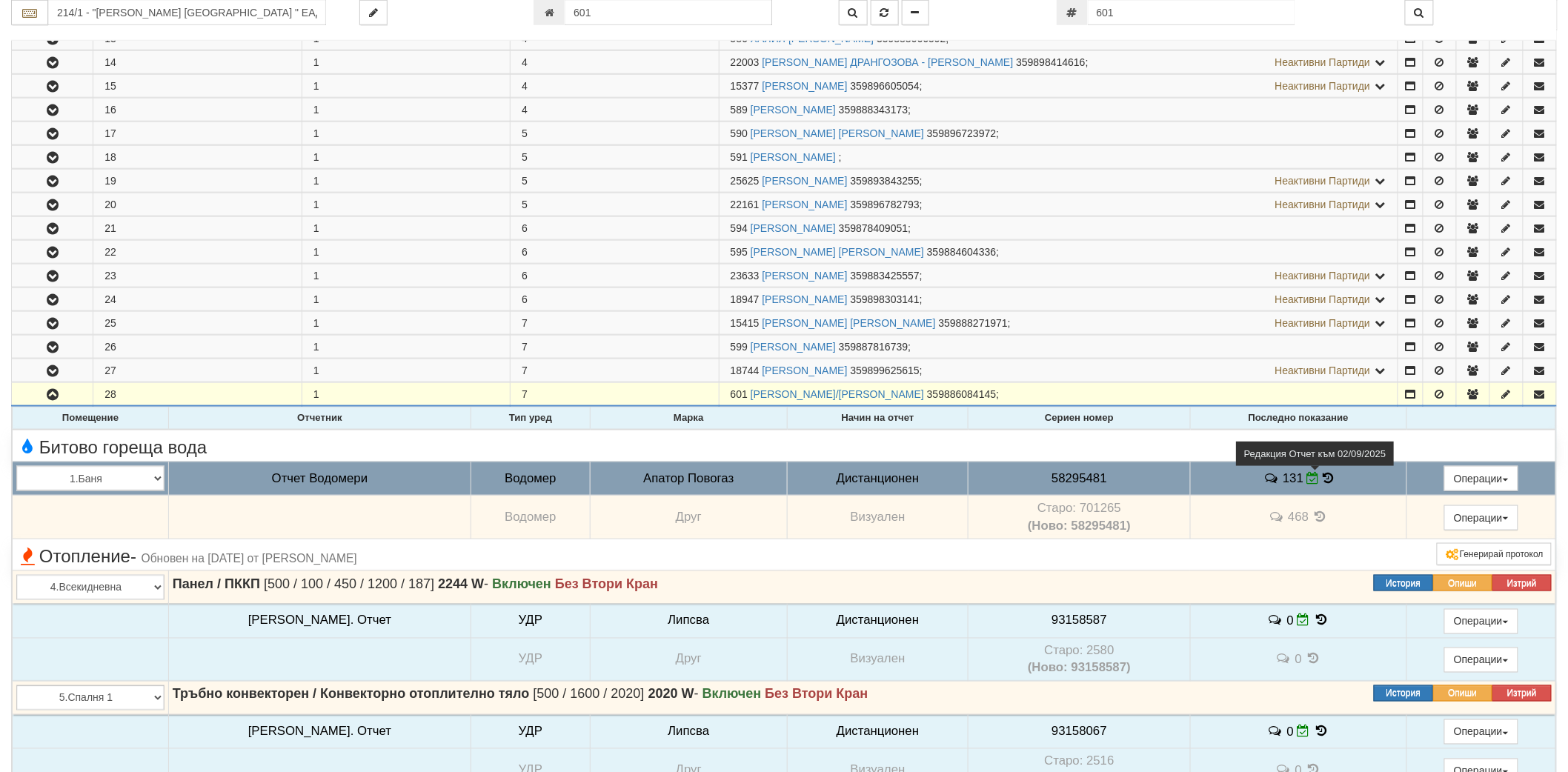
click at [1307, 479] on icon at bounding box center [1313, 478] width 12 height 12
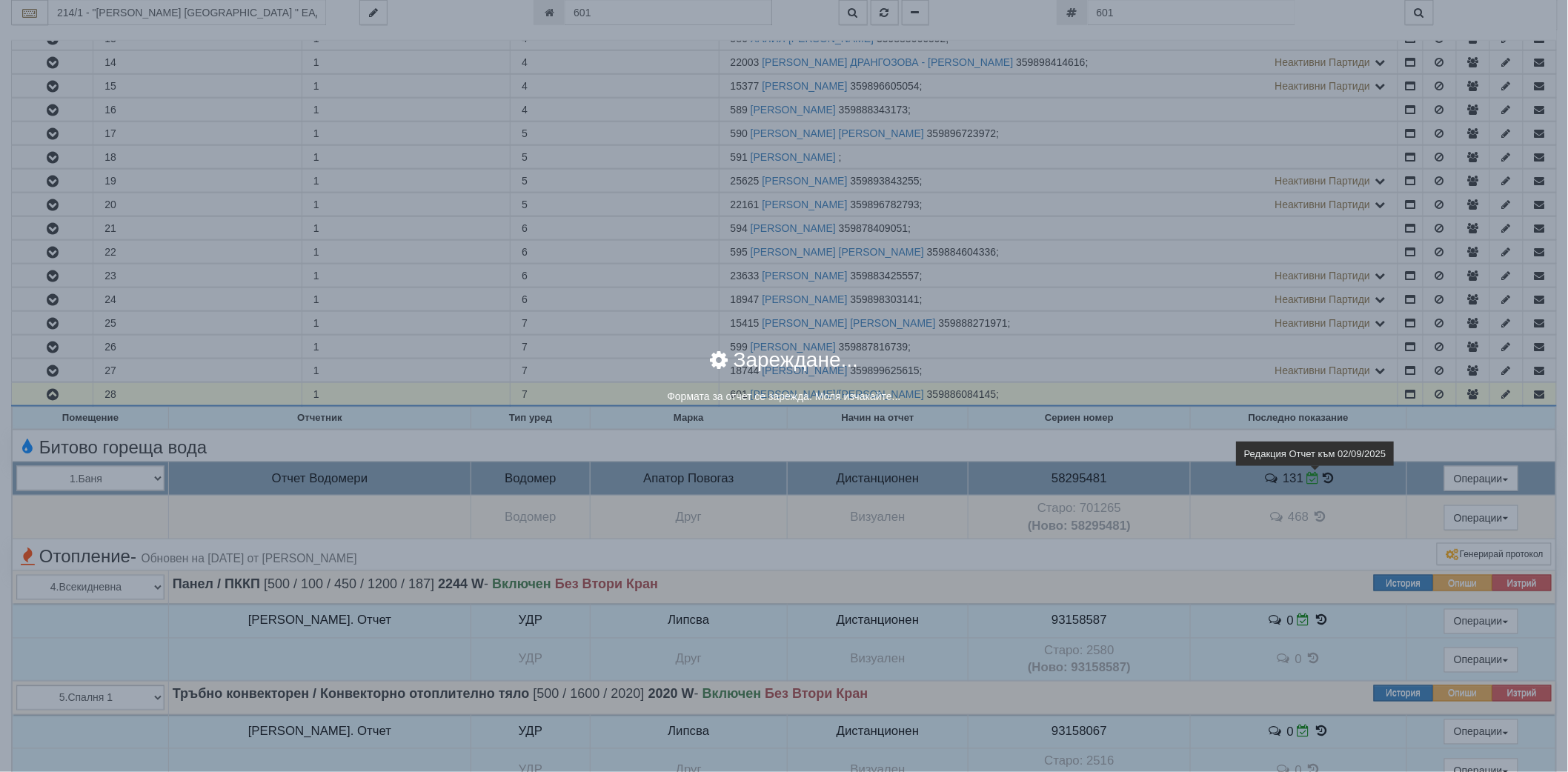
select select "8ac75930-9bfd-e511-80be-8d5a1dced85a"
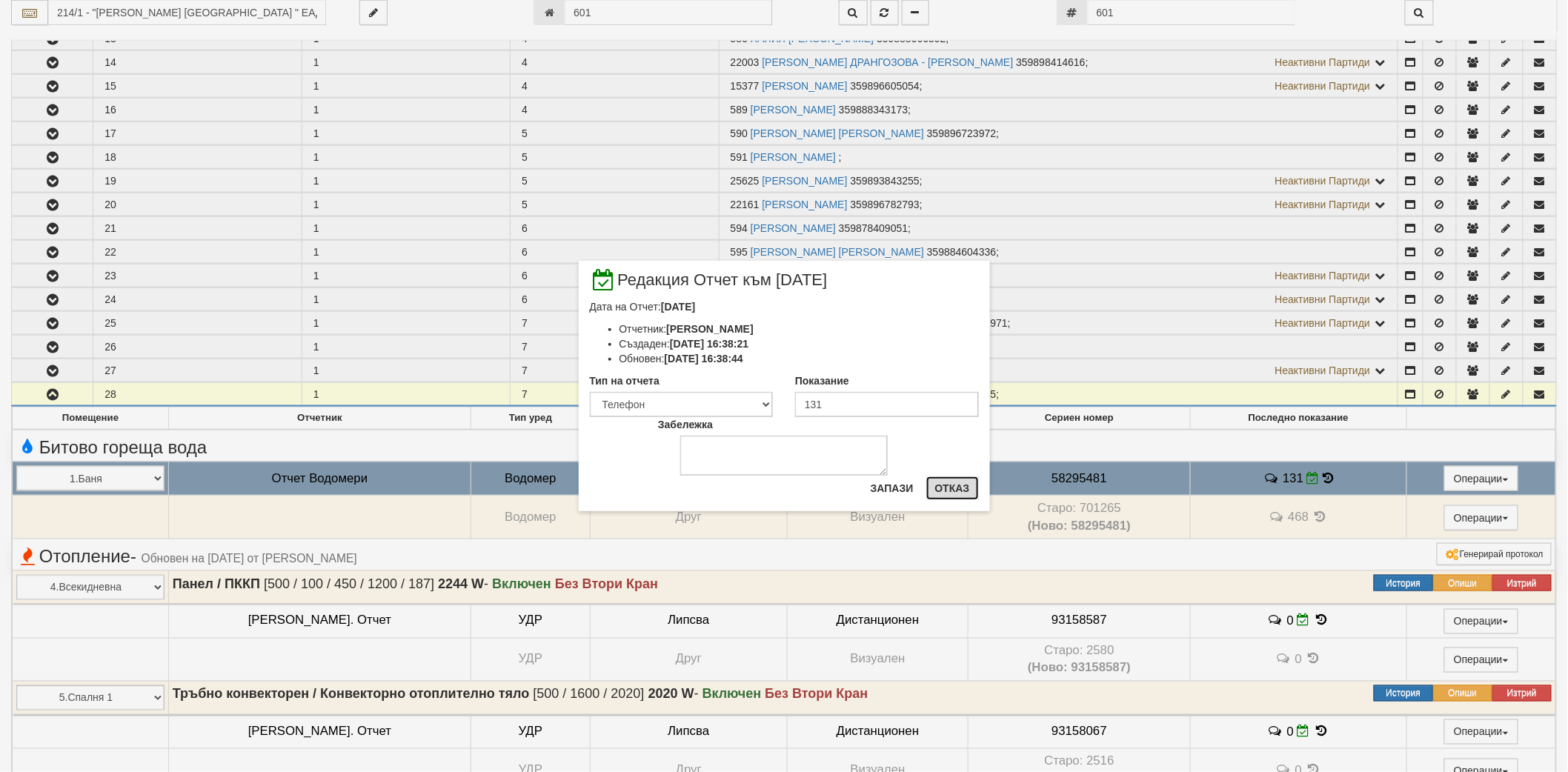
click at [967, 490] on button "Отказ" at bounding box center [952, 488] width 53 height 24
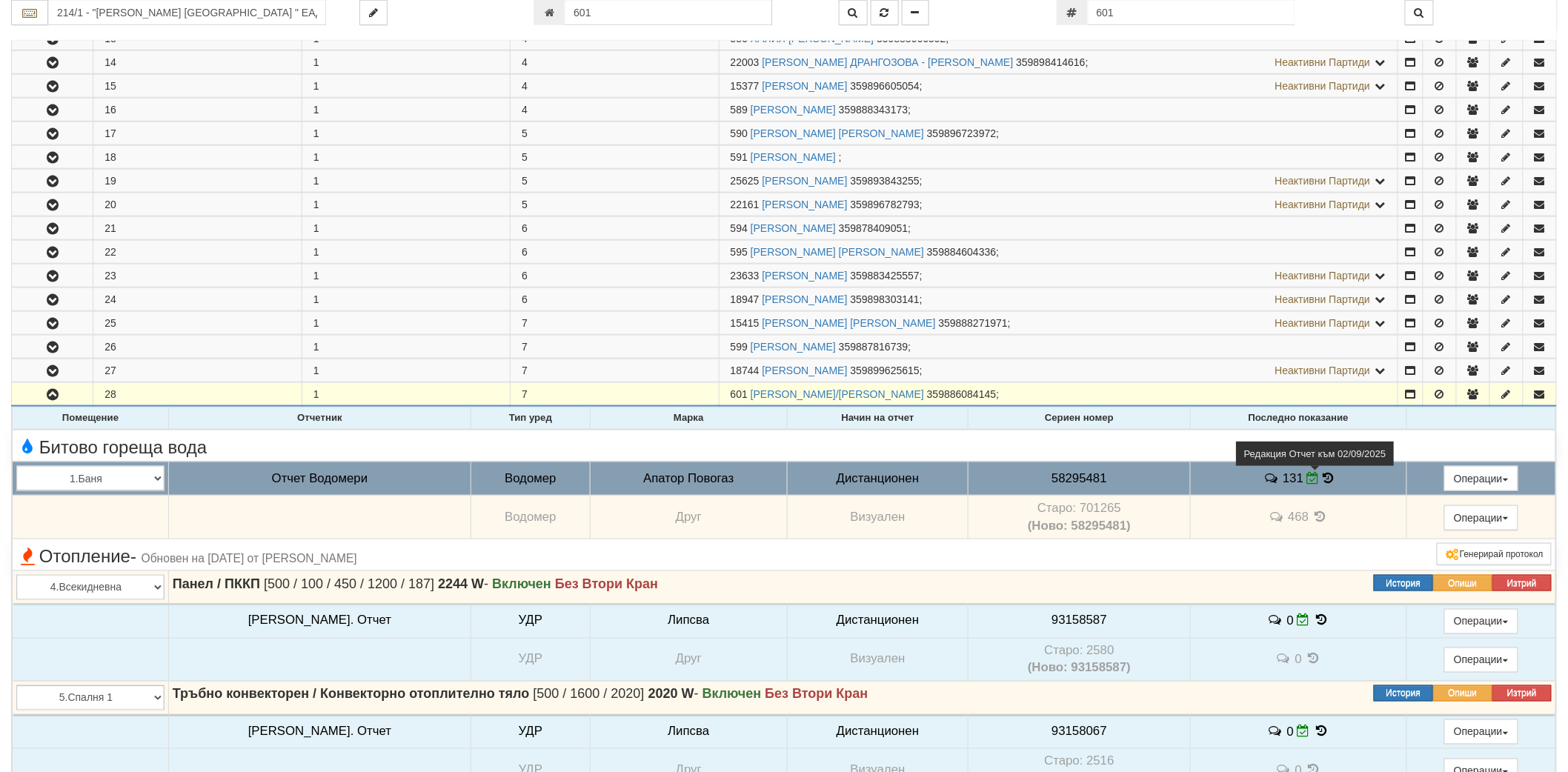
click at [1307, 476] on icon at bounding box center [1313, 478] width 12 height 12
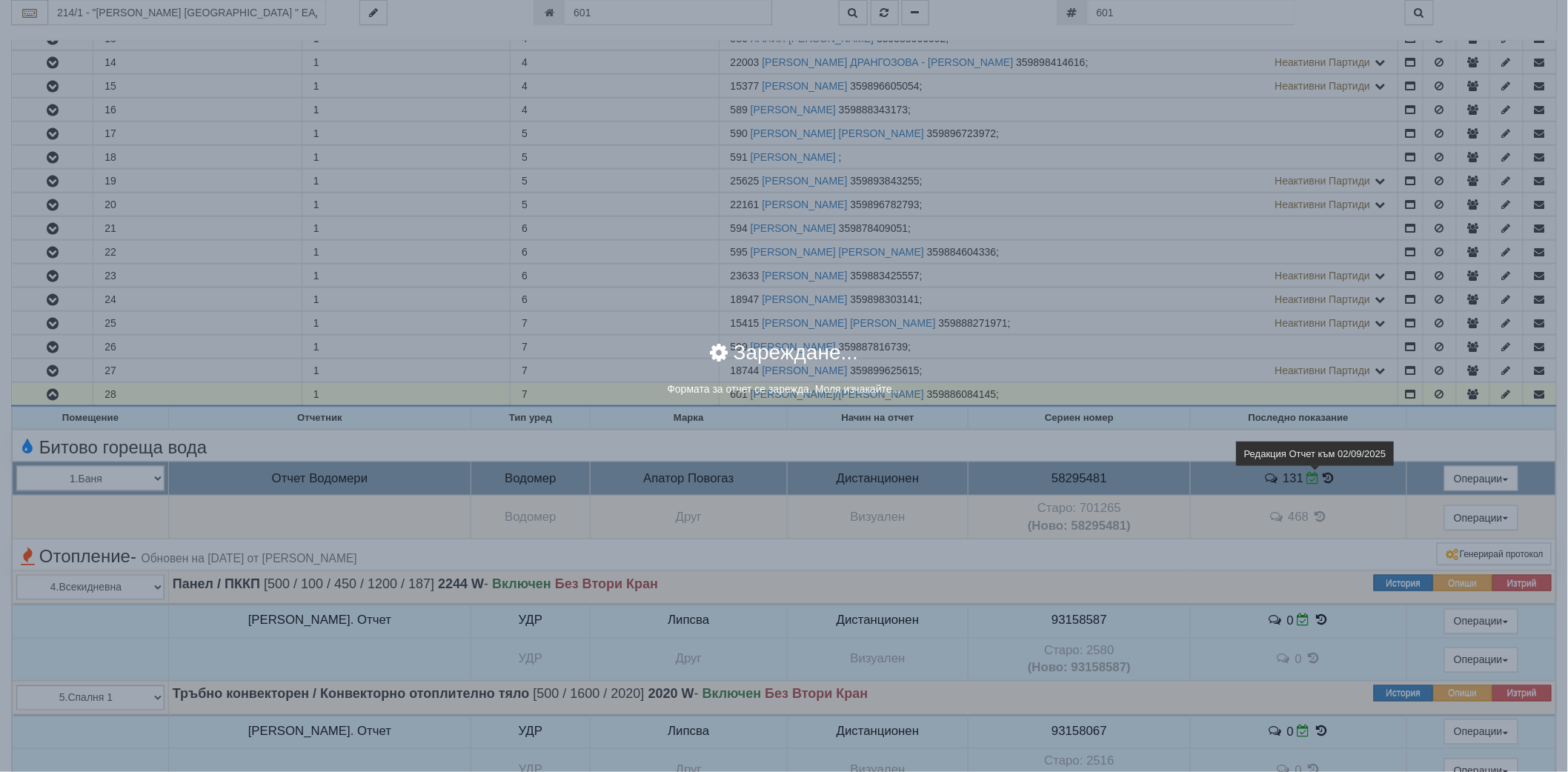
select select "8ac75930-9bfd-e511-80be-8d5a1dced85a"
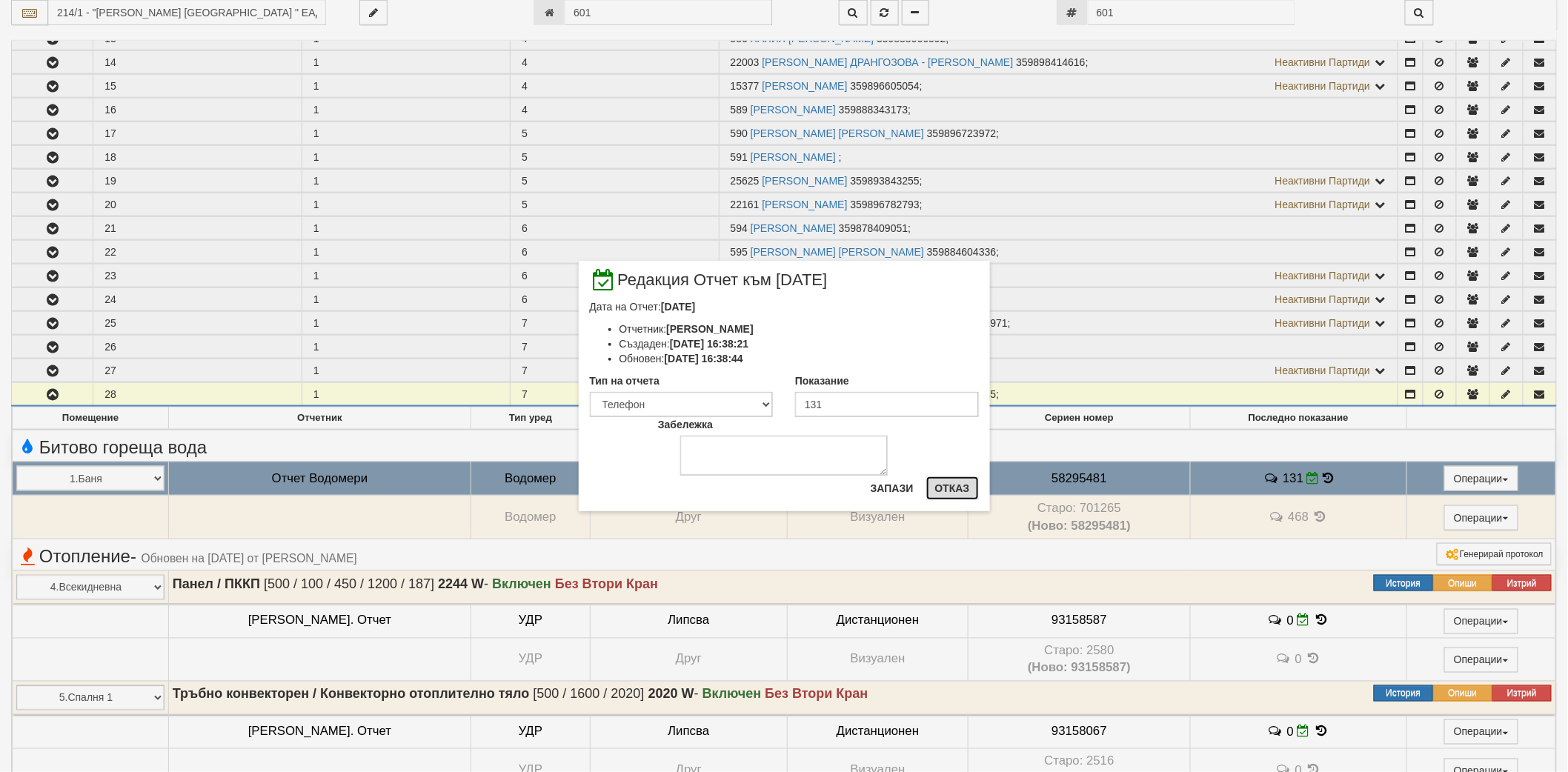
click at [967, 485] on button "Отказ" at bounding box center [952, 488] width 53 height 24
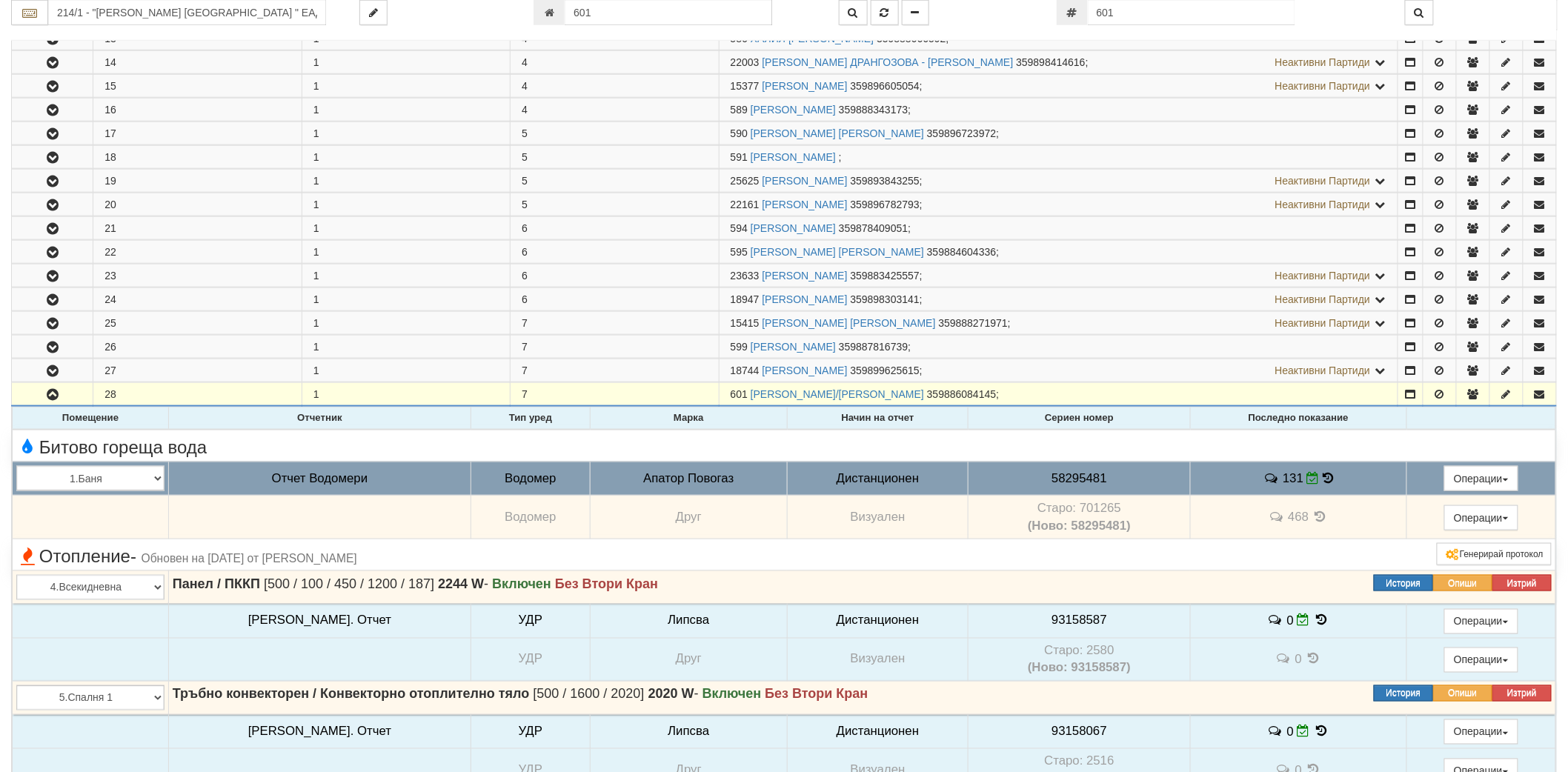
click at [1321, 479] on icon at bounding box center [1328, 477] width 16 height 16
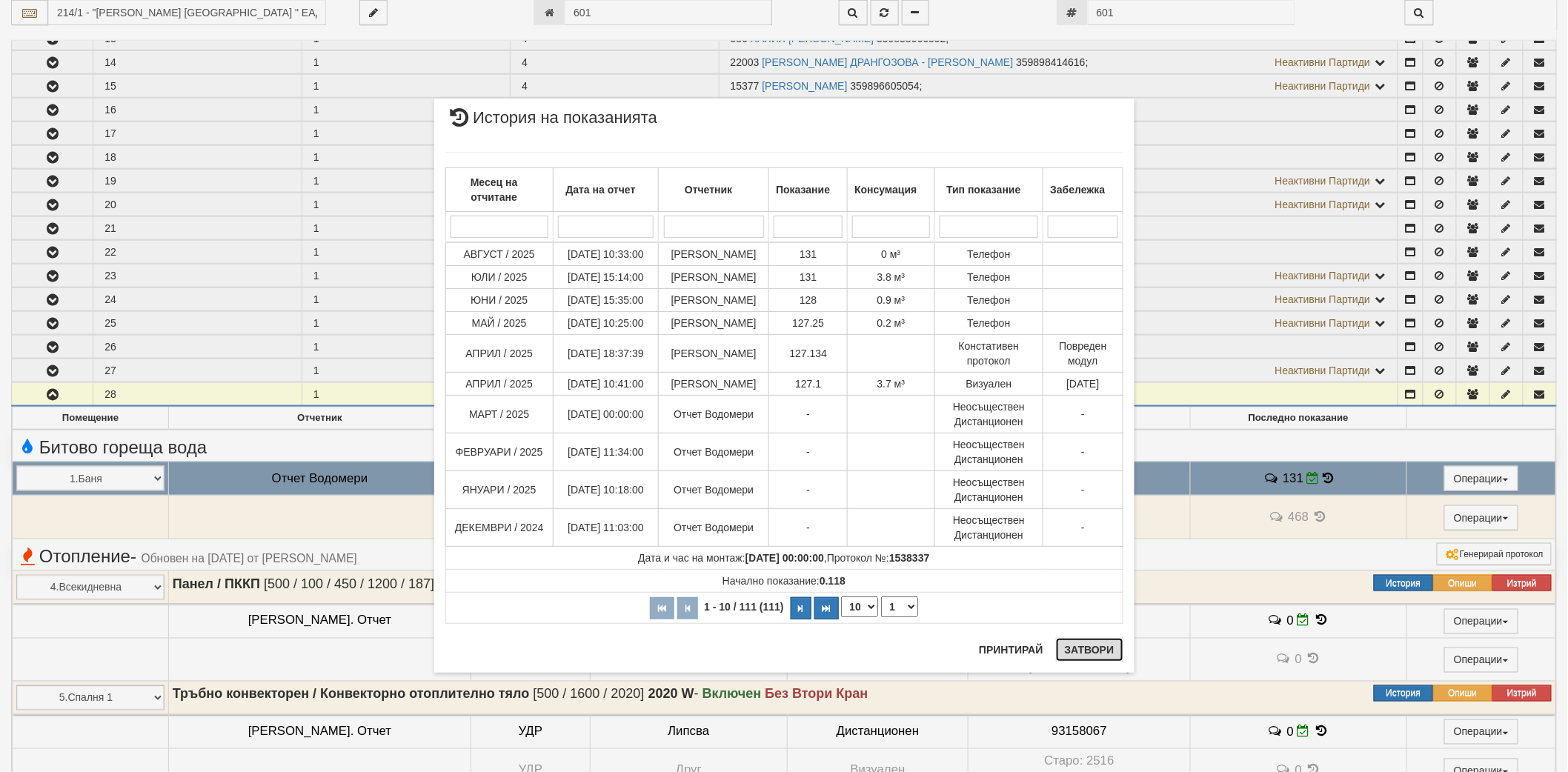
click at [1110, 643] on button "Затвори" at bounding box center [1089, 649] width 67 height 24
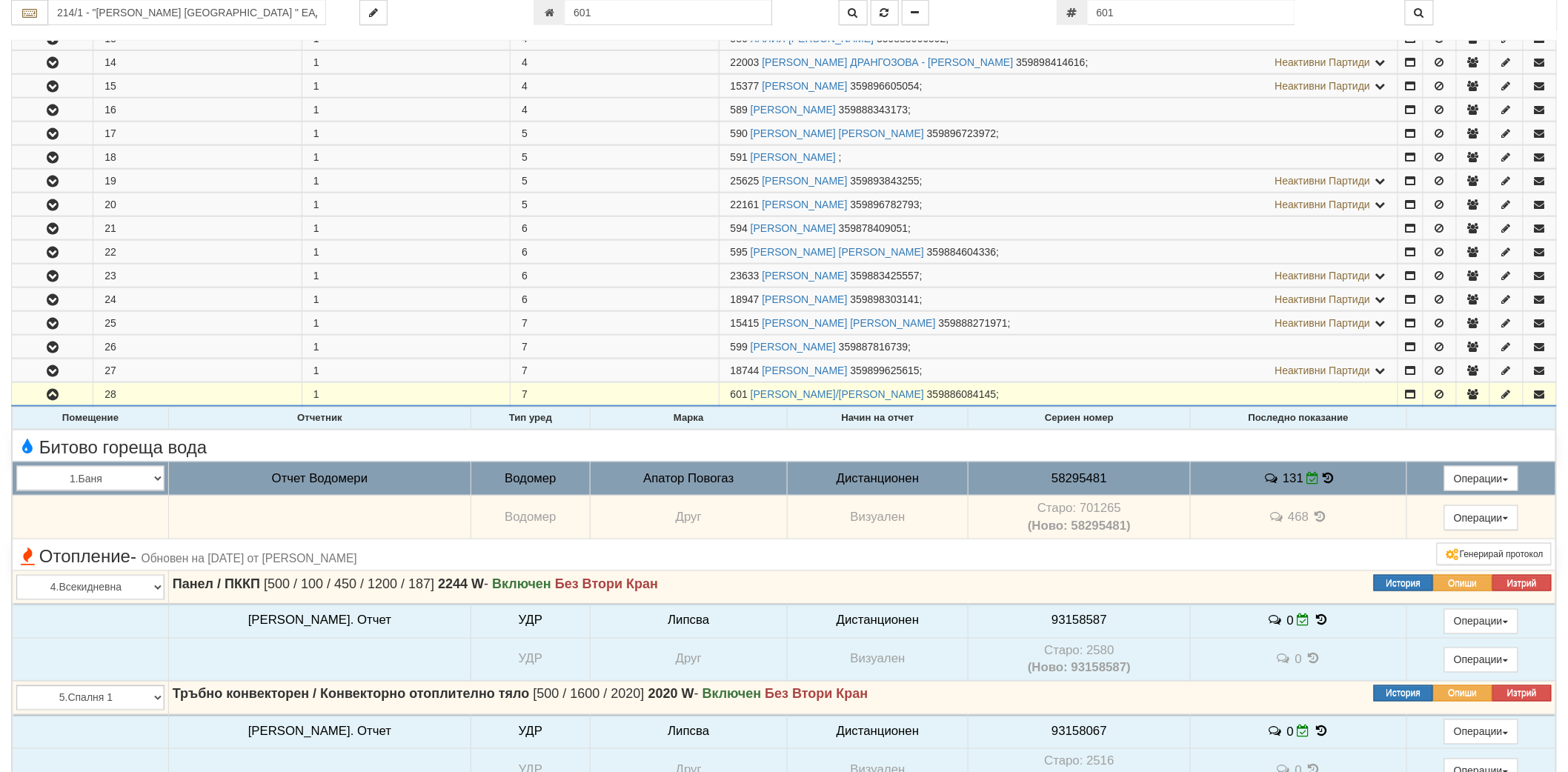
click at [1324, 482] on icon at bounding box center [1329, 478] width 11 height 12
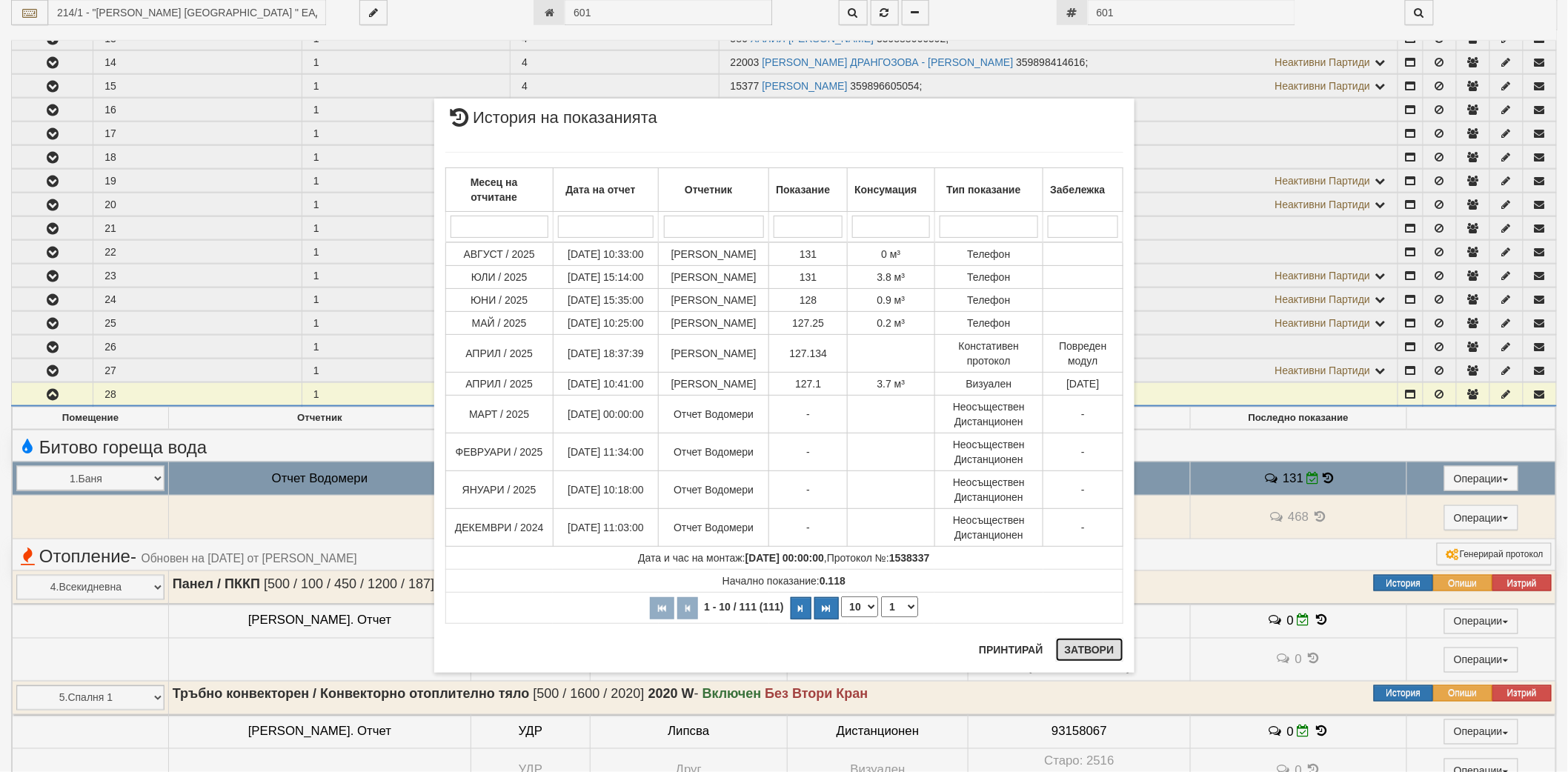
drag, startPoint x: 1076, startPoint y: 653, endPoint x: 1062, endPoint y: 649, distance: 14.6
click at [1076, 652] on button "Затвори" at bounding box center [1089, 649] width 67 height 24
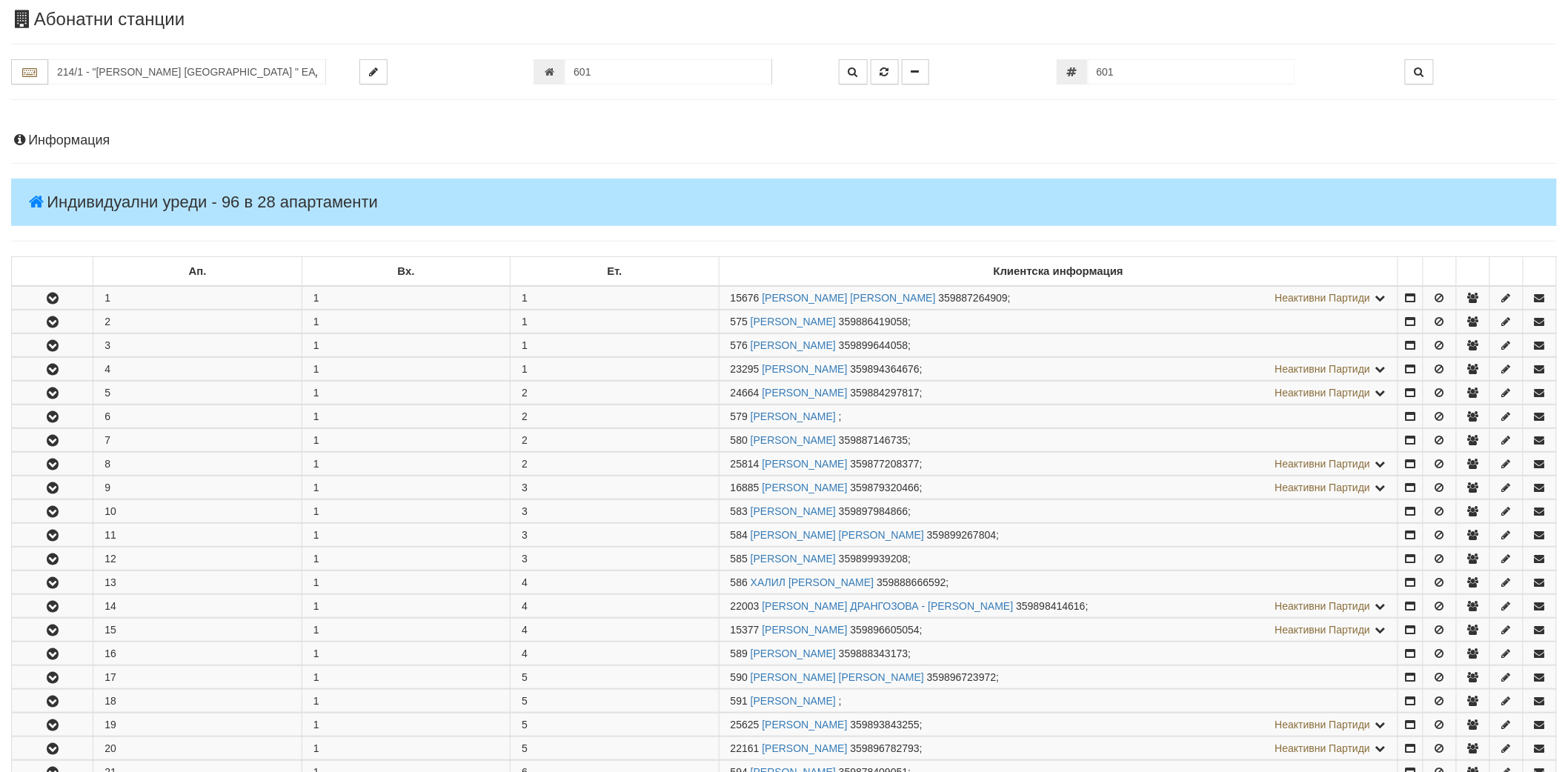
scroll to position [0, 0]
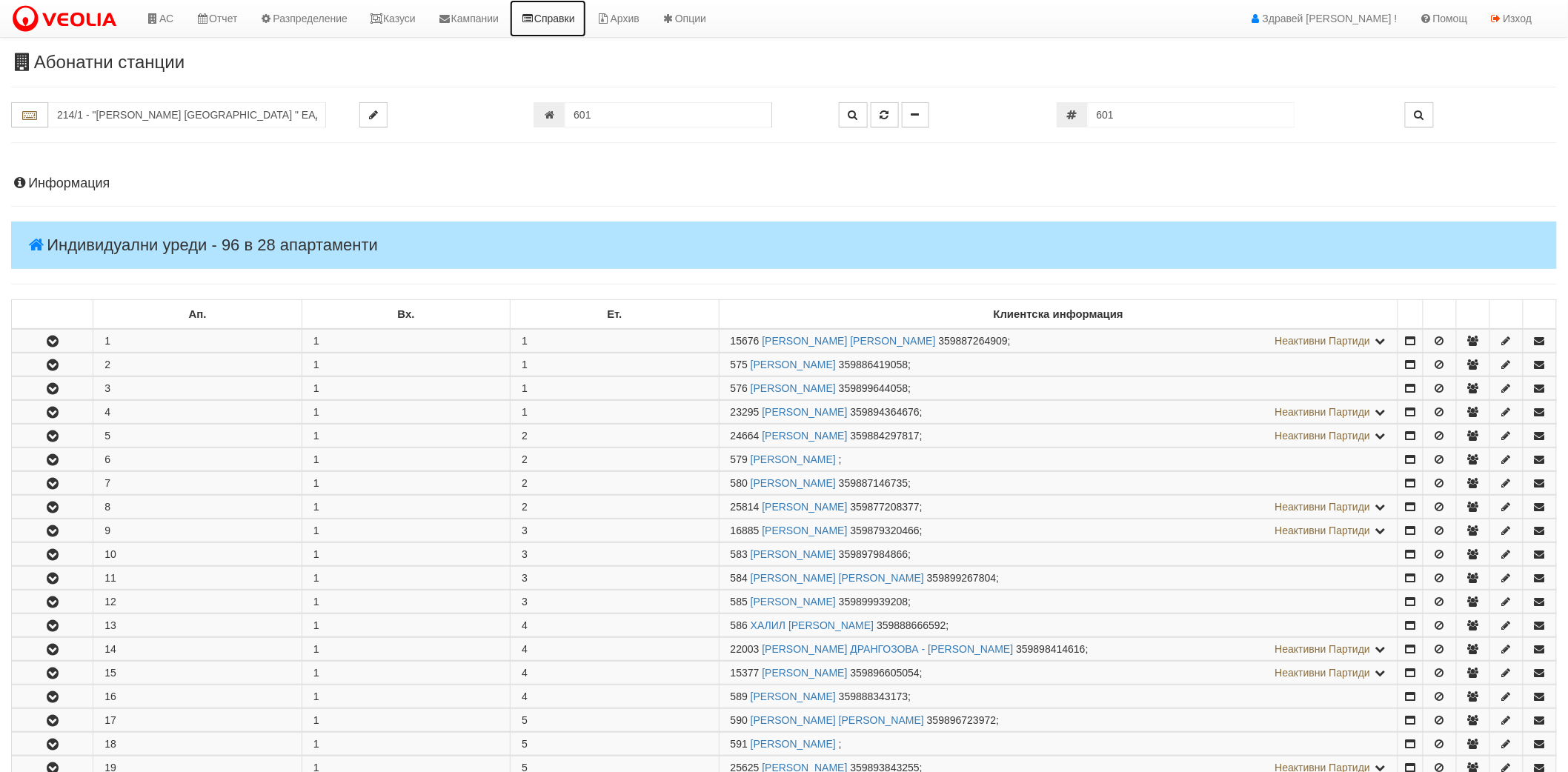
click at [558, 11] on link "Справки" at bounding box center [548, 18] width 77 height 37
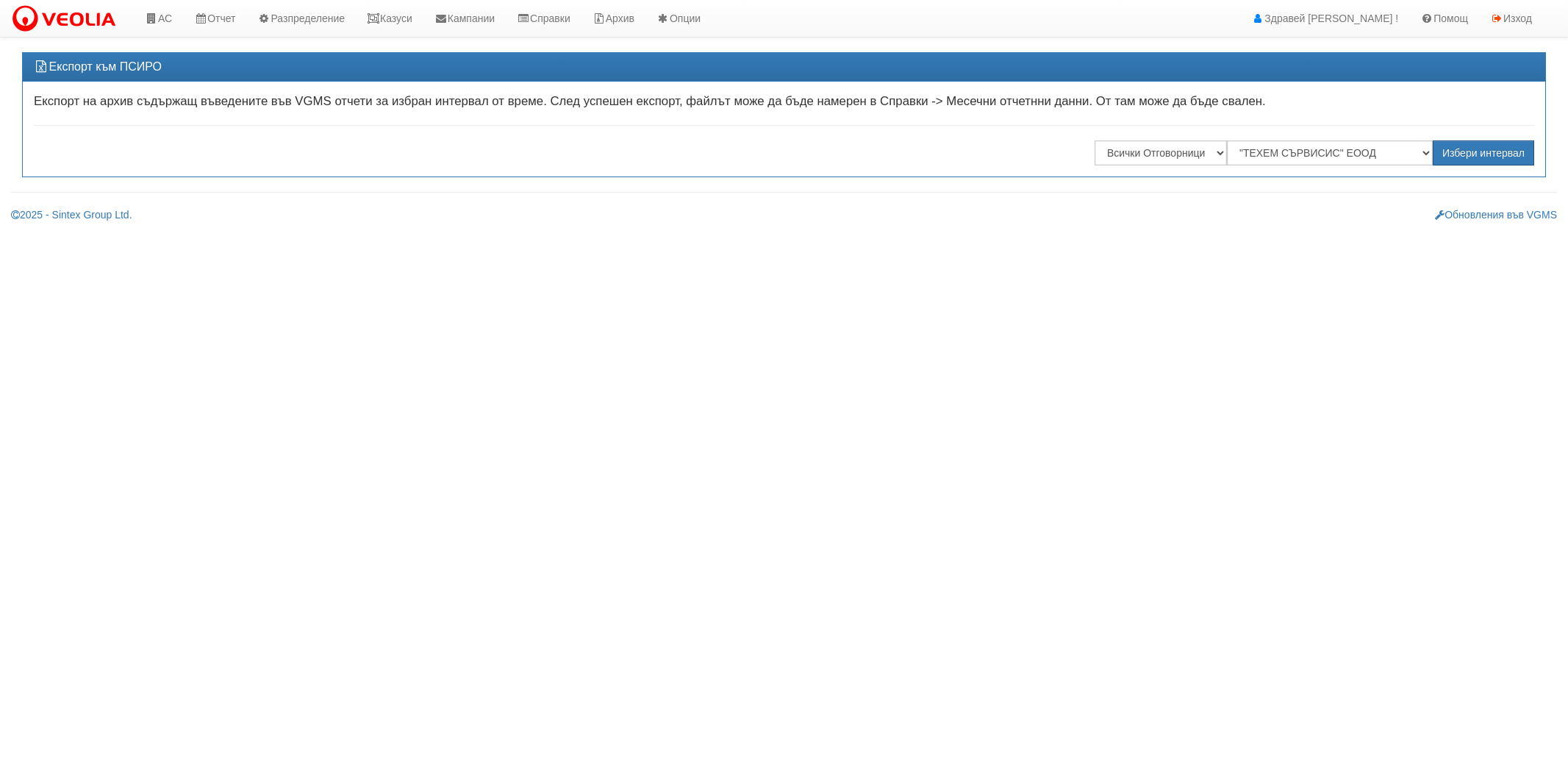
select select ""ТЕХЕМ СЪРВИСИС" ЕООД"
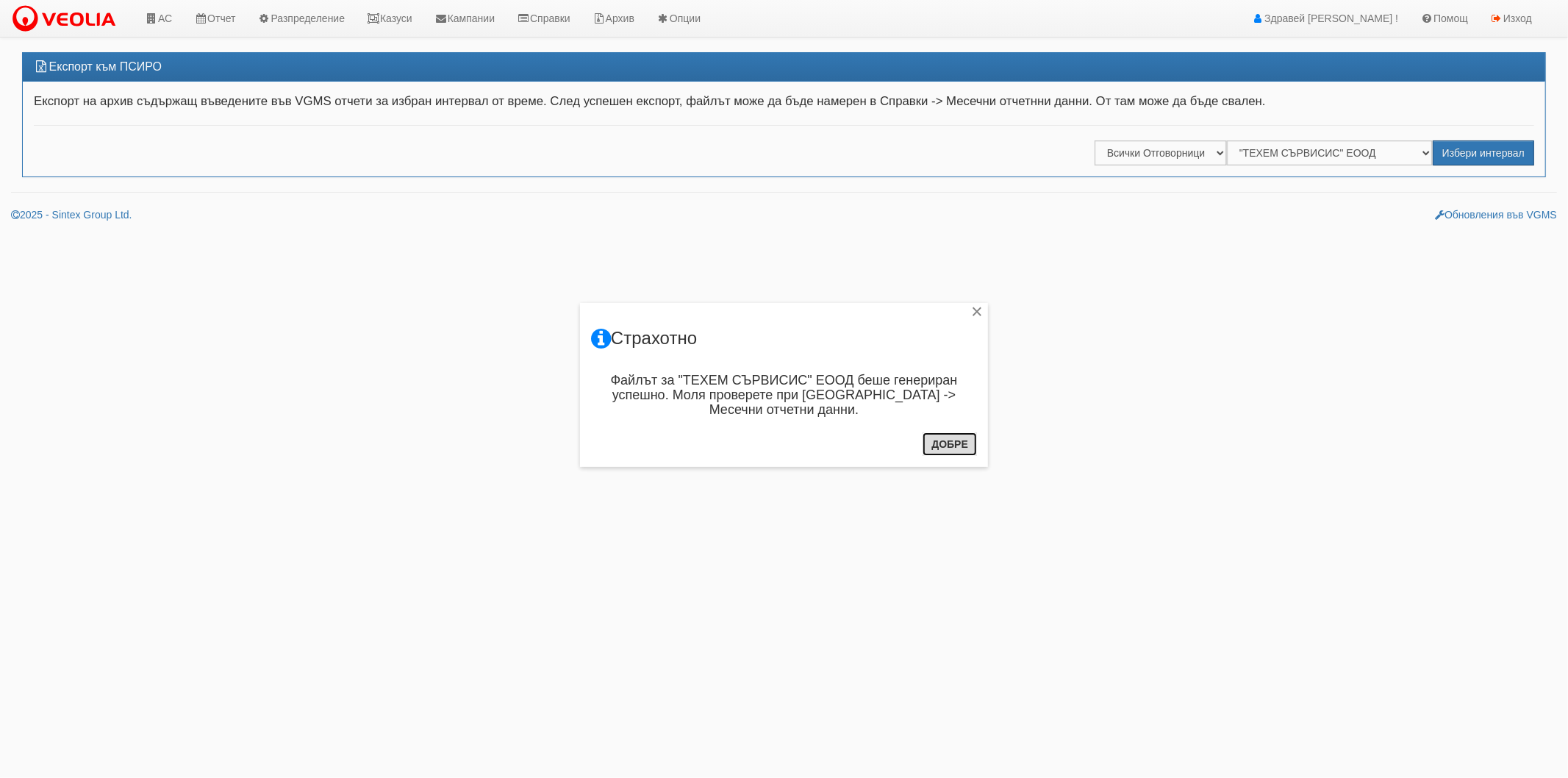
click at [936, 449] on button "Добре" at bounding box center [950, 444] width 55 height 24
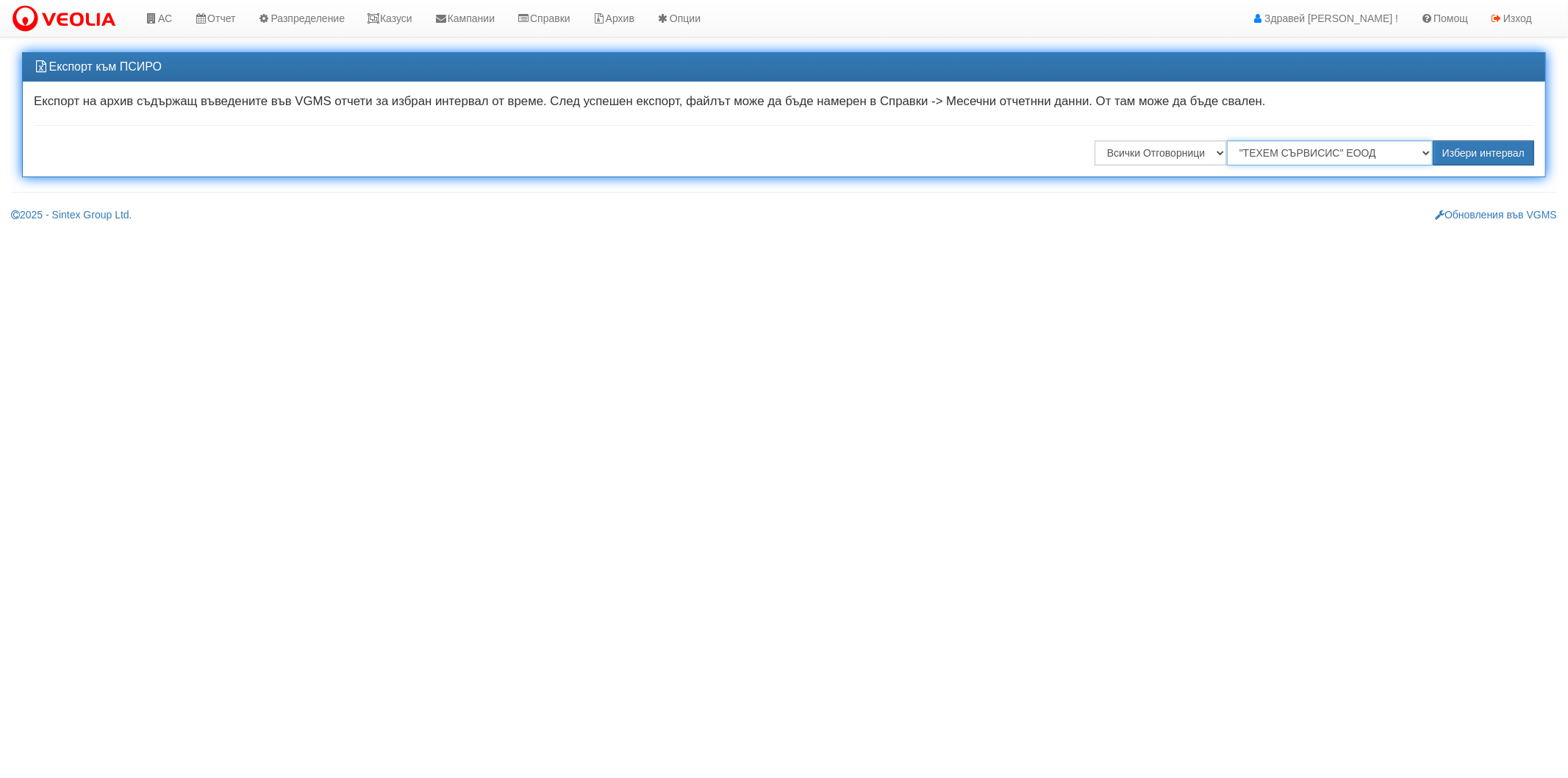
click at [1253, 151] on select "Всички ФДР "[PERSON_NAME] [GEOGRAPHIC_DATA] " ЕАД "ТЕХЕМ СЪРВИСИС" ЕООД "ТОПЛОС…" at bounding box center [1329, 153] width 206 height 25
select select ""[PERSON_NAME] [GEOGRAPHIC_DATA] " ЕАД"
click at [1229, 141] on select "Всички ФДР "[PERSON_NAME] [GEOGRAPHIC_DATA] " ЕАД "ТЕХЕМ СЪРВИСИС" ЕООД "ТОПЛОС…" at bounding box center [1329, 153] width 206 height 25
click at [1195, 151] on select "Всички Отговорници [PERSON_NAME] [PERSON_NAME] [PERSON_NAME] [PERSON_NAME]" at bounding box center [1161, 153] width 132 height 25
select select "211e251a-2cf6-46f0-a299-b480e2bf0b79"
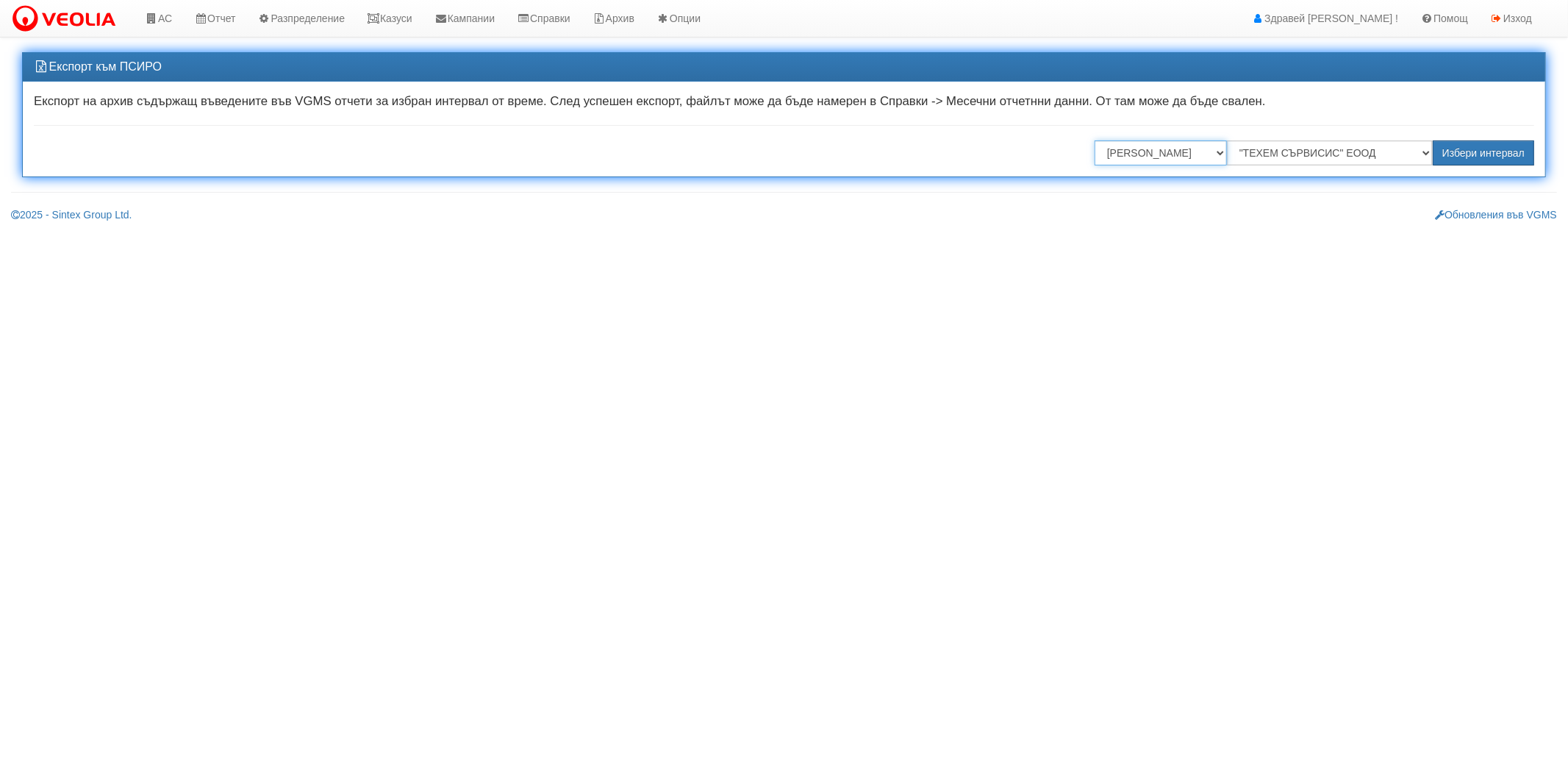
click at [1094, 141] on select "Всички Отговорници [PERSON_NAME] [PERSON_NAME] [PERSON_NAME] [PERSON_NAME]" at bounding box center [1161, 153] width 132 height 25
click at [1487, 151] on button "Избери интервал" at bounding box center [1483, 153] width 101 height 25
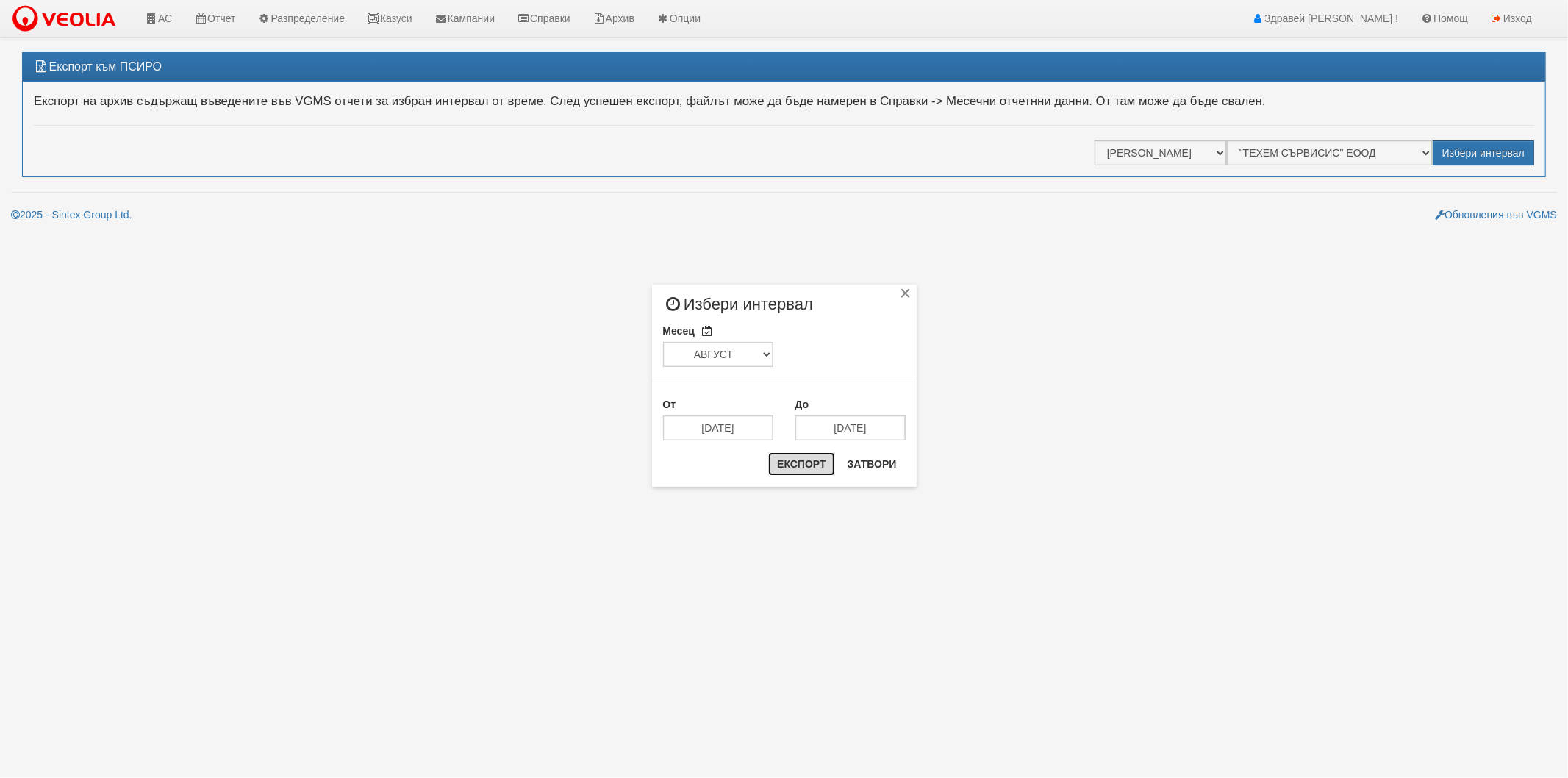
click at [790, 465] on button "Експорт" at bounding box center [801, 464] width 66 height 24
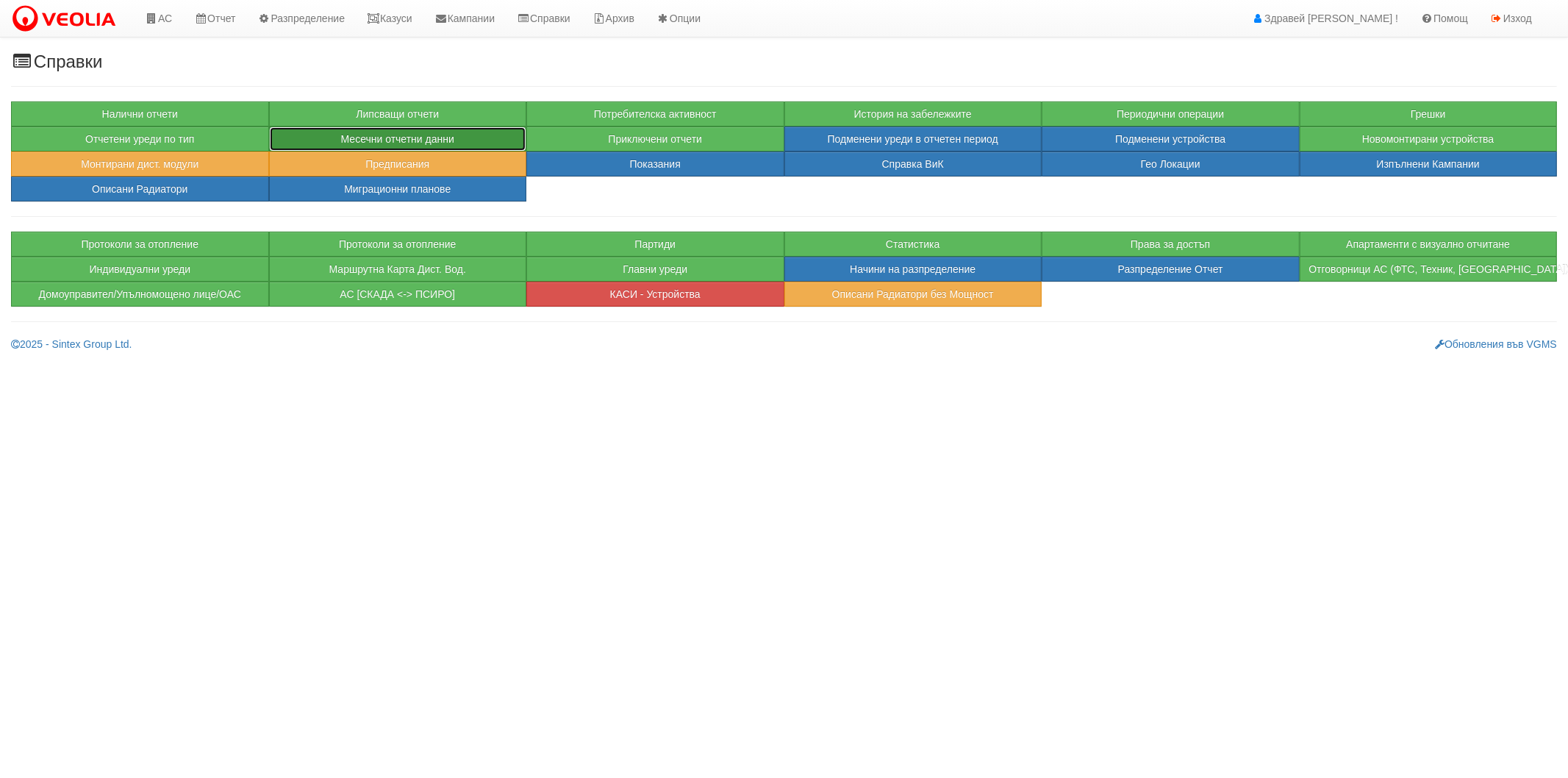
click at [344, 138] on button "Месечни отчетни данни" at bounding box center [398, 138] width 258 height 25
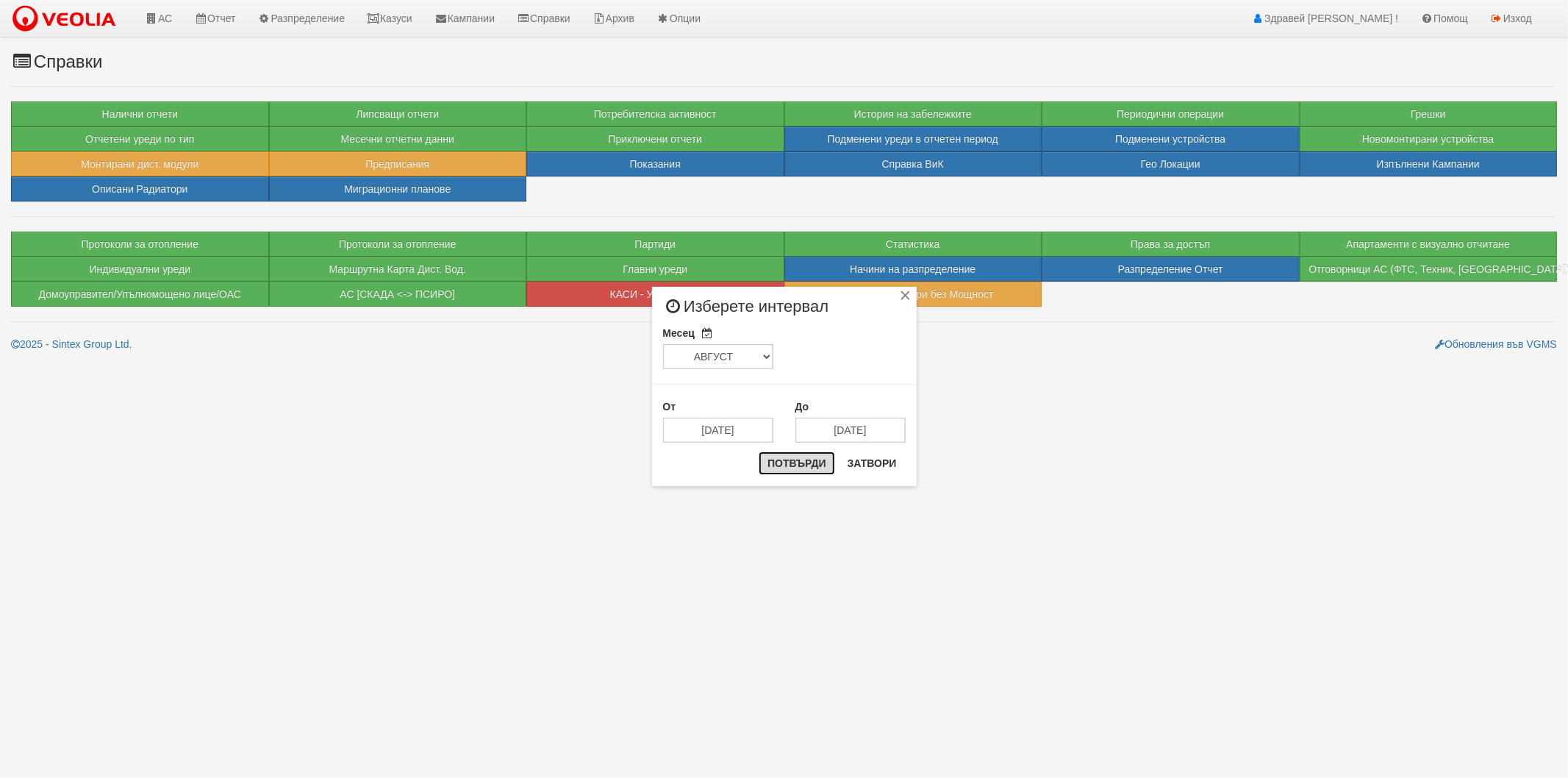
click at [783, 471] on button "Потвърди" at bounding box center [797, 463] width 77 height 24
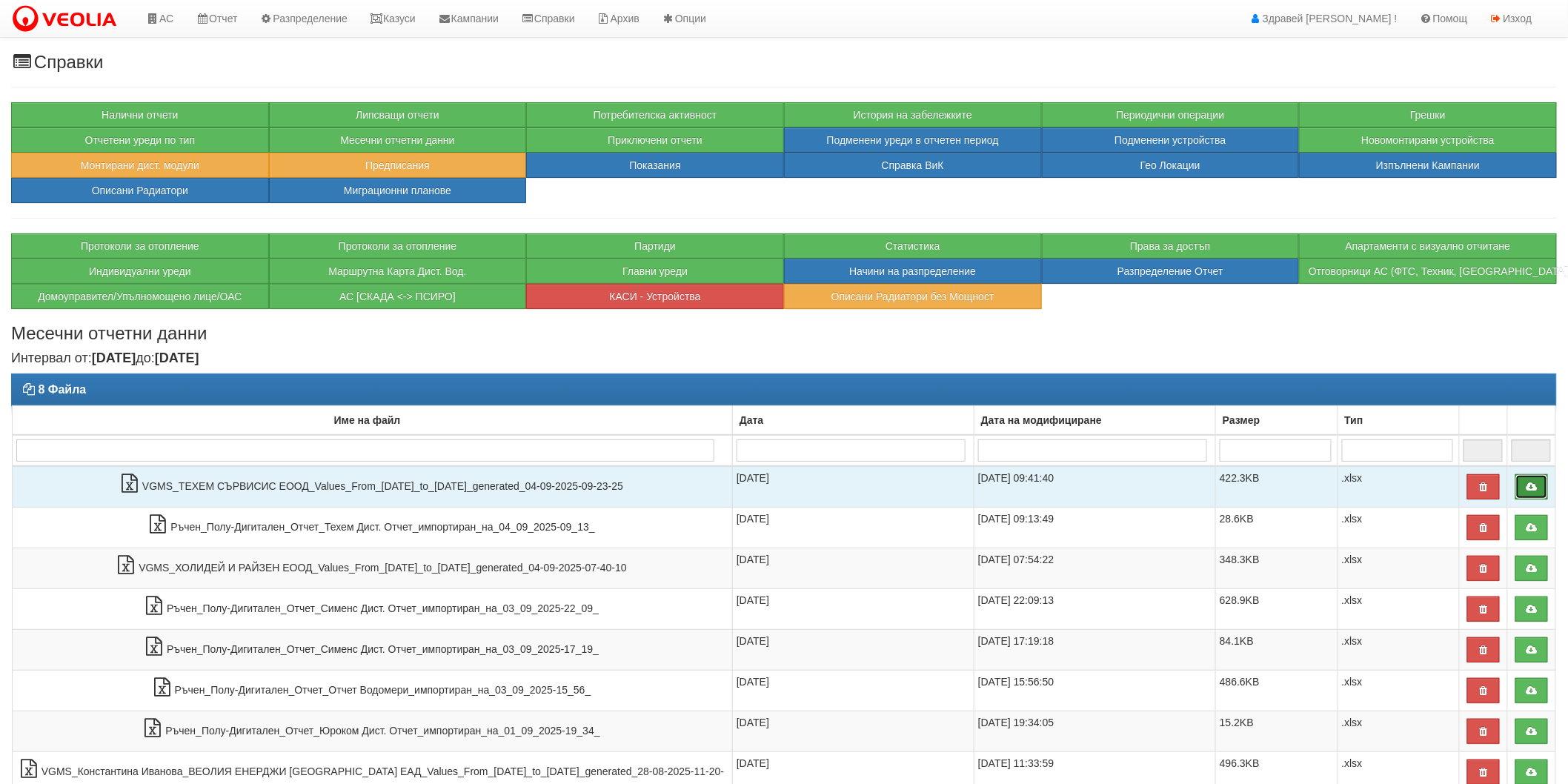
click at [1530, 482] on icon at bounding box center [1531, 487] width 13 height 11
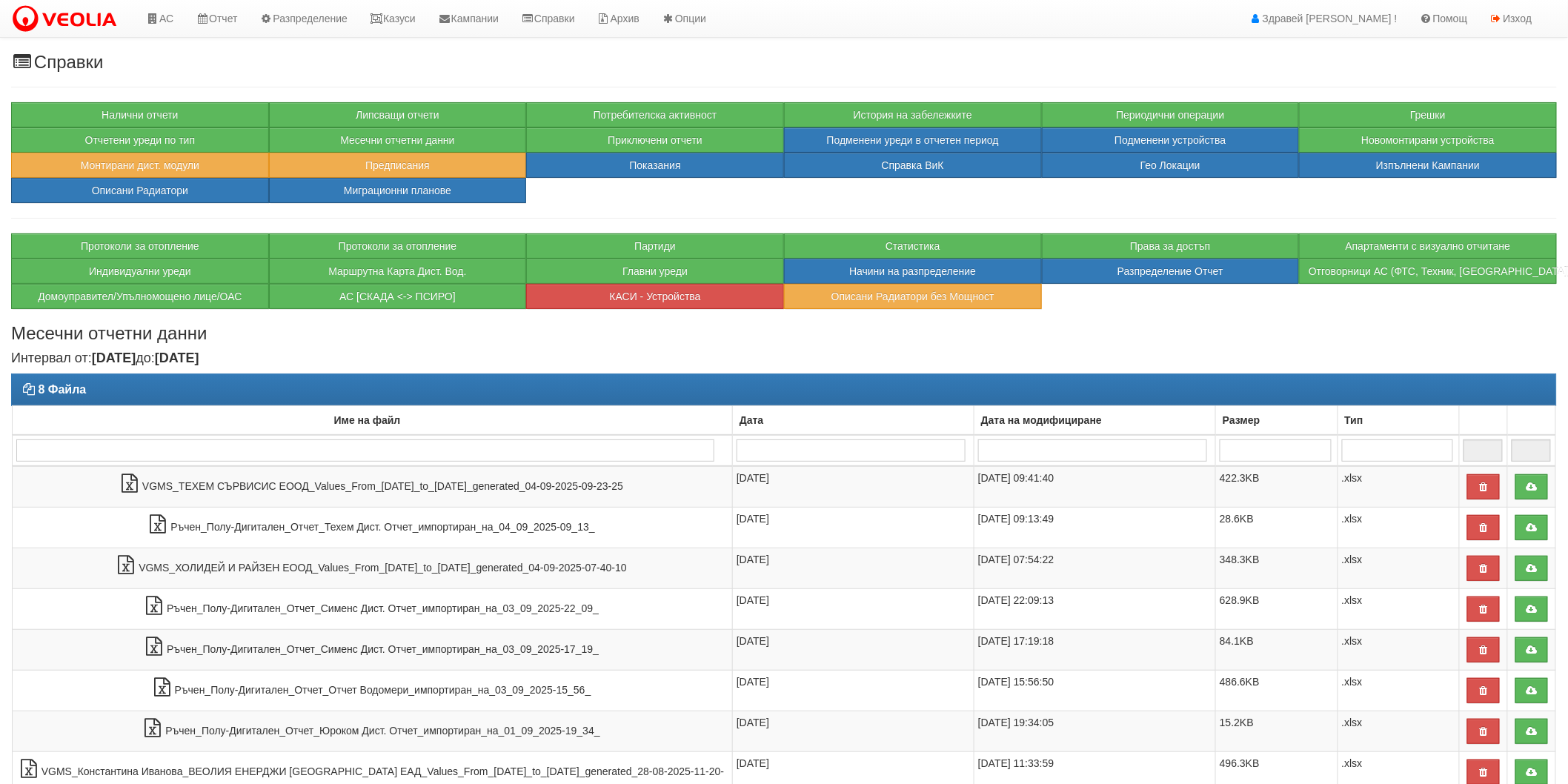
drag, startPoint x: 1408, startPoint y: 0, endPoint x: 1344, endPoint y: 75, distance: 98.6
click at [1344, 75] on div "Справки Налични отчети Липсващи отчети Потребителска активност История на забел…" at bounding box center [784, 491] width 1568 height 877
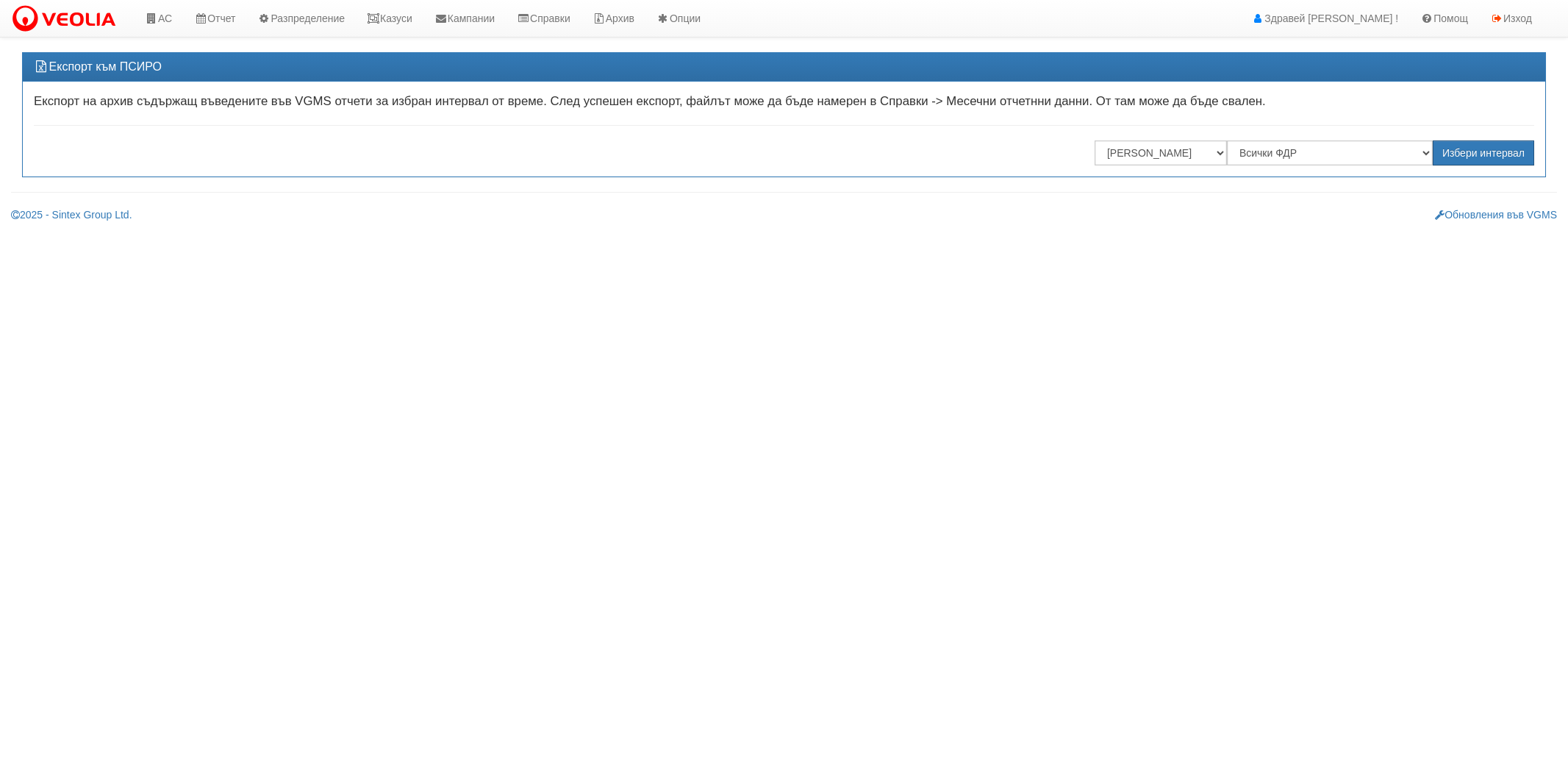
select select ""[PERSON_NAME] [GEOGRAPHIC_DATA] " ЕАД"
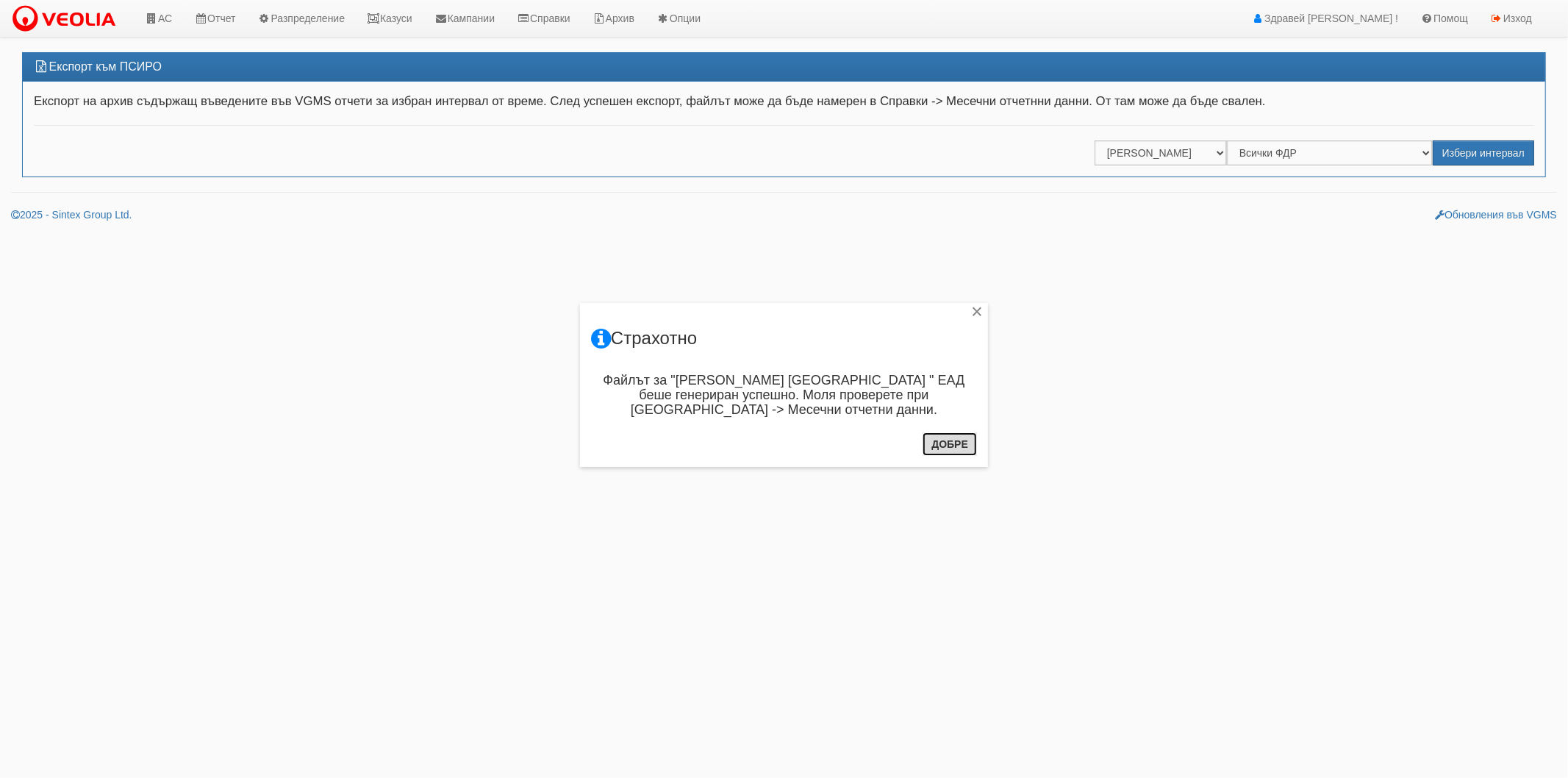
click at [932, 455] on button "Добре" at bounding box center [950, 444] width 55 height 24
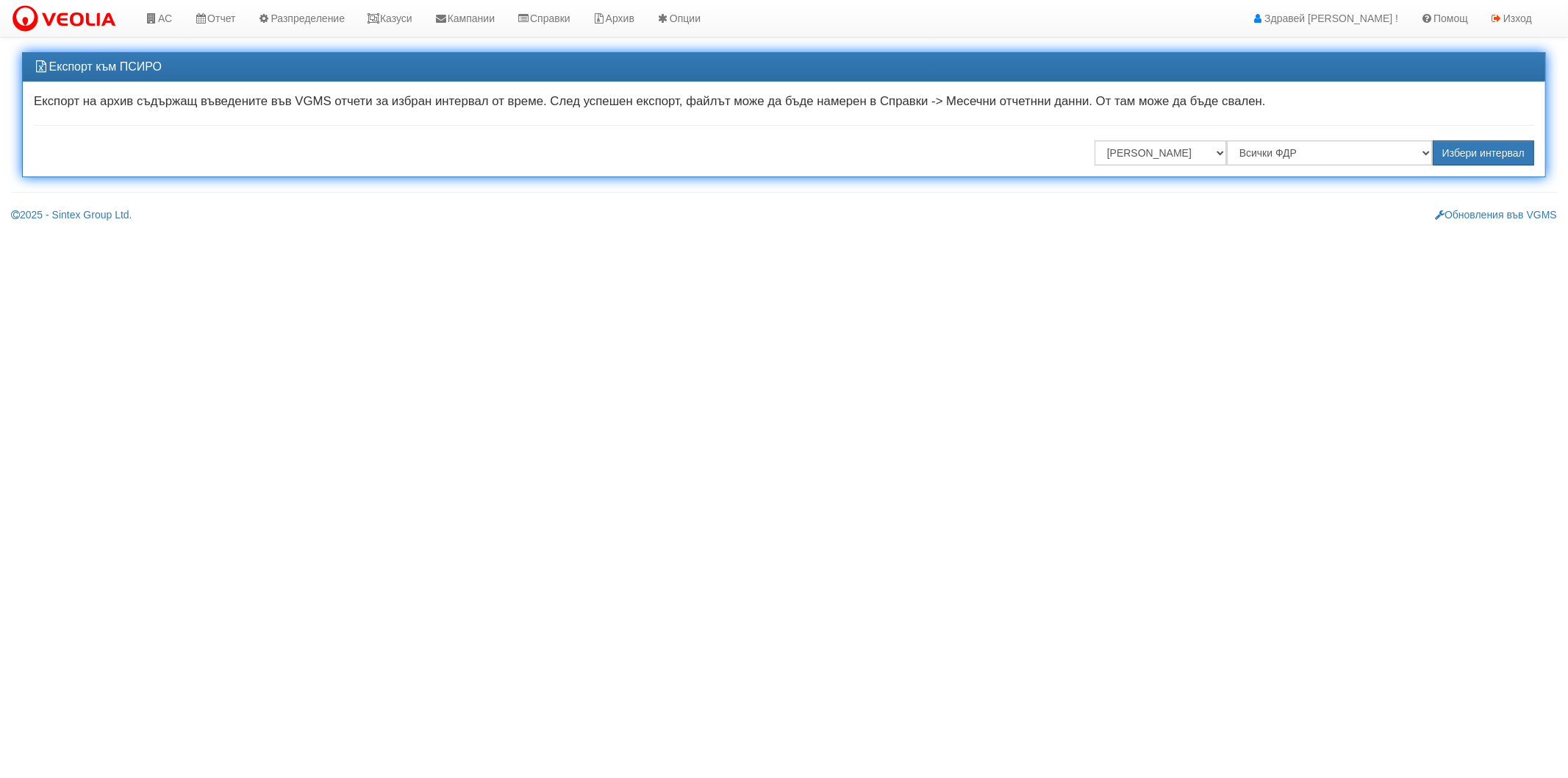
click at [1156, 138] on div "Експорт на архив съдържащ въведените във VGMS отчети за избран интервал от врем…" at bounding box center [784, 129] width 1522 height 96
click at [1156, 149] on select "Всички Отговорници [PERSON_NAME] [PERSON_NAME] [PERSON_NAME] [PERSON_NAME] [PER…" at bounding box center [1161, 153] width 132 height 25
select select "340b3b16-1517-45b4-831a-03b5b940c495"
click at [1094, 141] on select "Всички Отговорници [PERSON_NAME] [PERSON_NAME] [PERSON_NAME] [PERSON_NAME] [PER…" at bounding box center [1161, 153] width 132 height 25
click at [1471, 141] on button "Избери интервал" at bounding box center [1483, 153] width 101 height 25
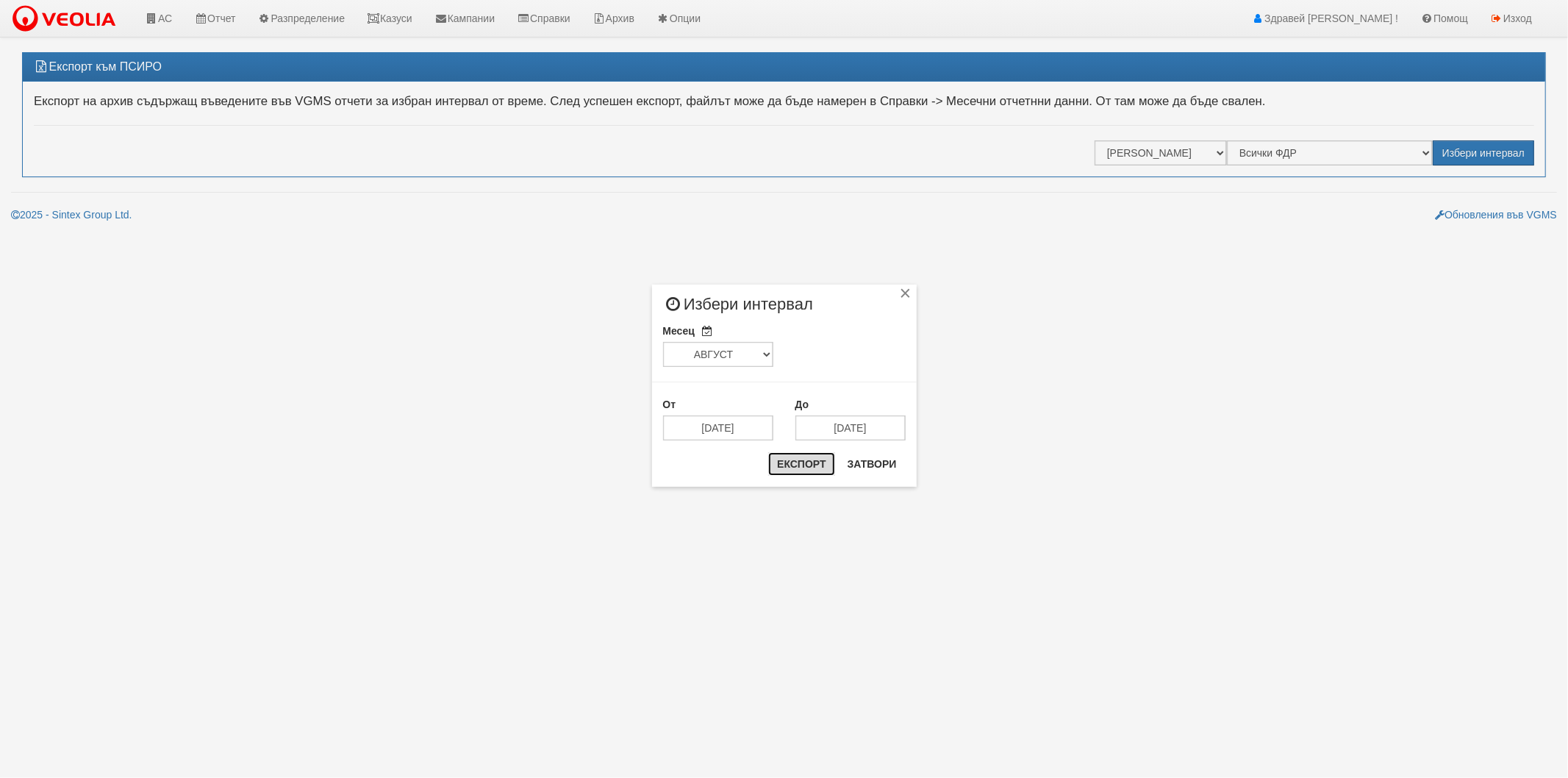
click at [809, 461] on button "Експорт" at bounding box center [801, 464] width 66 height 24
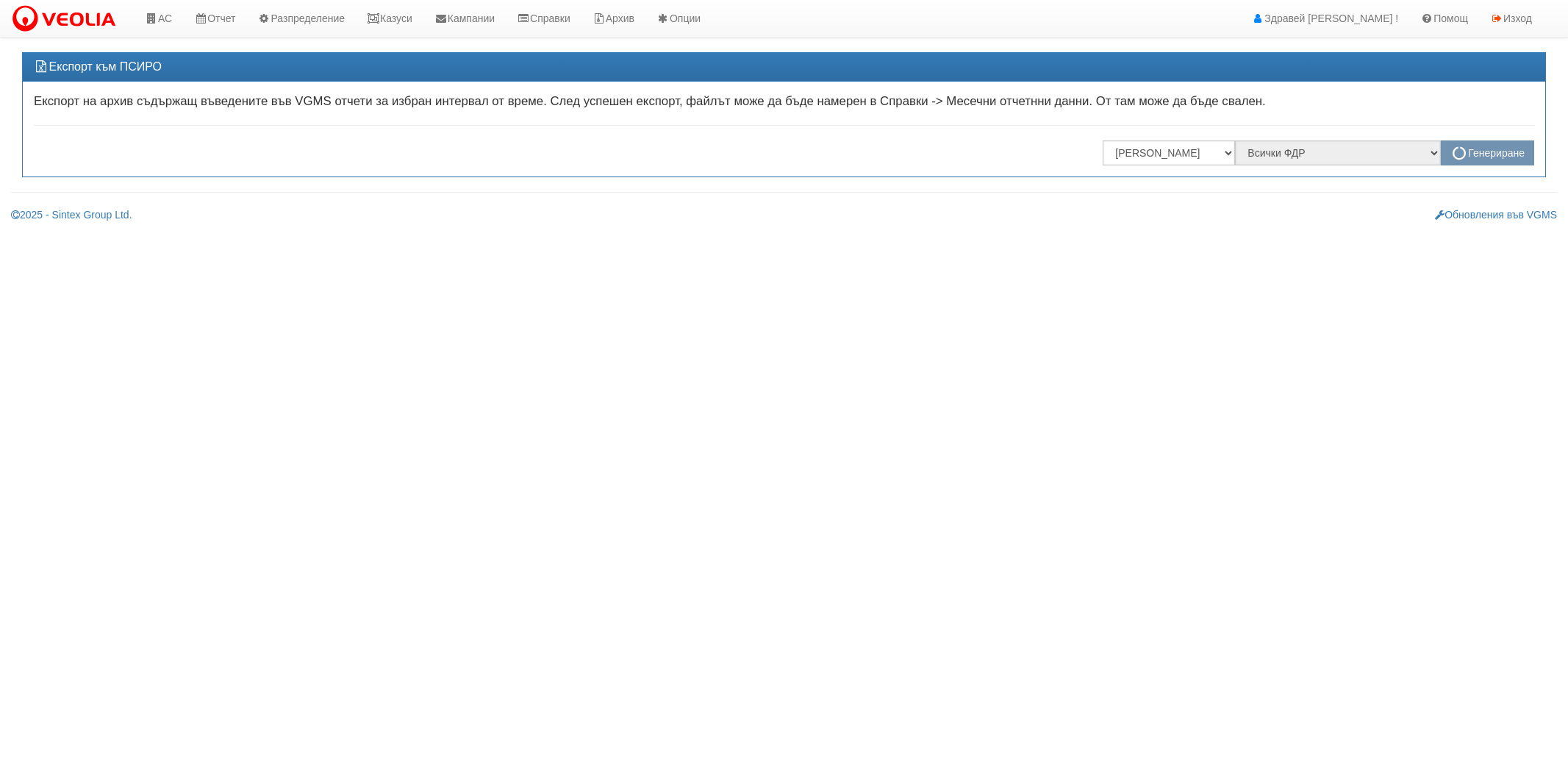
select select ""[PERSON_NAME] [GEOGRAPHIC_DATA] " ЕАД"
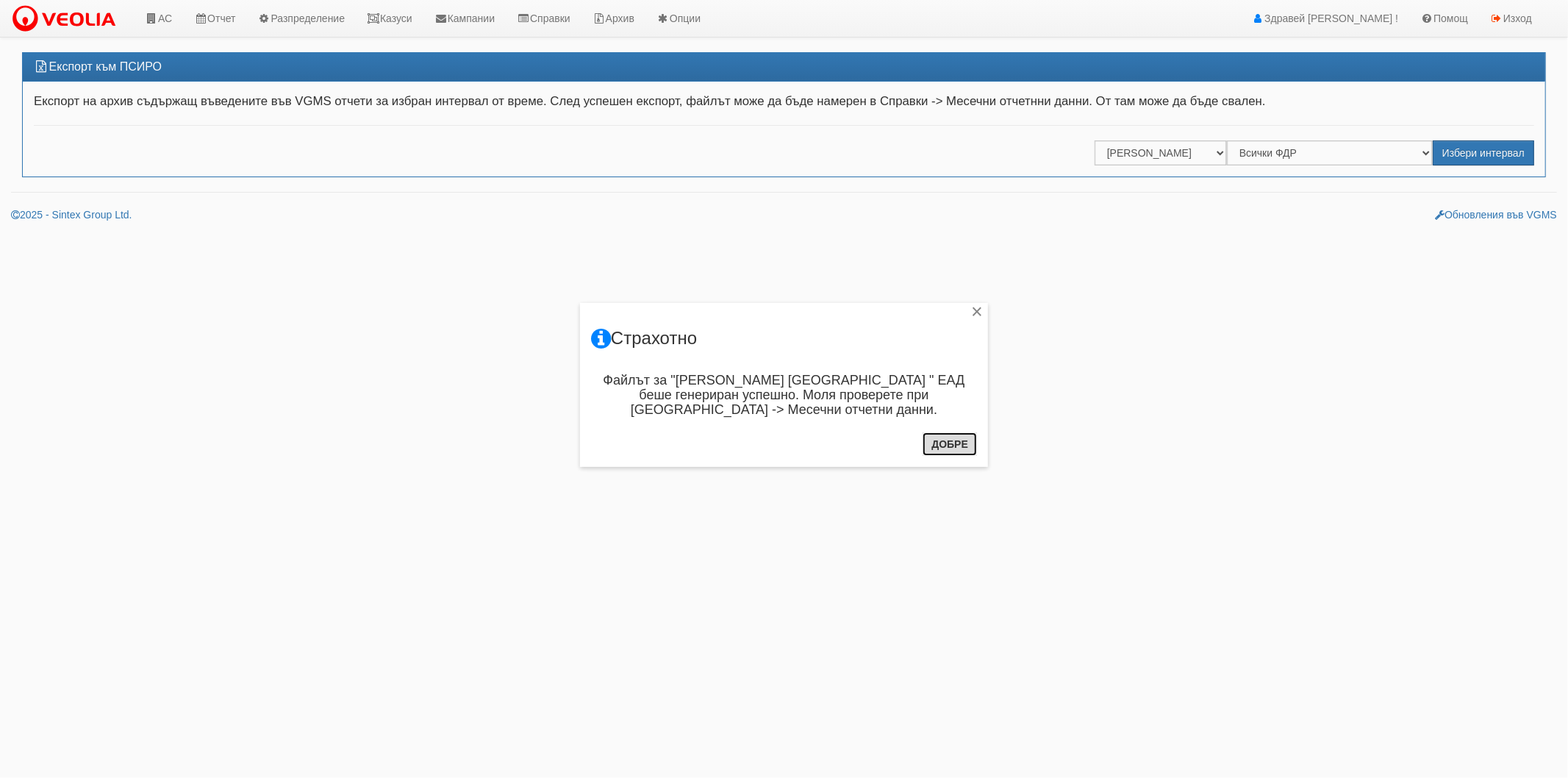
click at [965, 446] on button "Добре" at bounding box center [950, 444] width 55 height 24
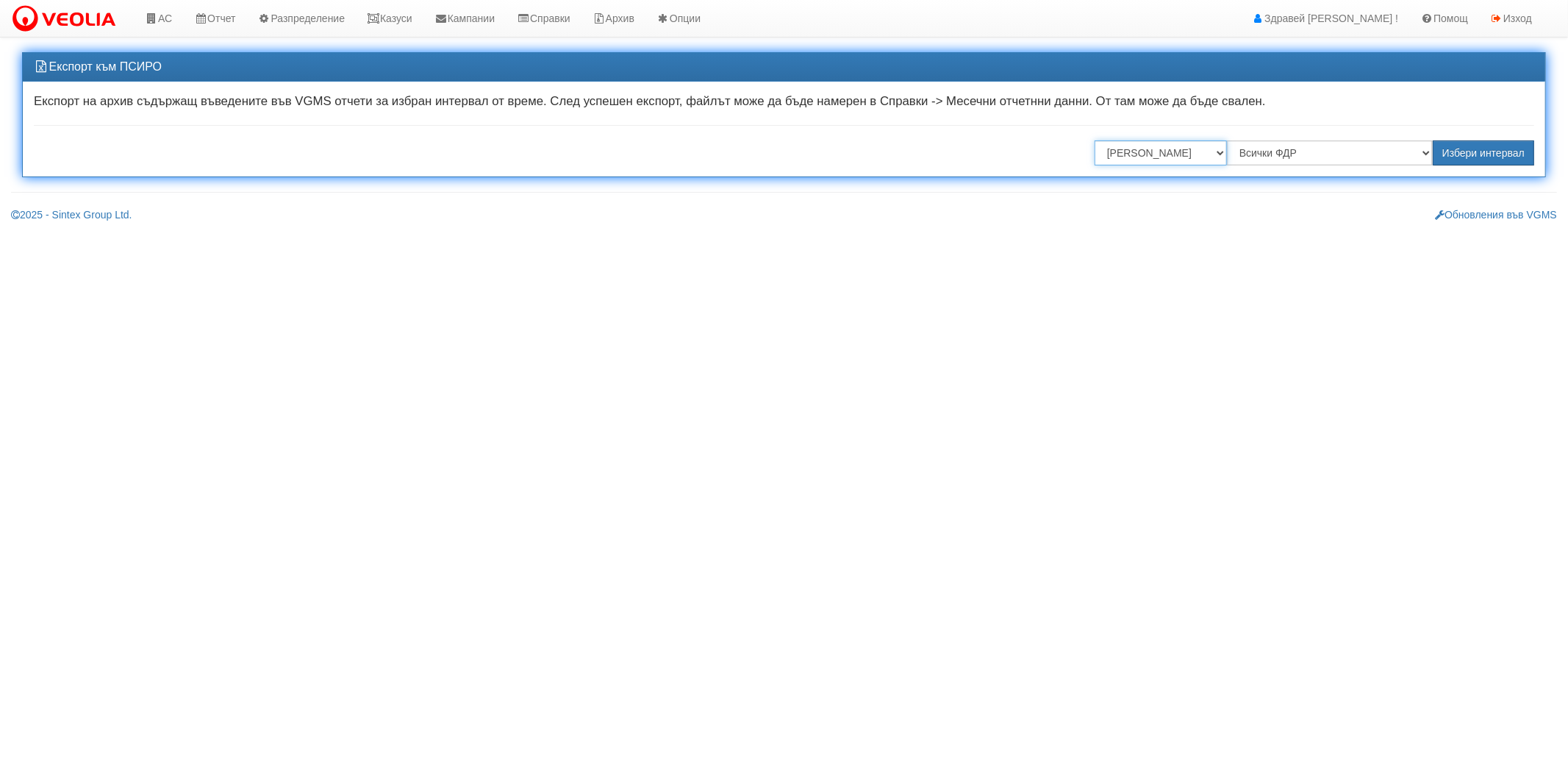
click at [1175, 146] on select "Всички Отговорници [PERSON_NAME] [PERSON_NAME] [PERSON_NAME] [PERSON_NAME] [PER…" at bounding box center [1161, 153] width 132 height 25
select select "87ccb104-d615-4da1-a185-5b0b3272da1a"
click at [1094, 141] on select "Всички Отговорници [PERSON_NAME] [PERSON_NAME] [PERSON_NAME] [PERSON_NAME] [PER…" at bounding box center [1161, 153] width 132 height 25
click at [1476, 144] on button "Избери интервал" at bounding box center [1483, 153] width 101 height 25
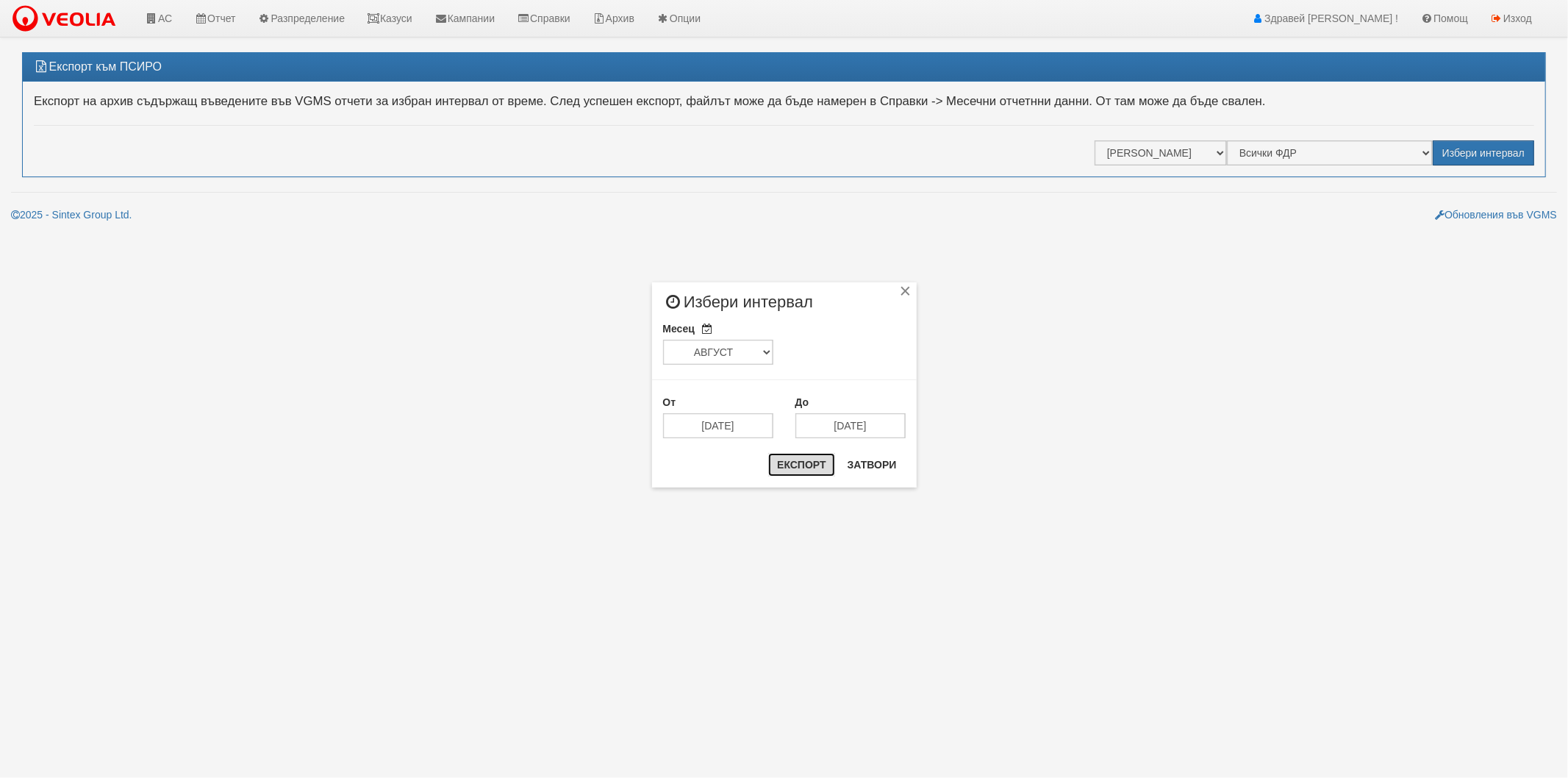
click at [776, 466] on button "Експорт" at bounding box center [801, 465] width 66 height 24
